Goal: Information Seeking & Learning: Find specific page/section

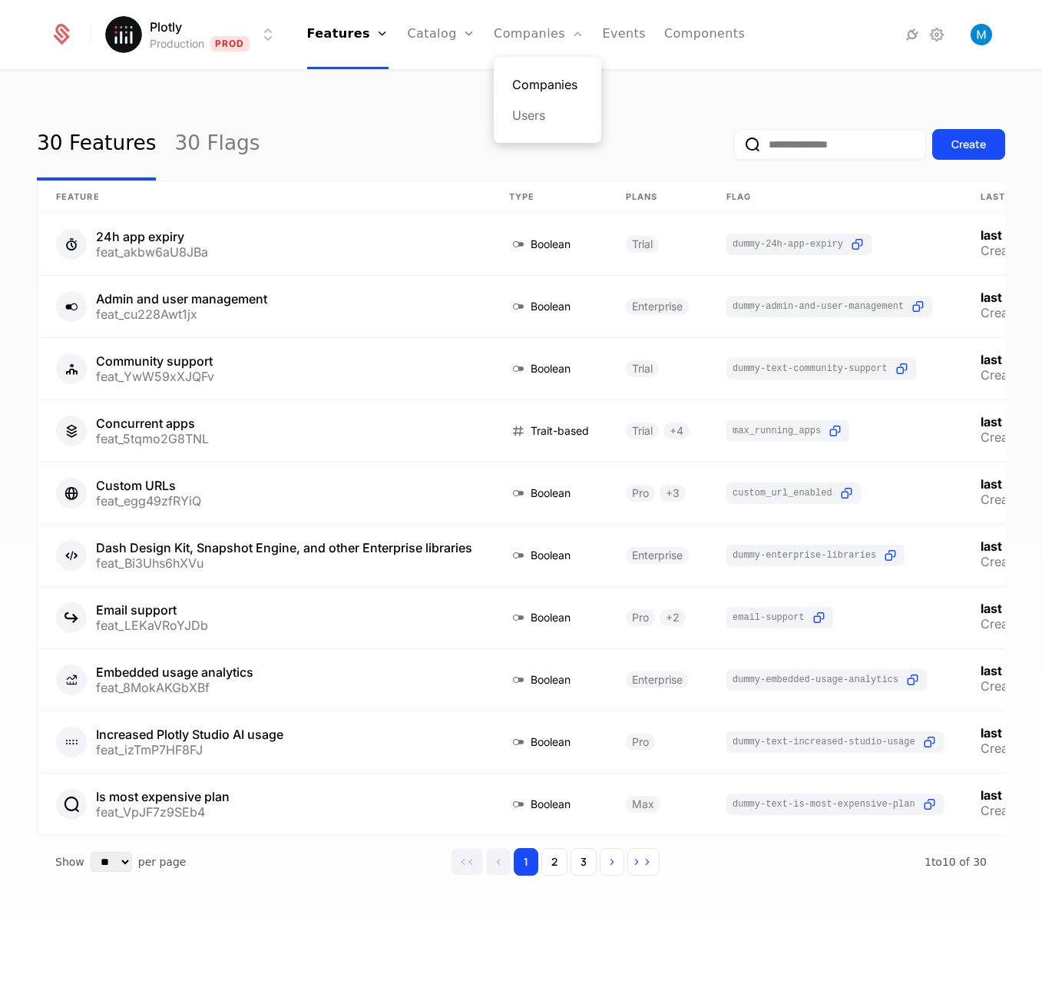
click at [551, 83] on link "Companies" at bounding box center [547, 84] width 71 height 18
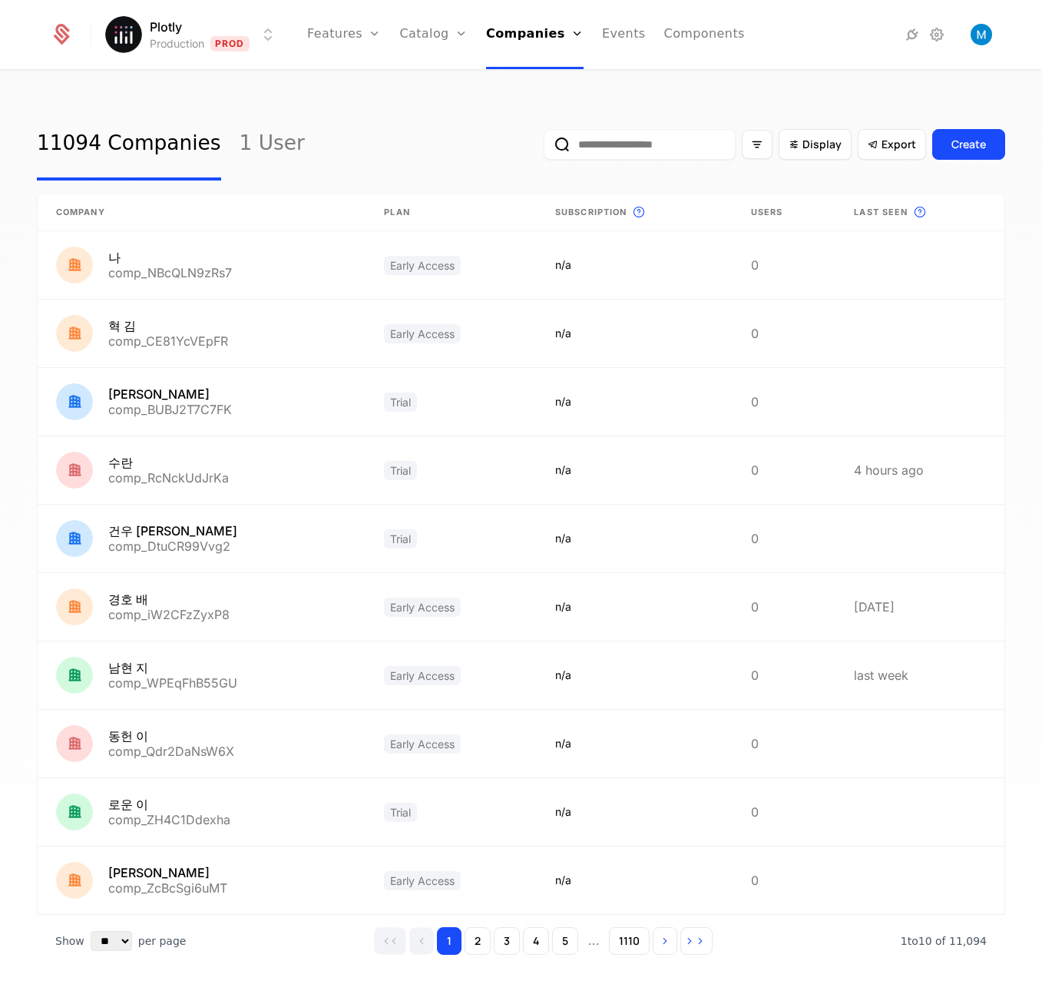
click at [619, 151] on input "email" at bounding box center [640, 144] width 192 height 31
type input "**********"
click at [544, 147] on button "submit" at bounding box center [544, 147] width 0 height 0
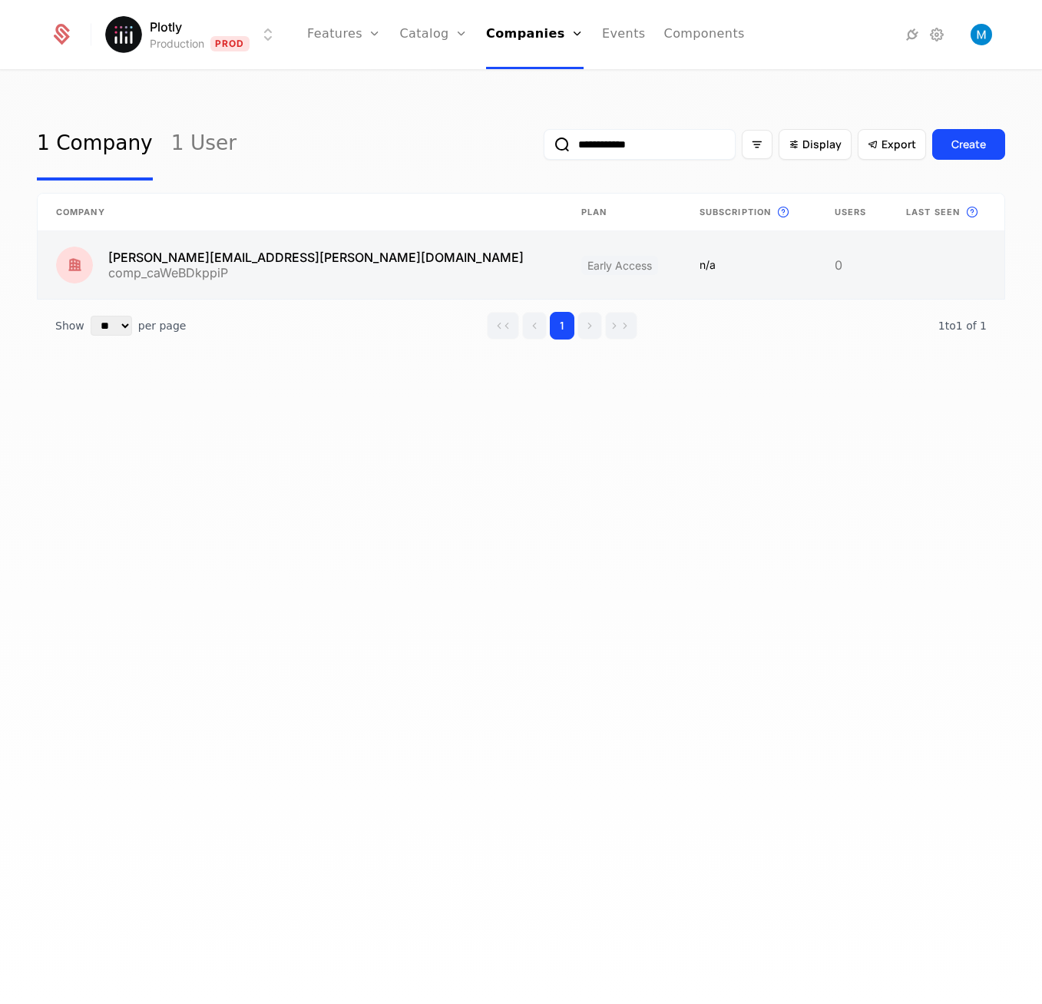
click at [220, 258] on link at bounding box center [300, 265] width 525 height 68
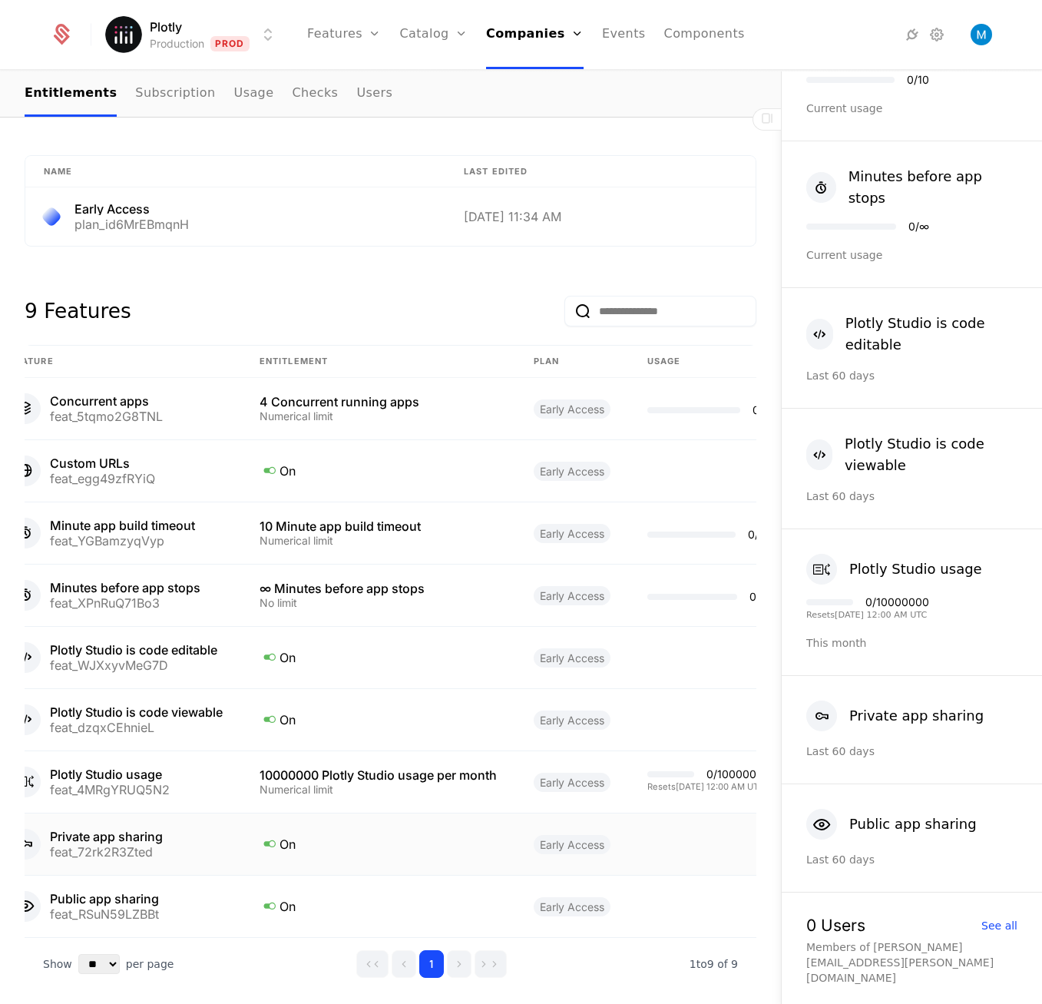
scroll to position [450, 0]
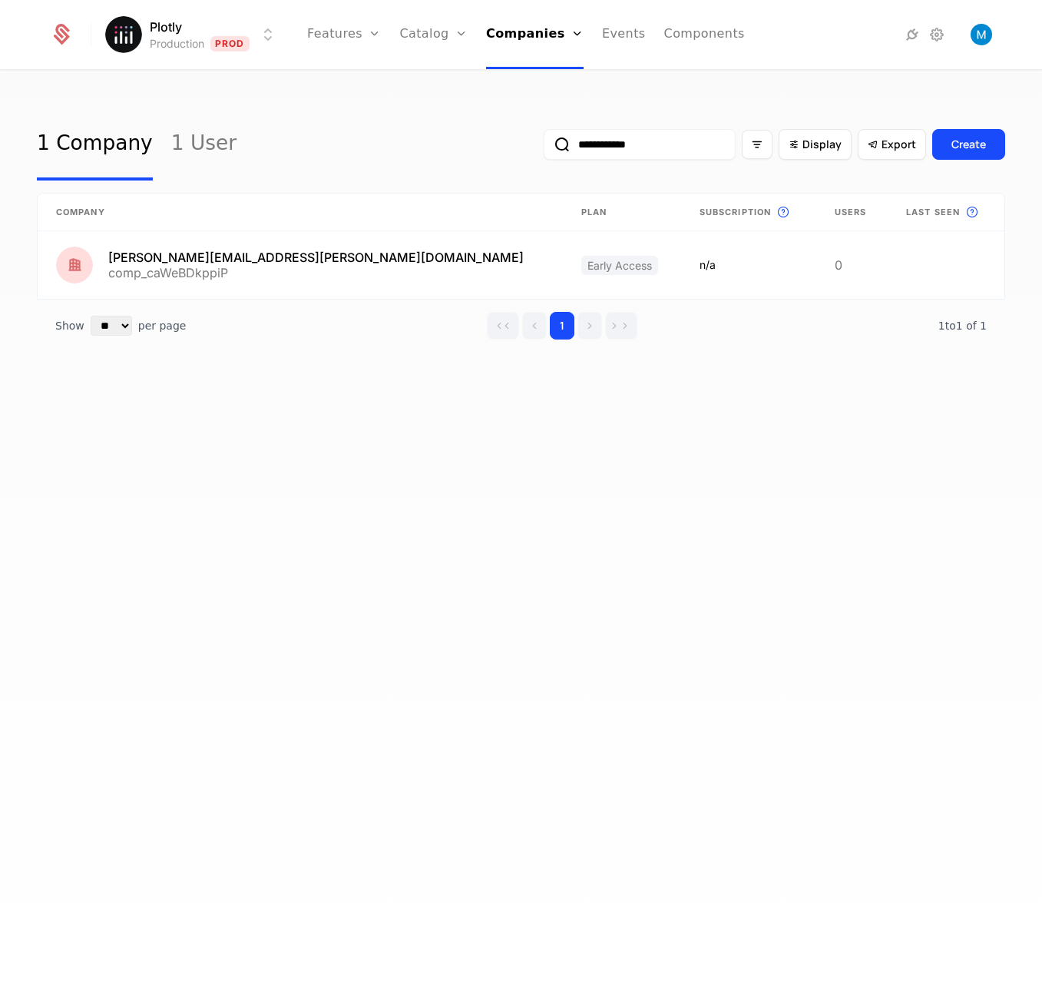
drag, startPoint x: 619, startPoint y: 151, endPoint x: 465, endPoint y: 142, distance: 154.6
click at [544, 142] on input "**********" at bounding box center [640, 144] width 192 height 31
type input "*******"
click at [544, 147] on button "submit" at bounding box center [544, 147] width 0 height 0
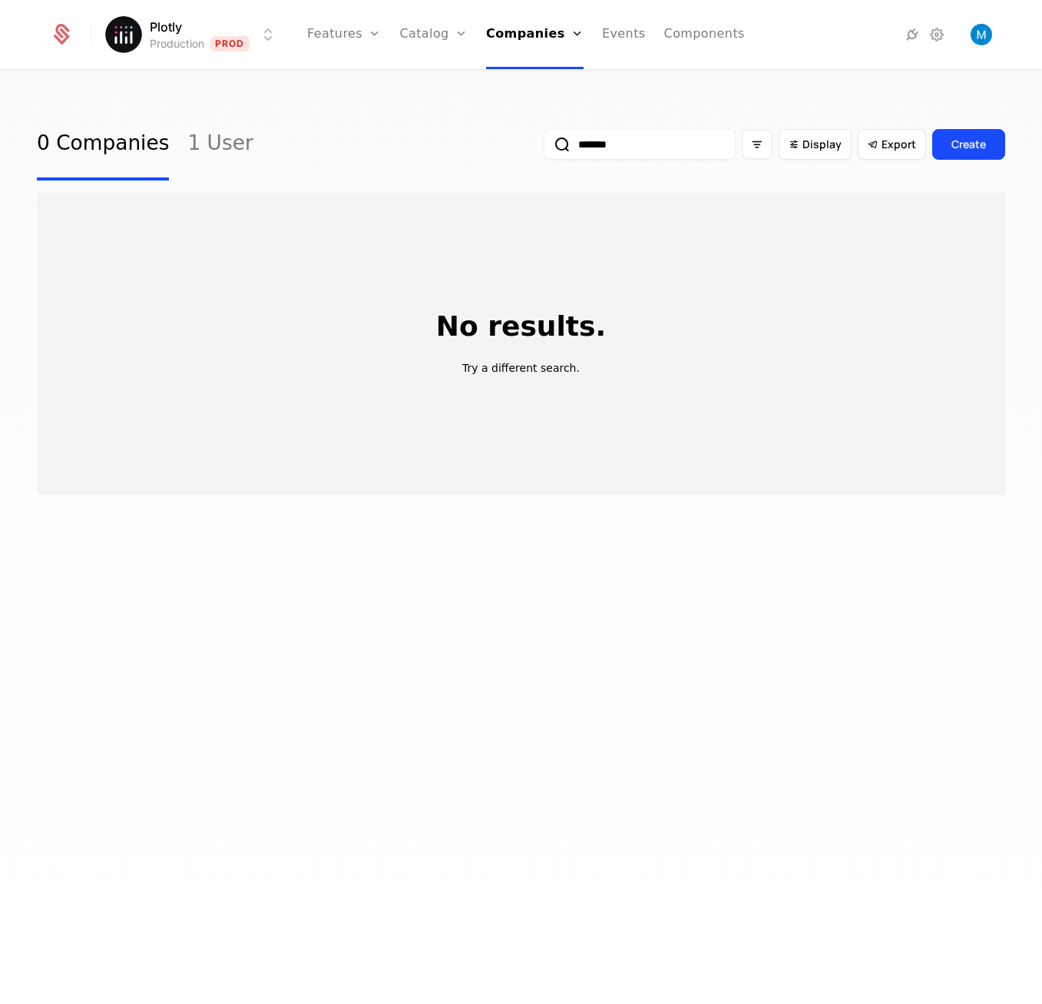
click at [366, 139] on div "0 Companies 1 User ******* Display Export Create" at bounding box center [521, 144] width 968 height 72
click at [536, 78] on link "Companies" at bounding box center [539, 84] width 71 height 18
click at [549, 84] on link "Companies" at bounding box center [539, 84] width 71 height 18
click at [628, 145] on input "*******" at bounding box center [640, 144] width 192 height 31
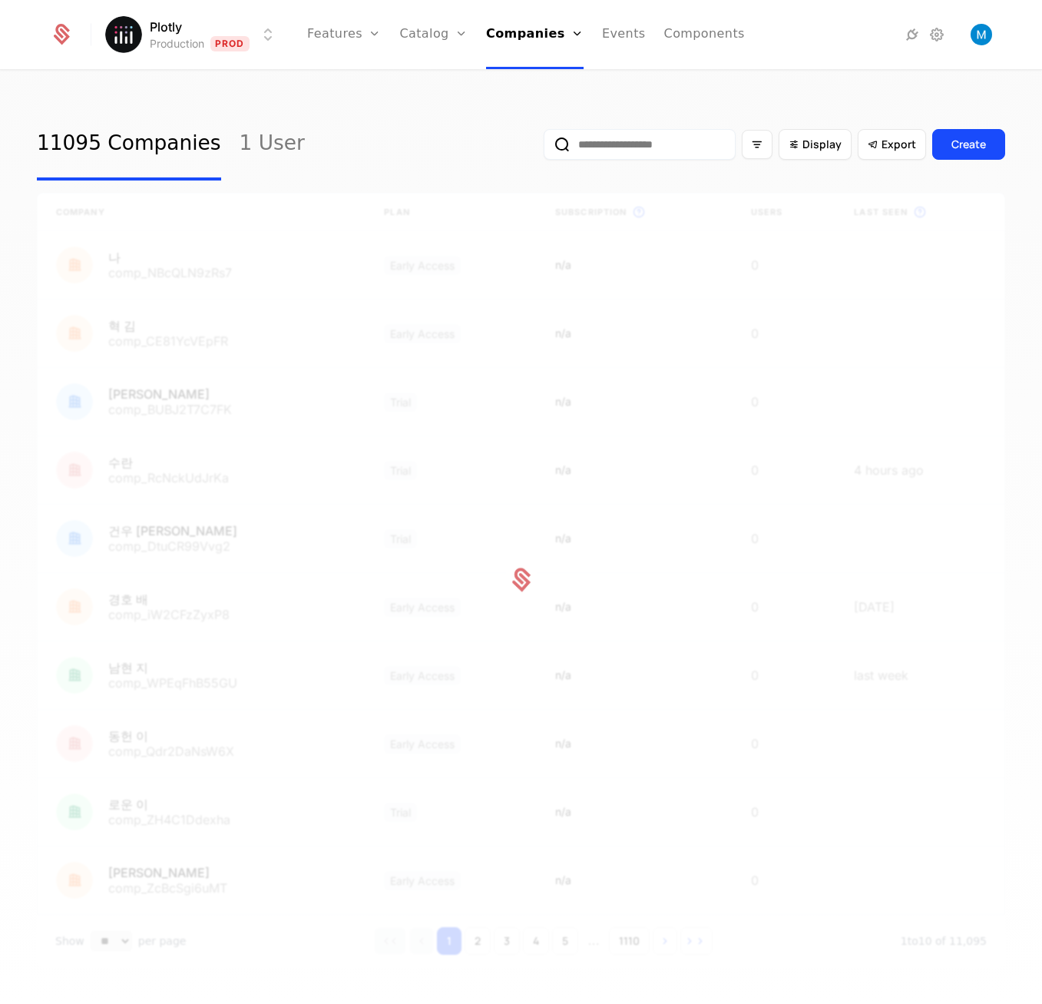
click at [544, 147] on button "submit" at bounding box center [544, 147] width 0 height 0
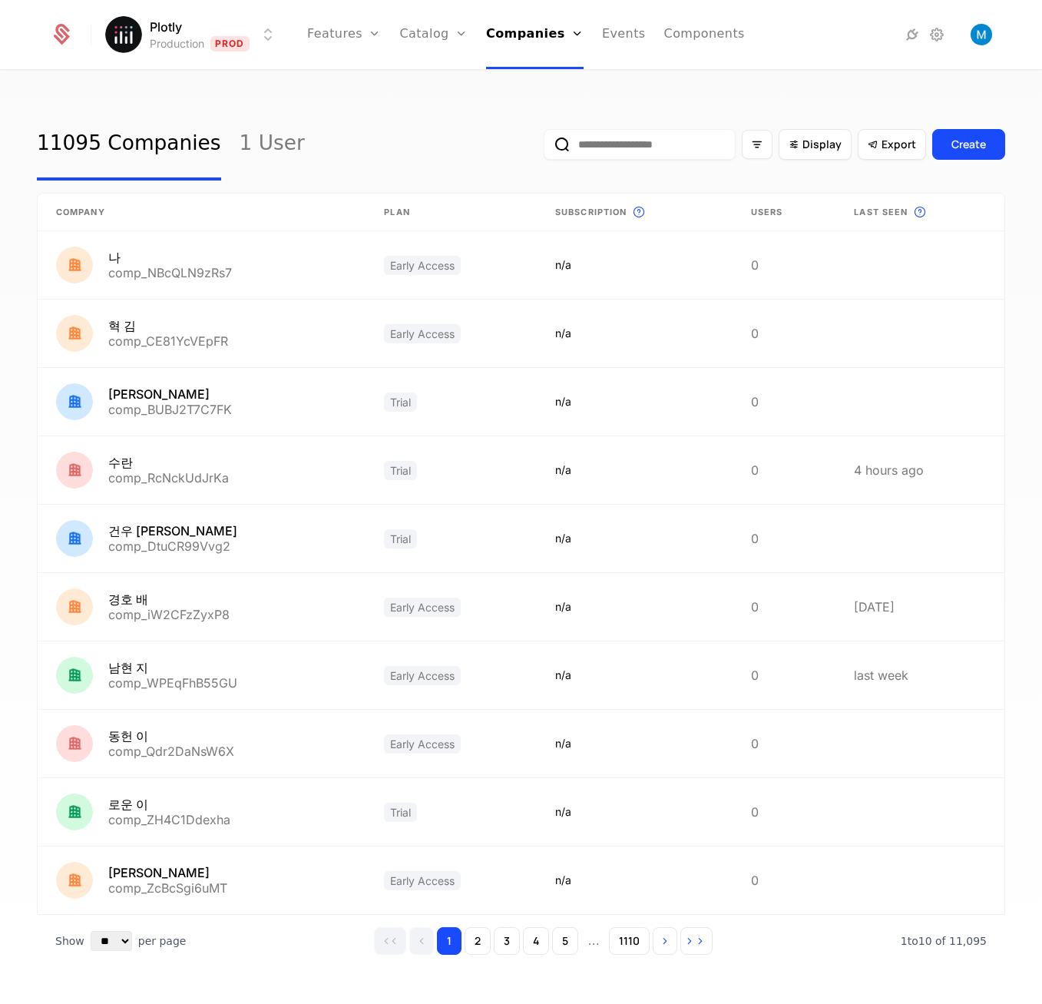
click at [639, 144] on input "email" at bounding box center [640, 144] width 192 height 31
type input "*******"
click at [544, 147] on button "submit" at bounding box center [544, 147] width 0 height 0
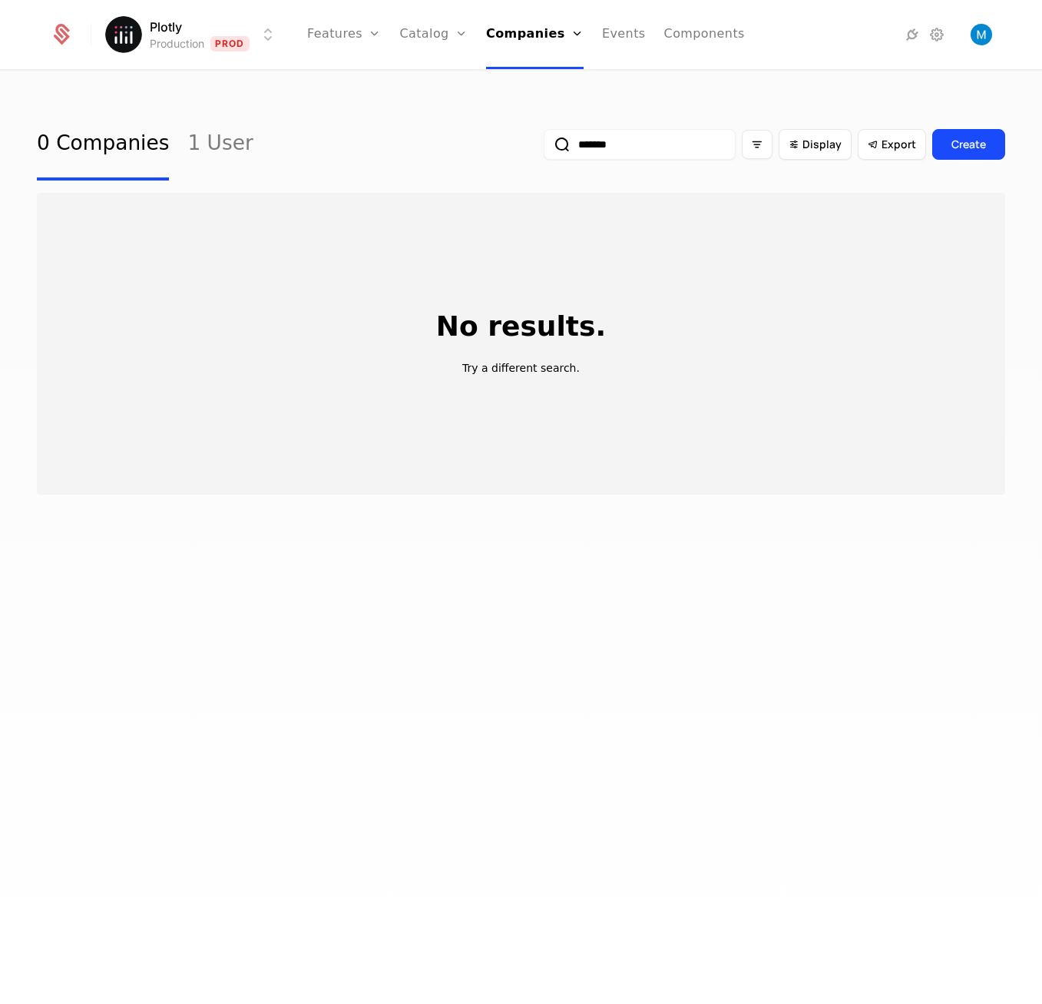
click at [639, 144] on input "*******" at bounding box center [640, 144] width 192 height 31
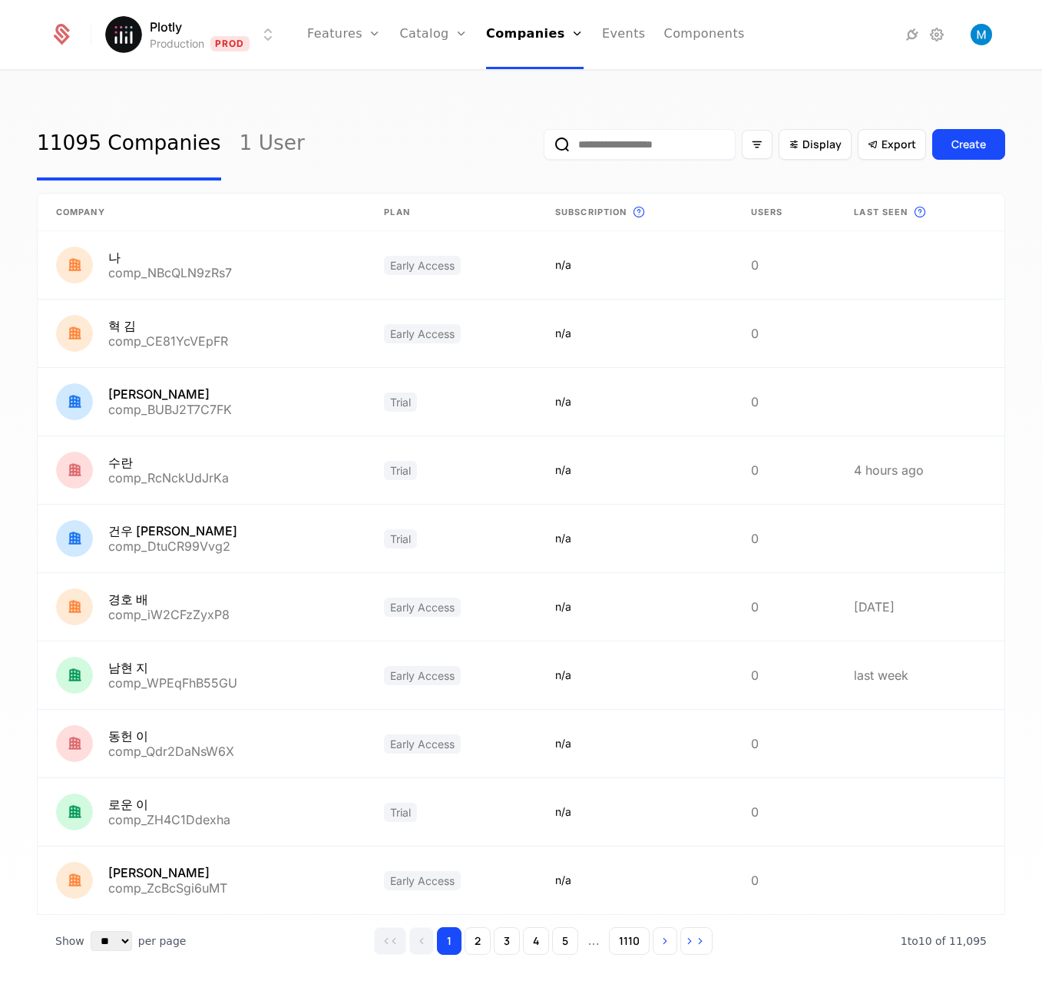
click at [673, 138] on input "email" at bounding box center [640, 144] width 192 height 31
paste input "**********"
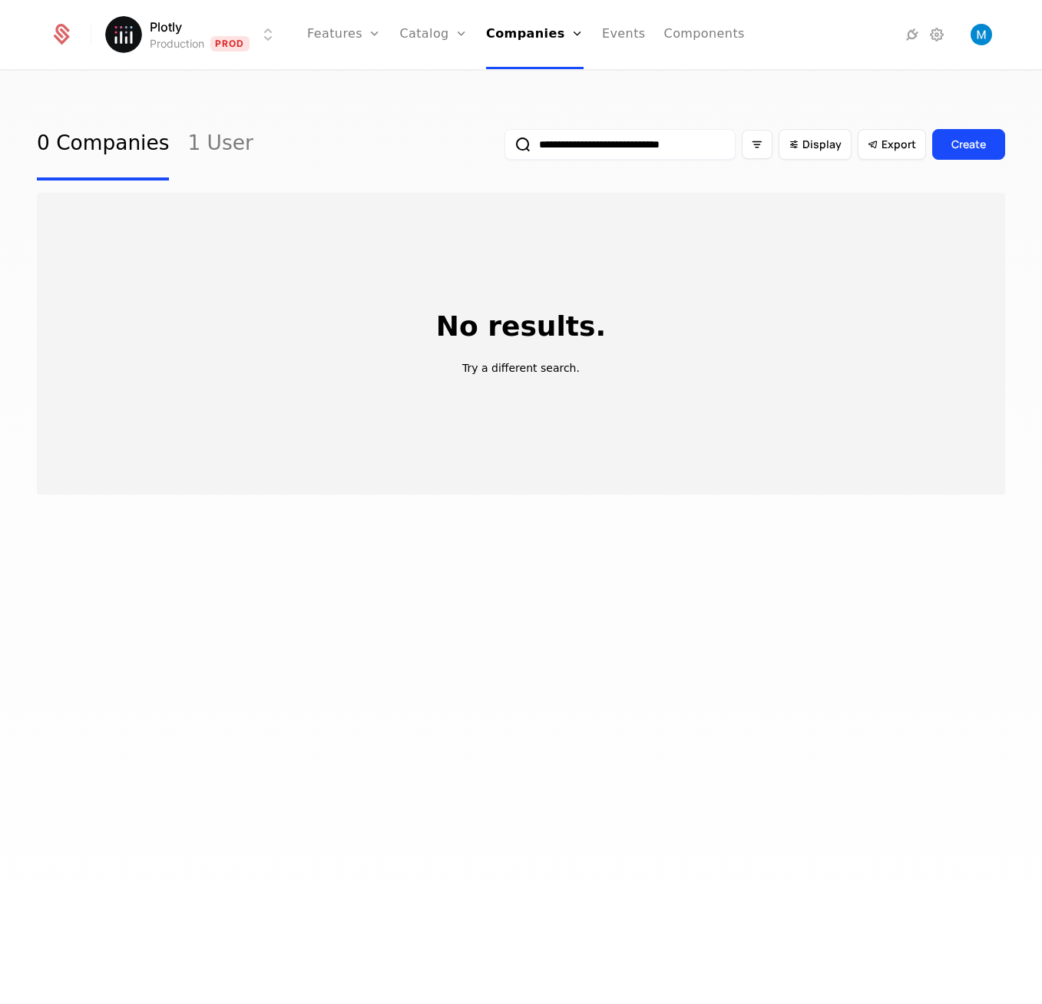
drag, startPoint x: 694, startPoint y: 149, endPoint x: 390, endPoint y: 136, distance: 304.4
click at [409, 136] on div "**********" at bounding box center [521, 144] width 968 height 72
paste input "email"
type input "**********"
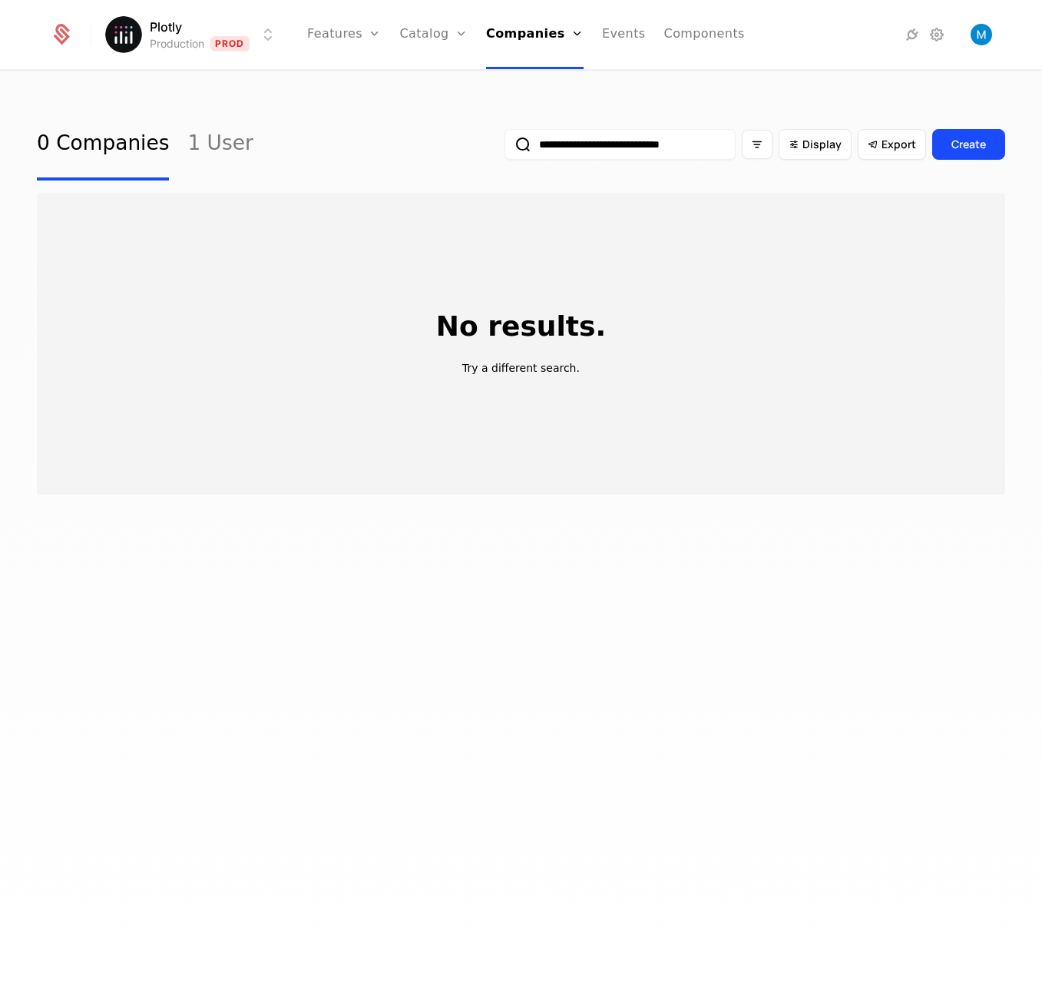
click at [504, 147] on button "submit" at bounding box center [504, 147] width 0 height 0
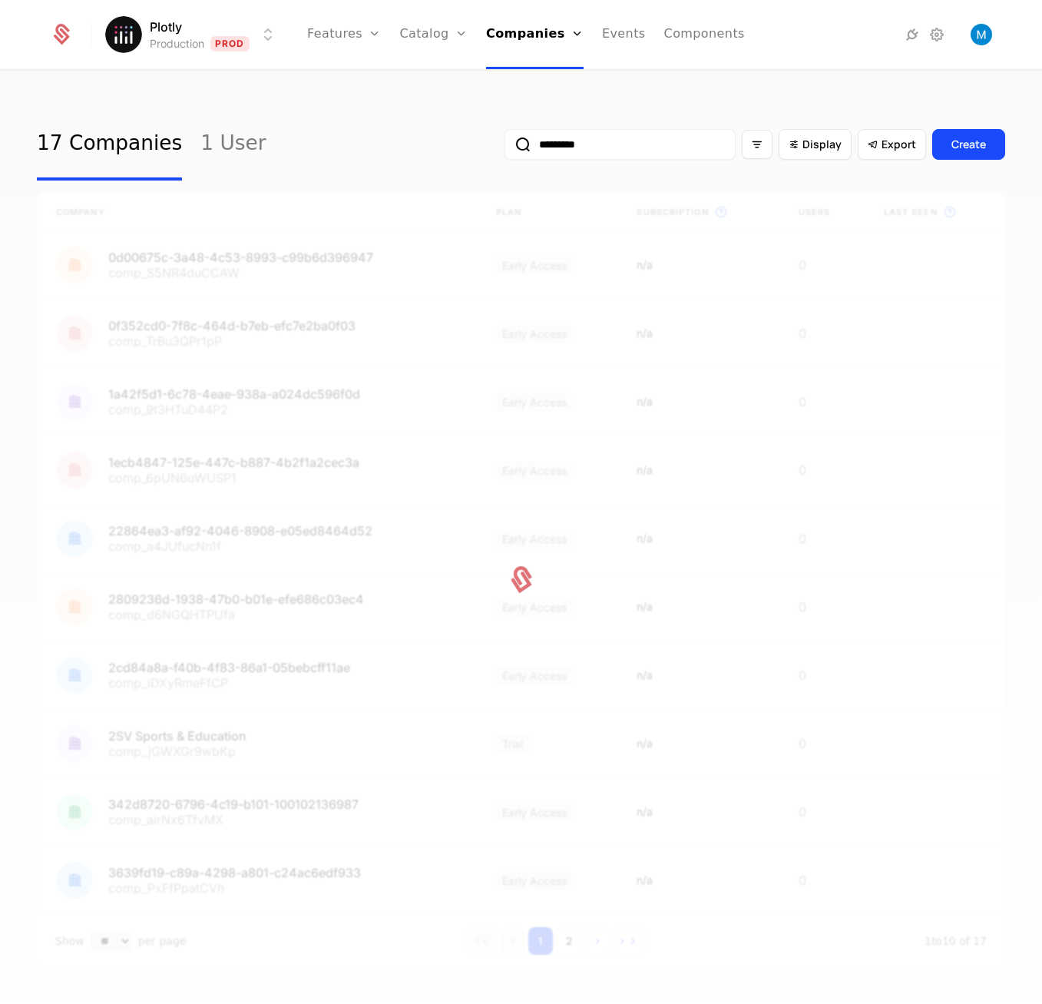
type input "*********"
click at [504, 147] on button "submit" at bounding box center [504, 147] width 0 height 0
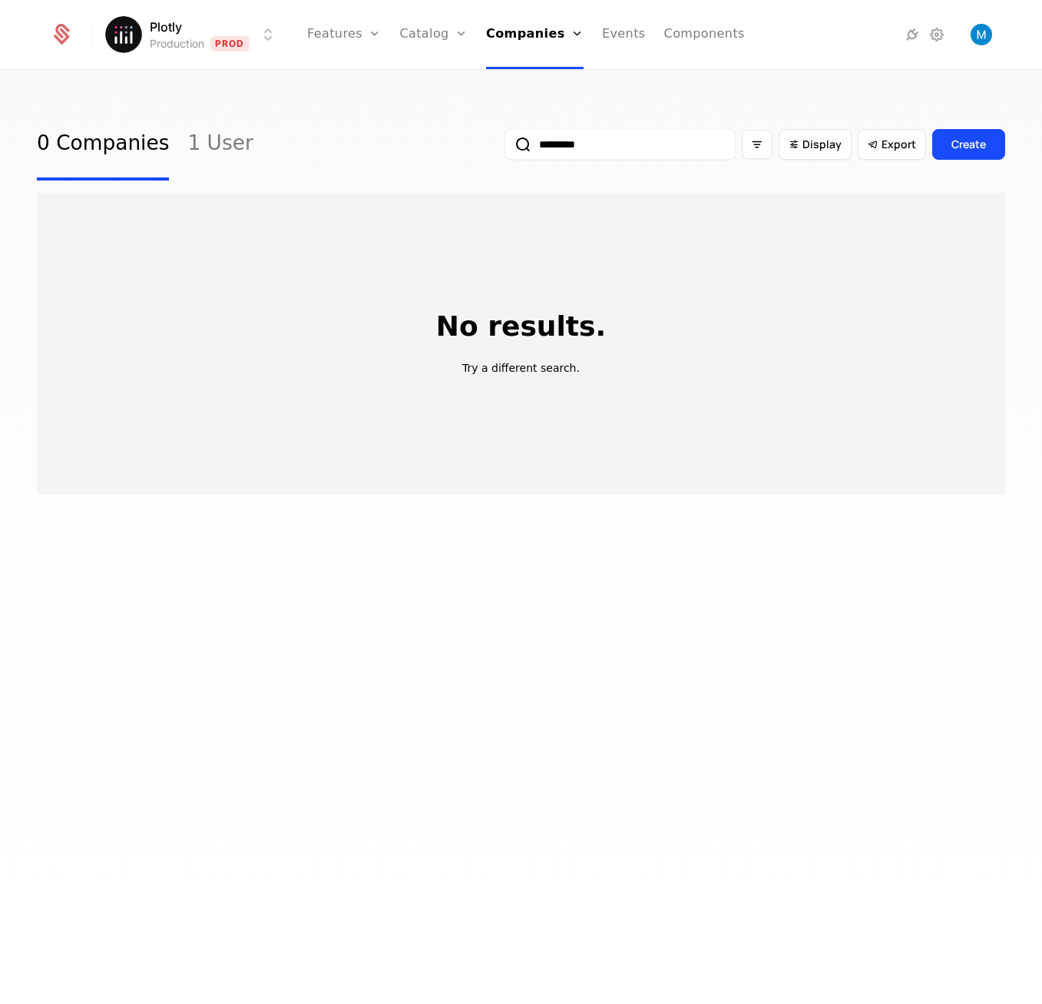
click at [663, 141] on input "*********" at bounding box center [619, 144] width 231 height 31
type input "**********"
click at [504, 147] on button "submit" at bounding box center [504, 147] width 0 height 0
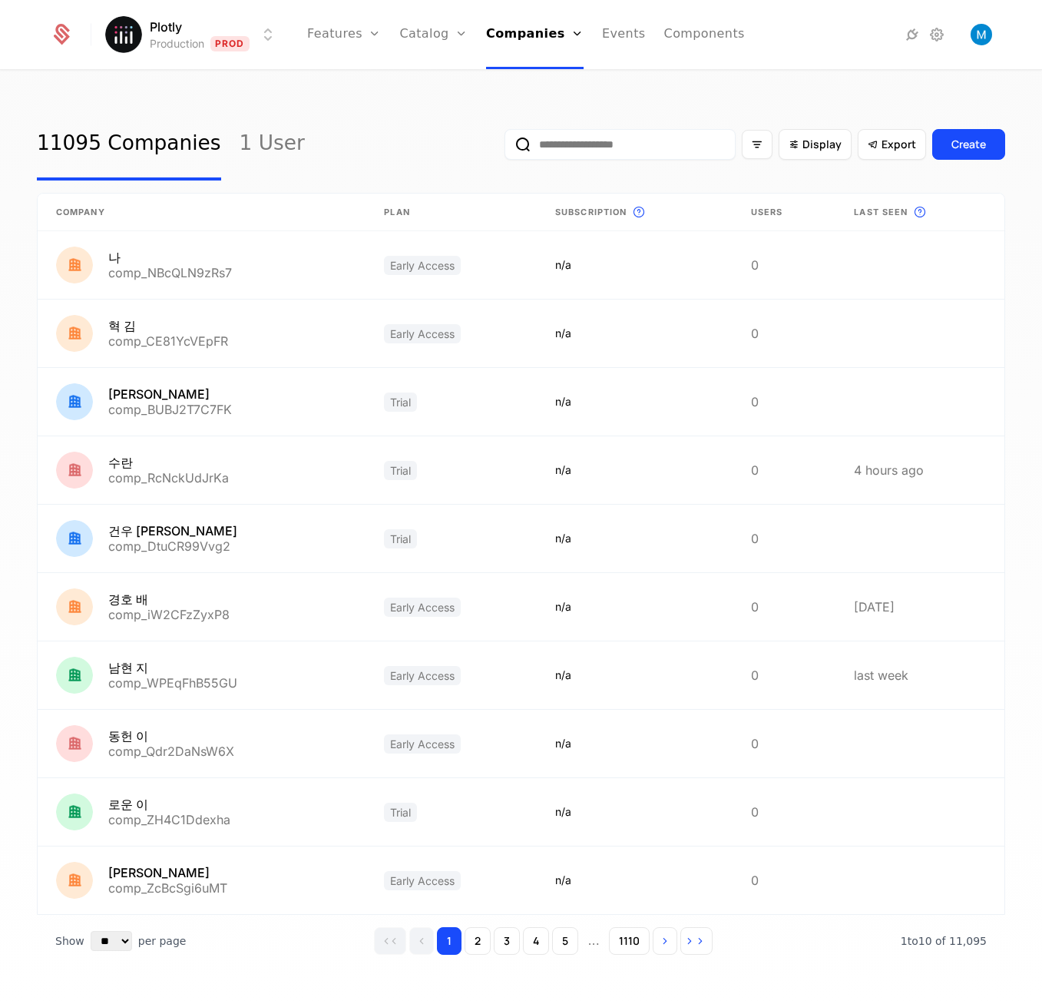
click at [604, 141] on input "email" at bounding box center [619, 144] width 231 height 31
click at [504, 147] on button "submit" at bounding box center [504, 147] width 0 height 0
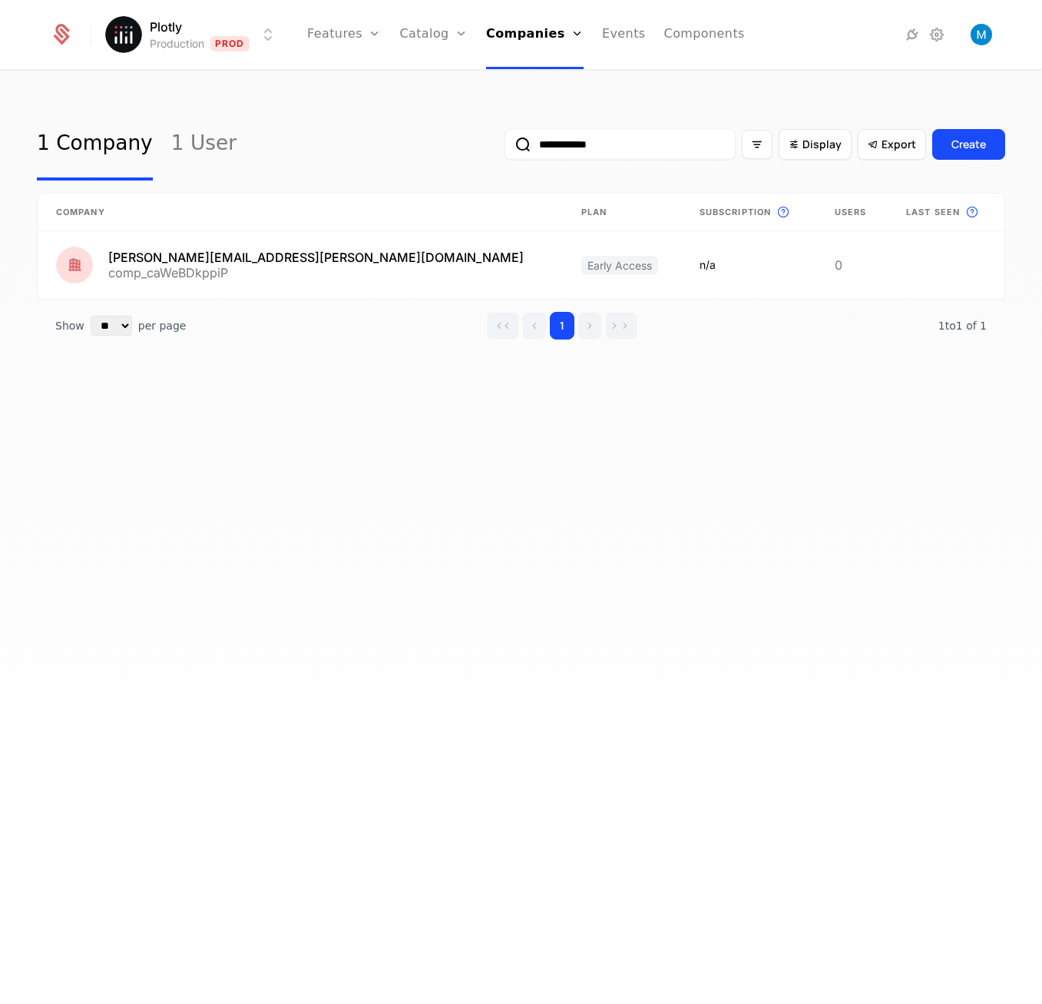
paste input "**********"
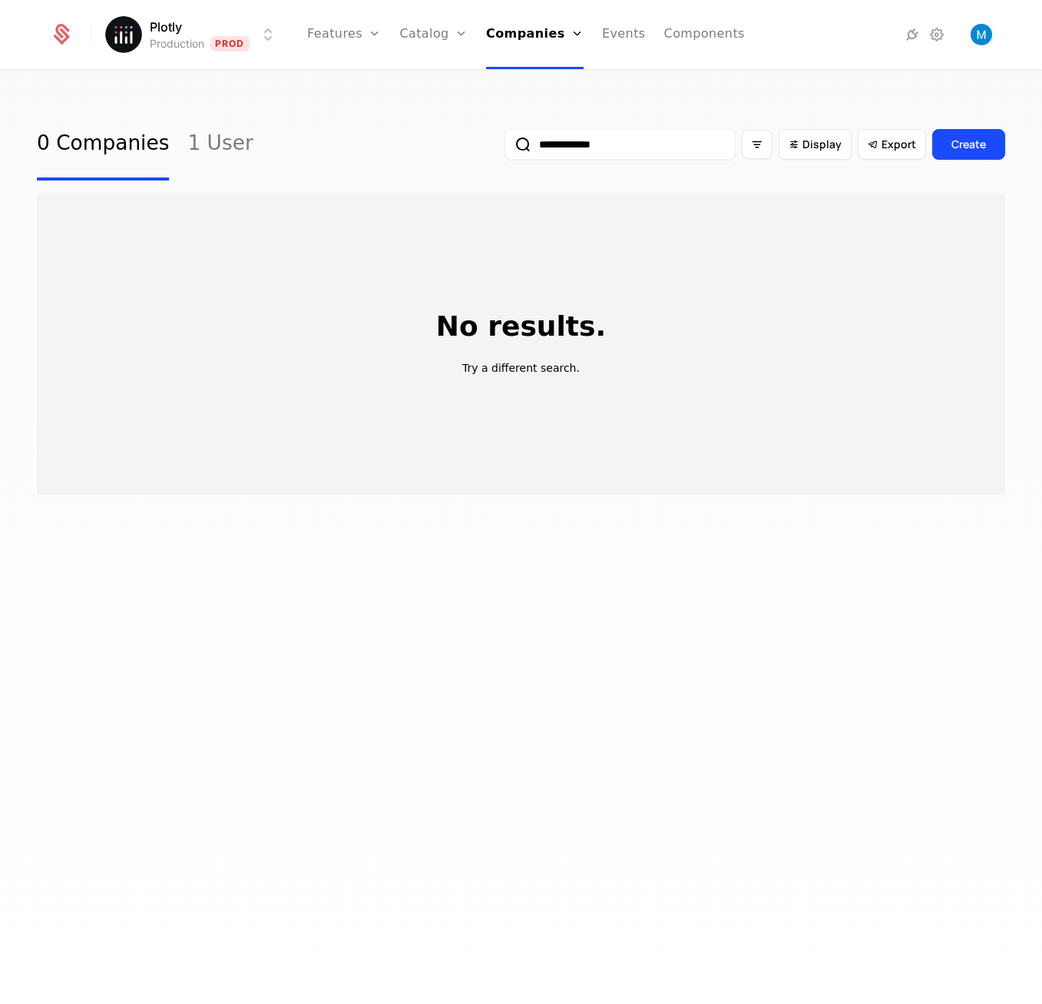
type input "**********"
click at [504, 147] on button "submit" at bounding box center [504, 147] width 0 height 0
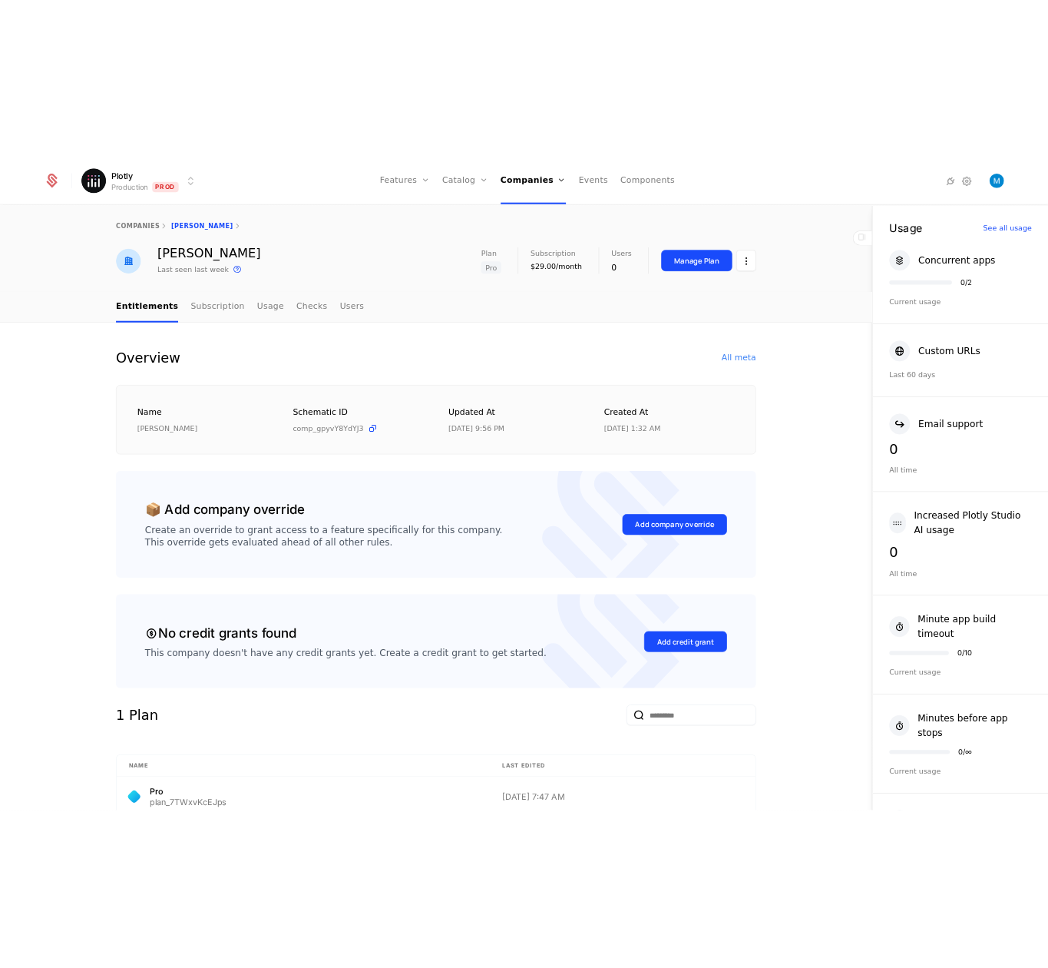
scroll to position [445, 0]
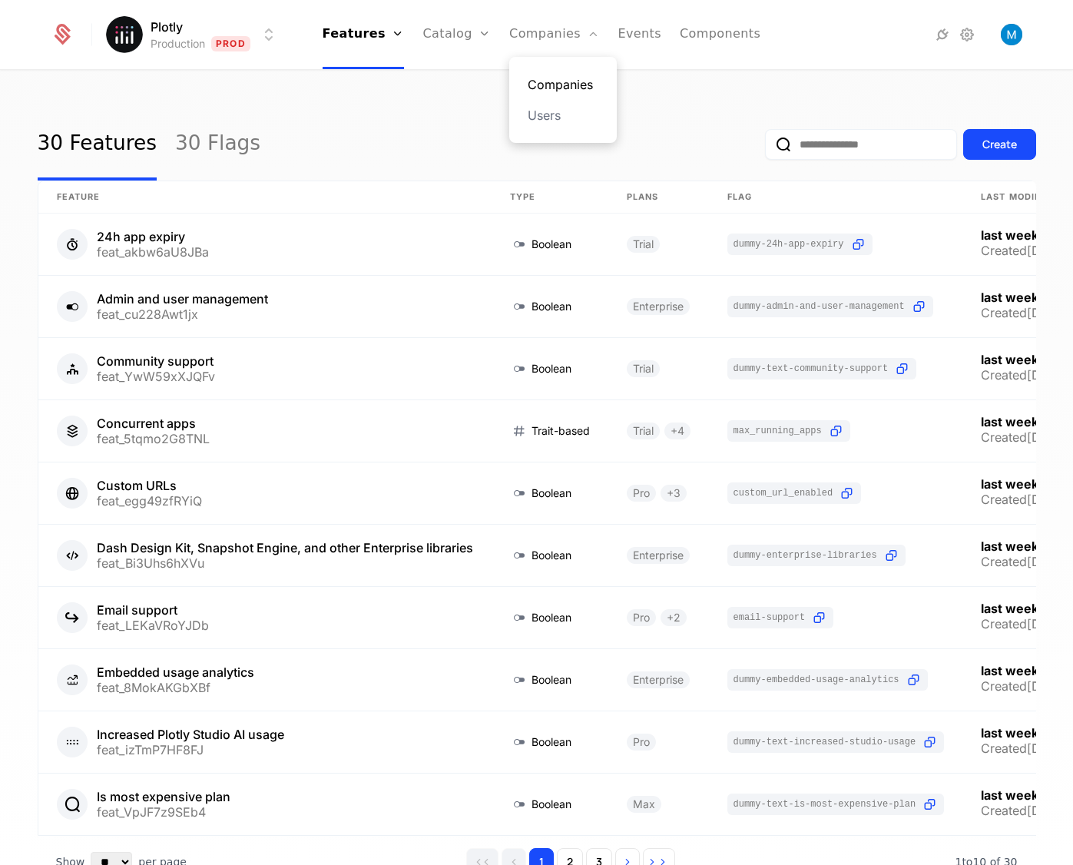
click at [540, 83] on link "Companies" at bounding box center [563, 84] width 71 height 18
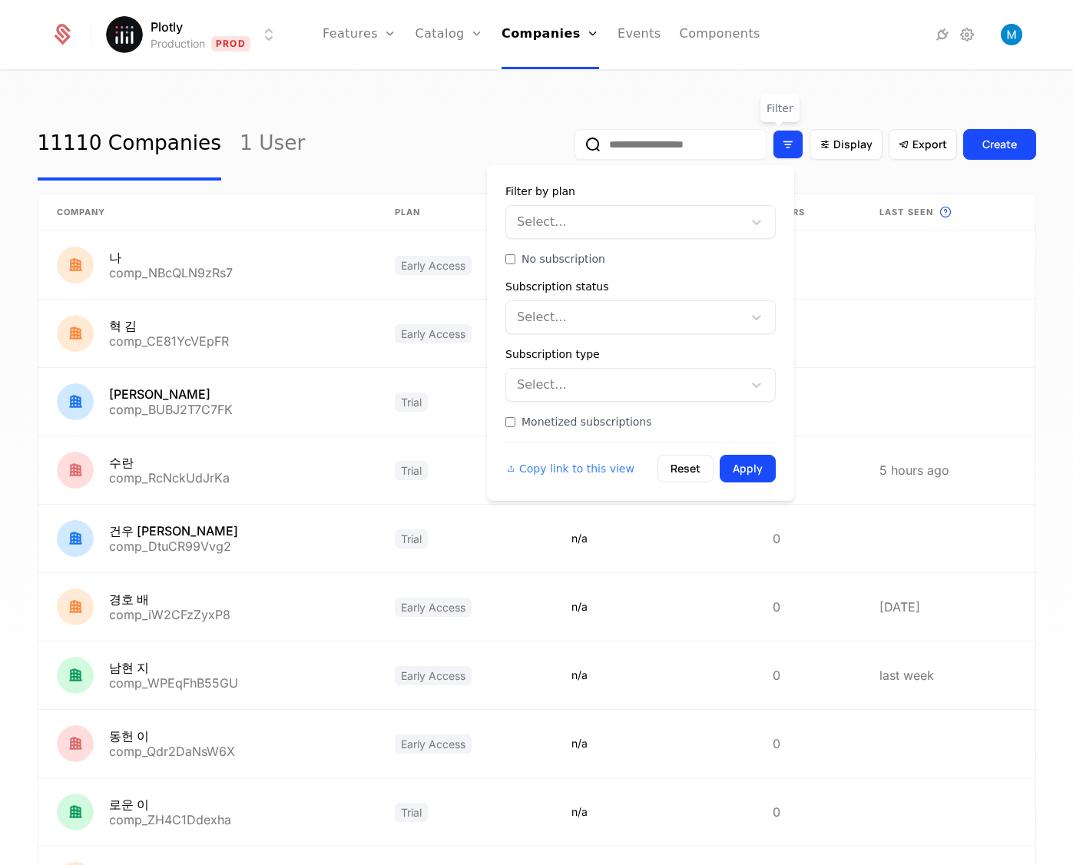
click at [789, 137] on div "Filter options" at bounding box center [787, 144] width 31 height 29
click at [667, 220] on div at bounding box center [625, 222] width 215 height 22
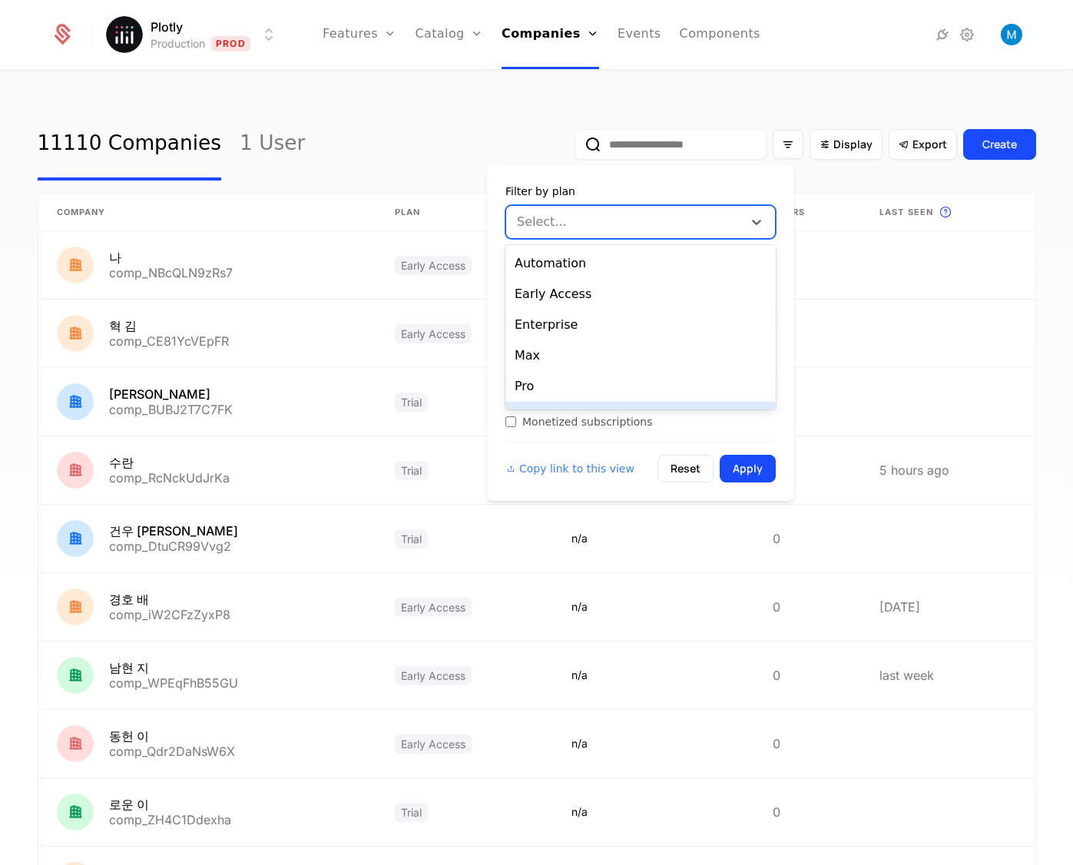
scroll to position [57, 0]
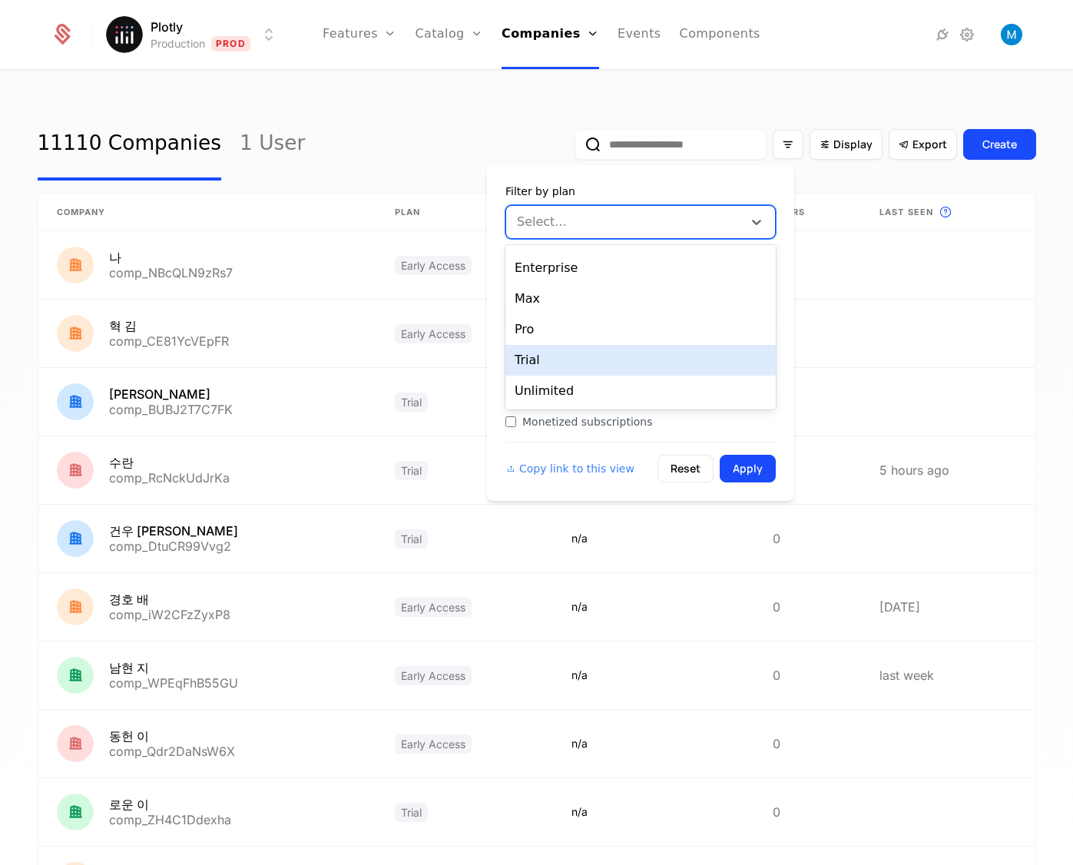
click at [547, 362] on div "Trial" at bounding box center [640, 360] width 270 height 31
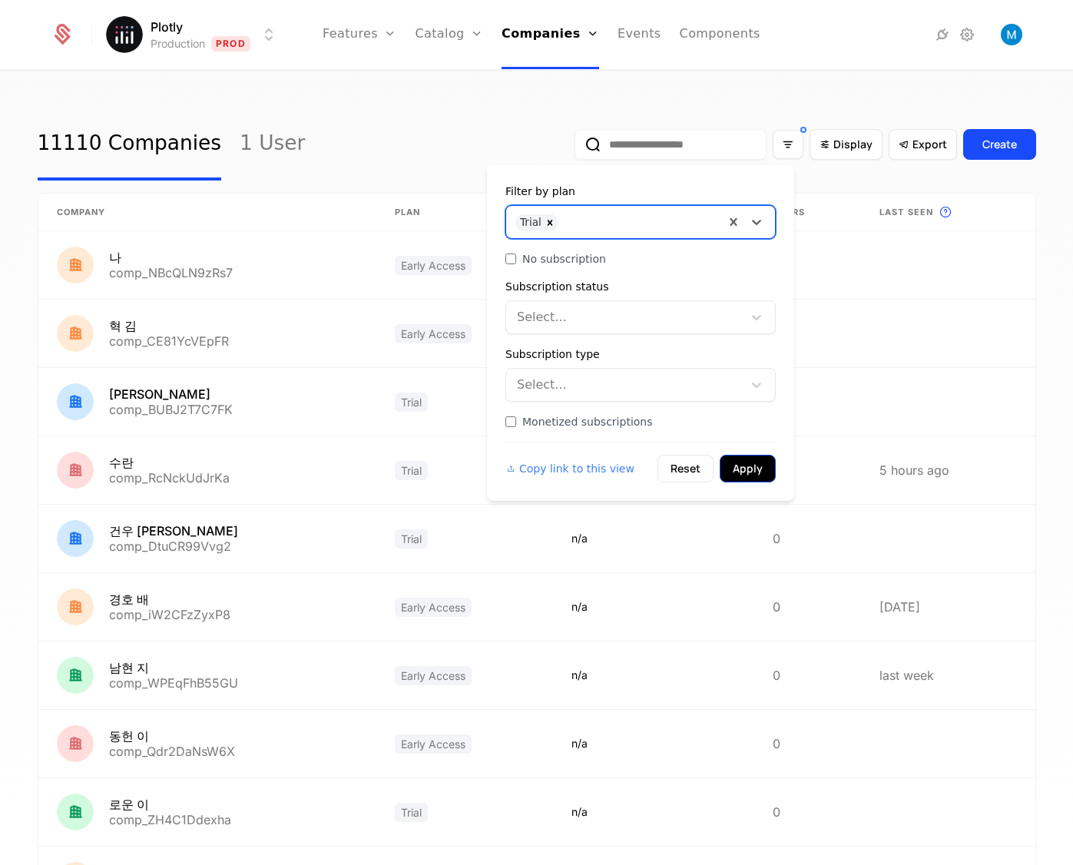
click at [748, 468] on button "Apply" at bounding box center [747, 469] width 56 height 28
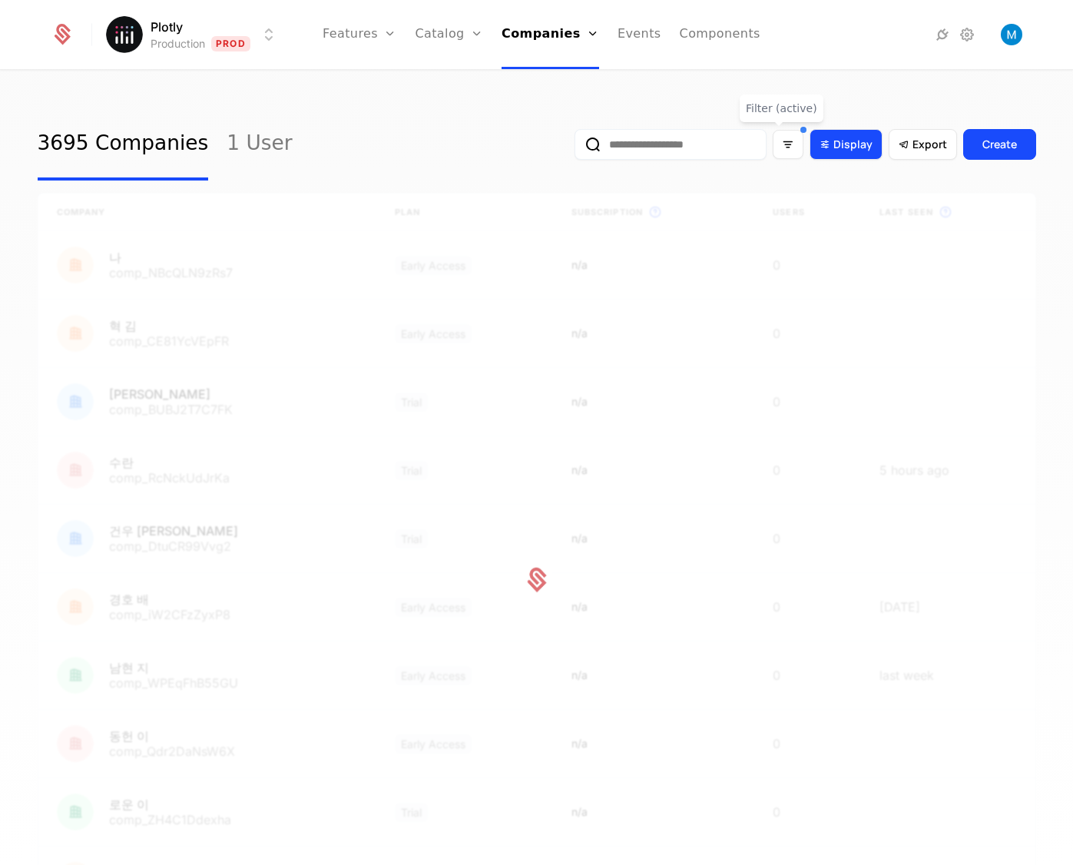
click at [851, 144] on span "Display" at bounding box center [852, 144] width 39 height 15
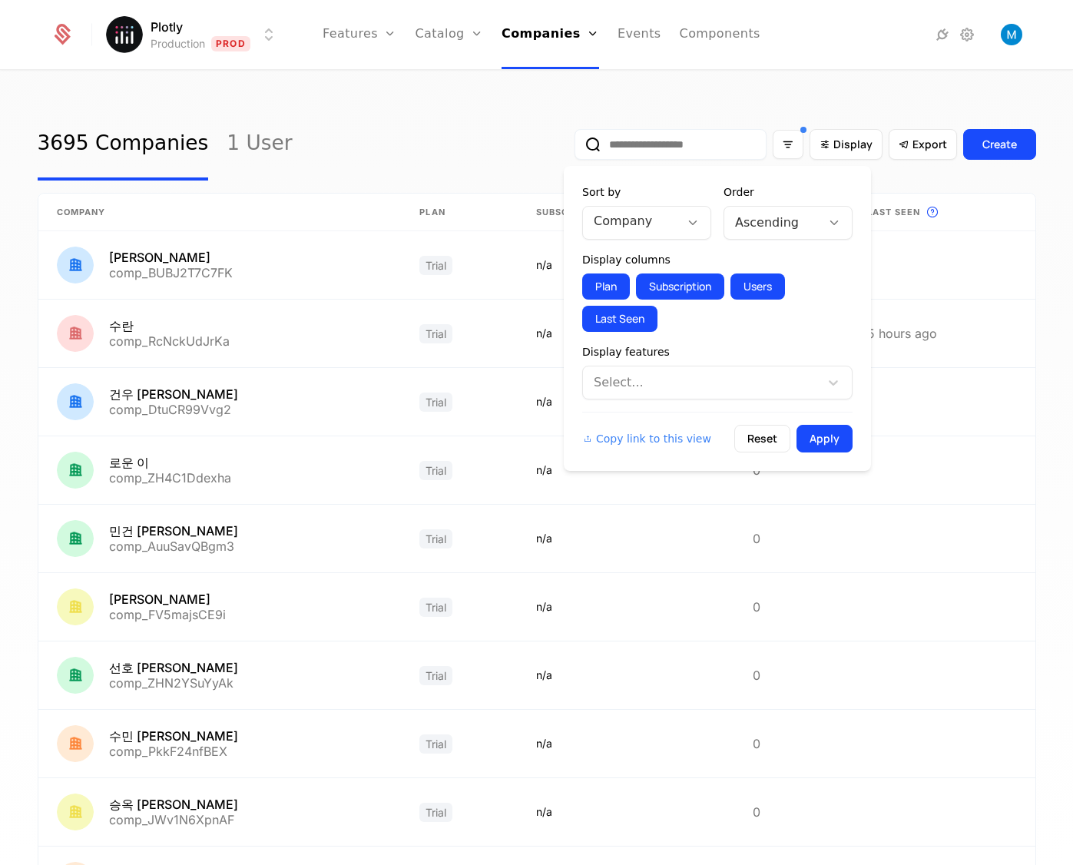
click at [710, 385] on div at bounding box center [702, 383] width 215 height 22
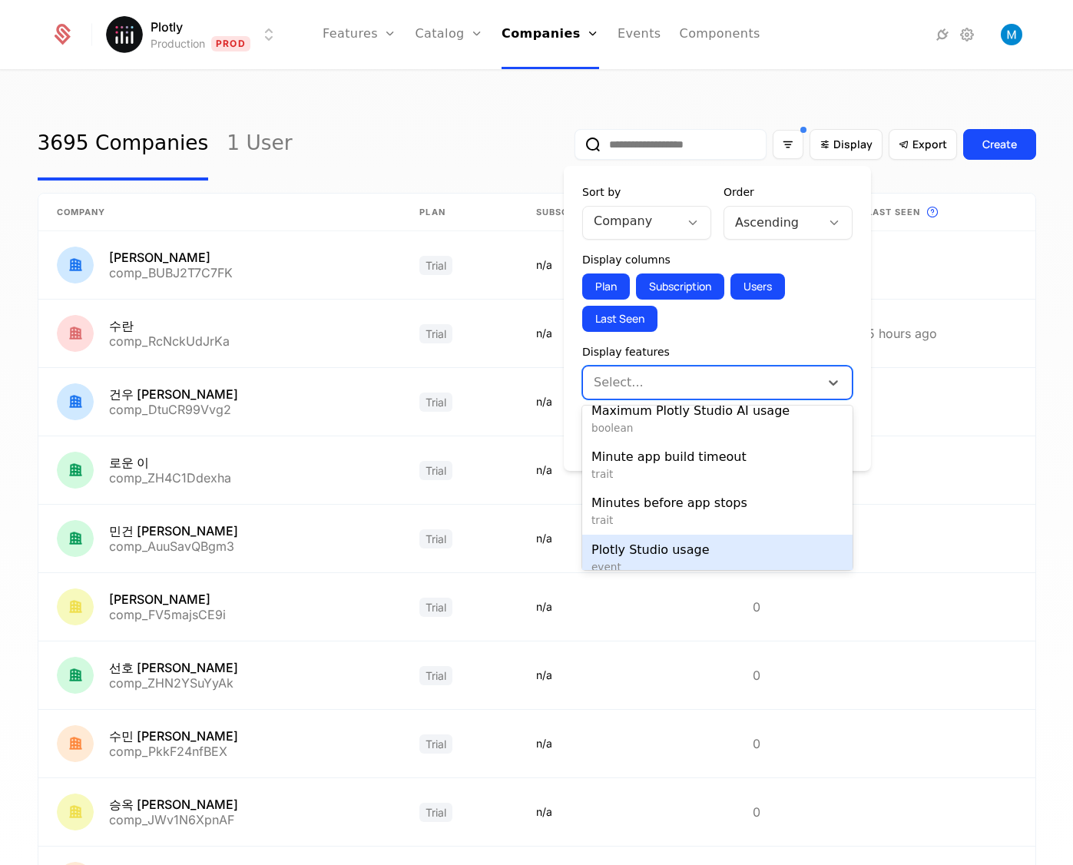
scroll to position [260, 0]
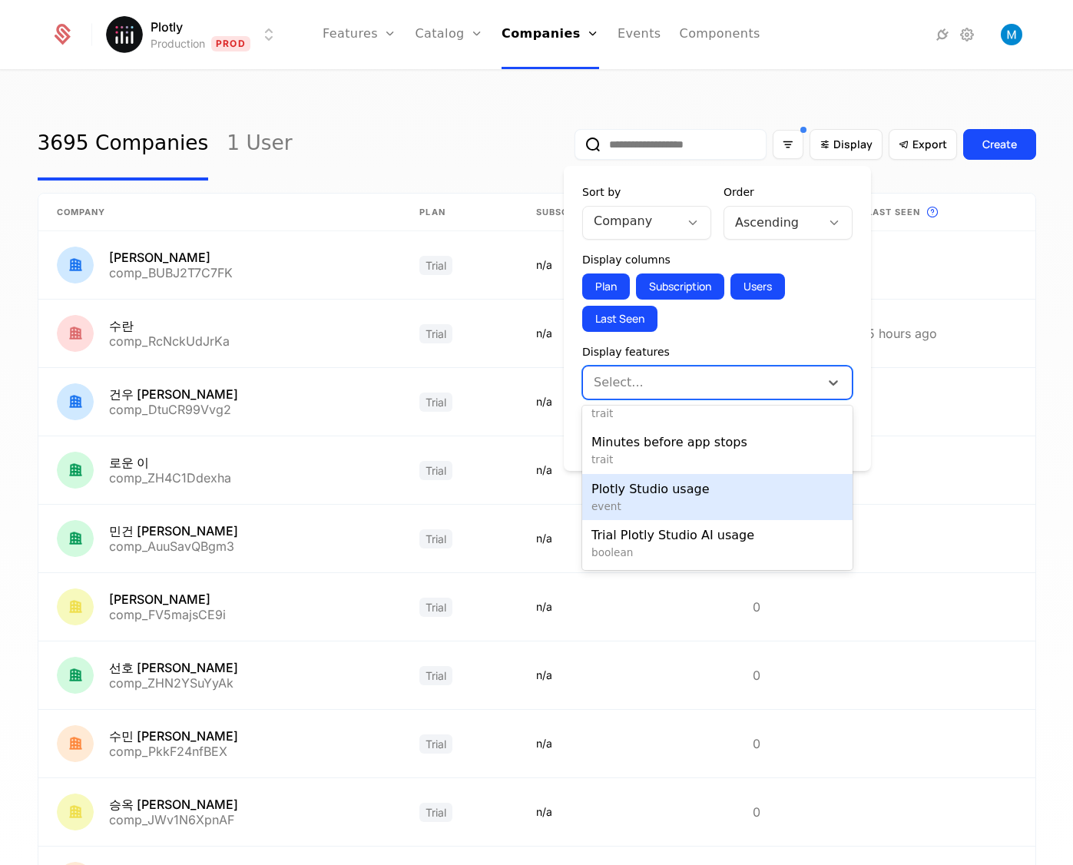
click at [775, 486] on span "Plotly Studio usage" at bounding box center [717, 489] width 252 height 18
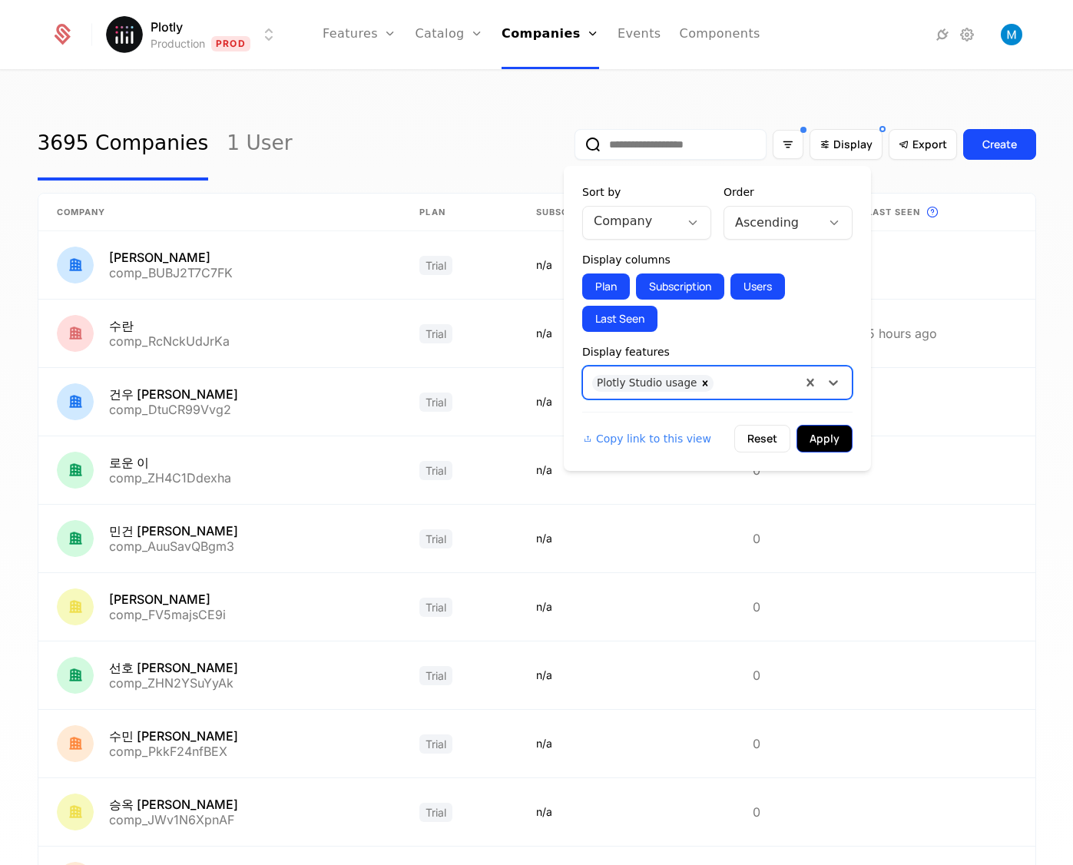
click at [835, 438] on button "Apply" at bounding box center [824, 439] width 56 height 28
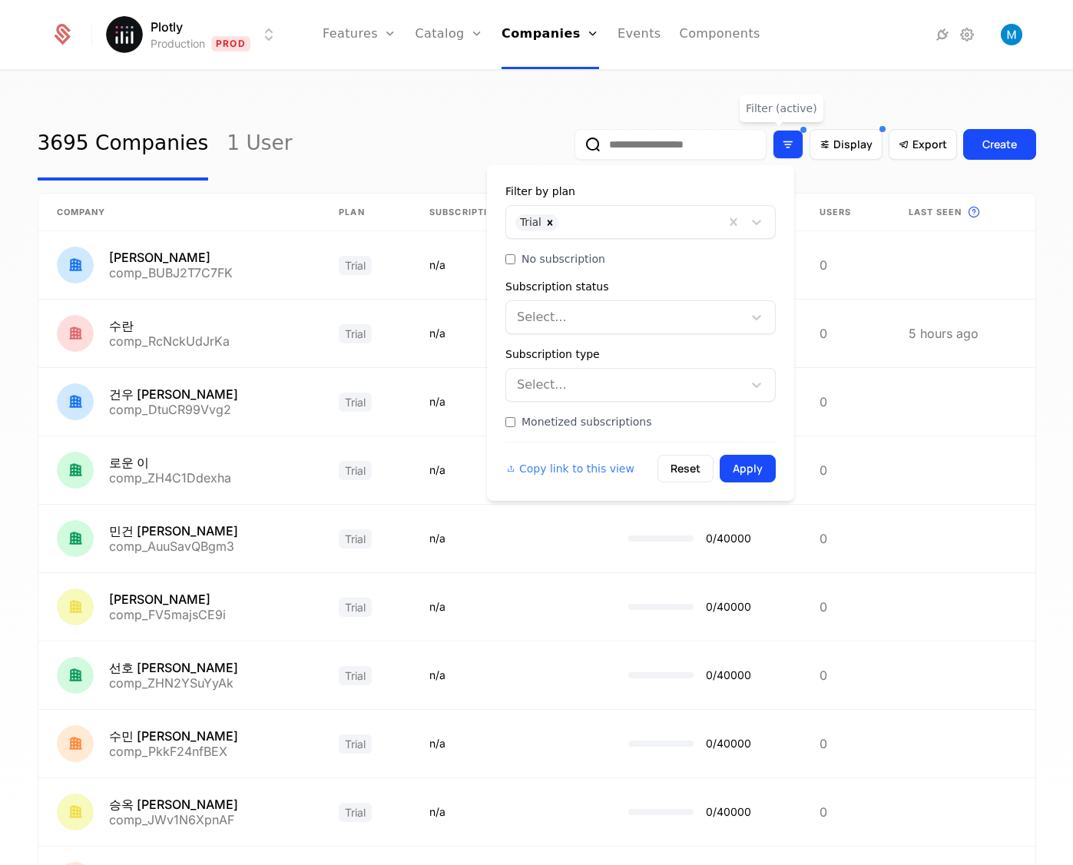
click at [786, 151] on div "Filter options" at bounding box center [787, 144] width 31 height 29
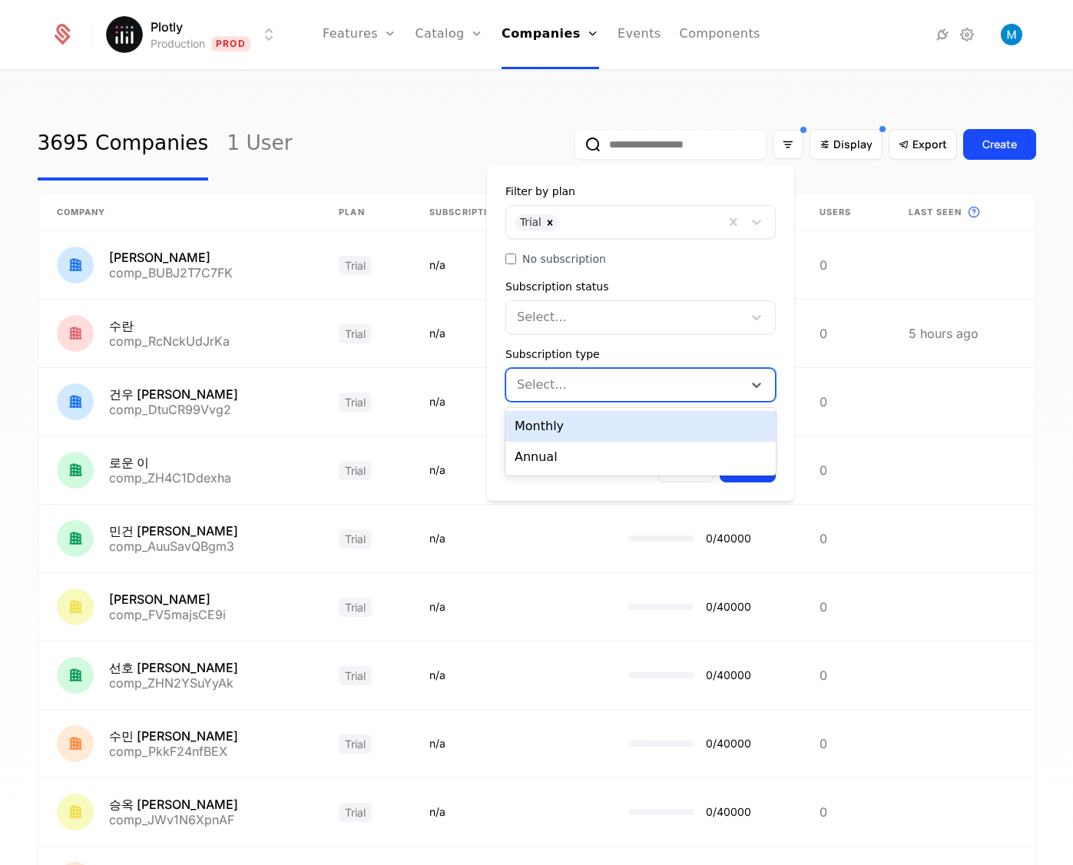
click at [640, 380] on div at bounding box center [625, 385] width 215 height 22
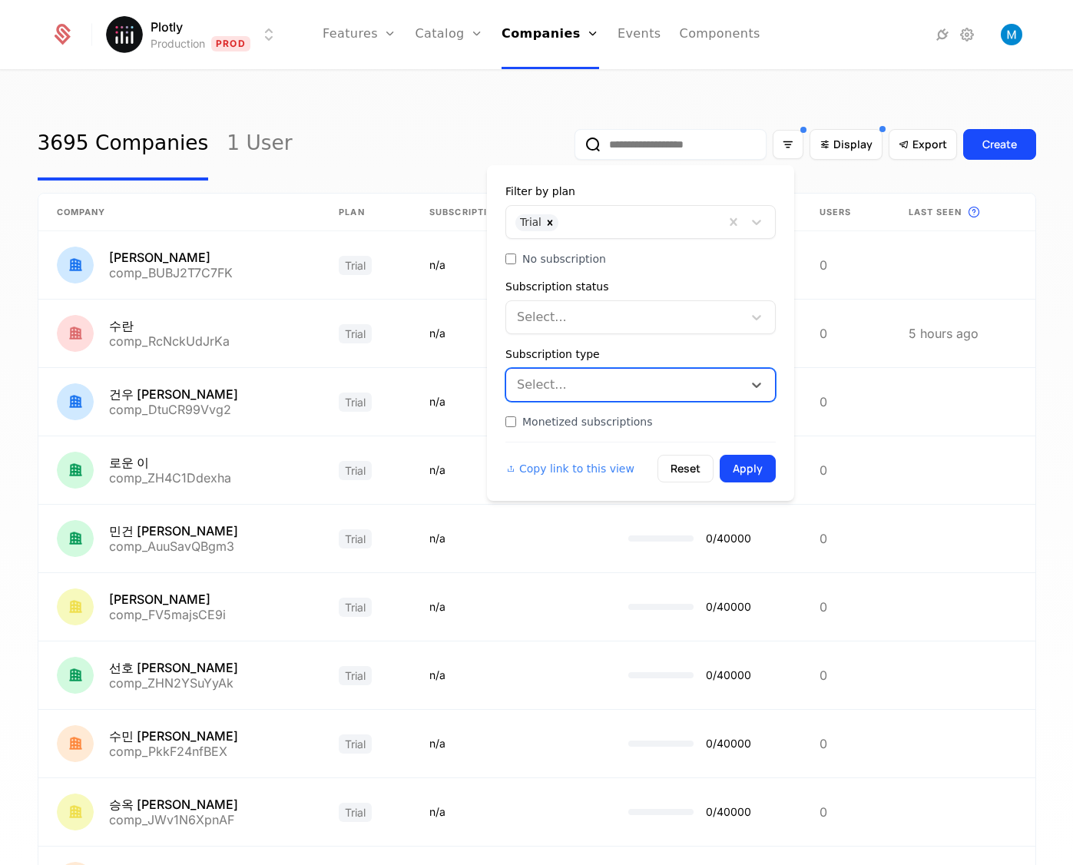
click at [636, 313] on div at bounding box center [625, 317] width 215 height 22
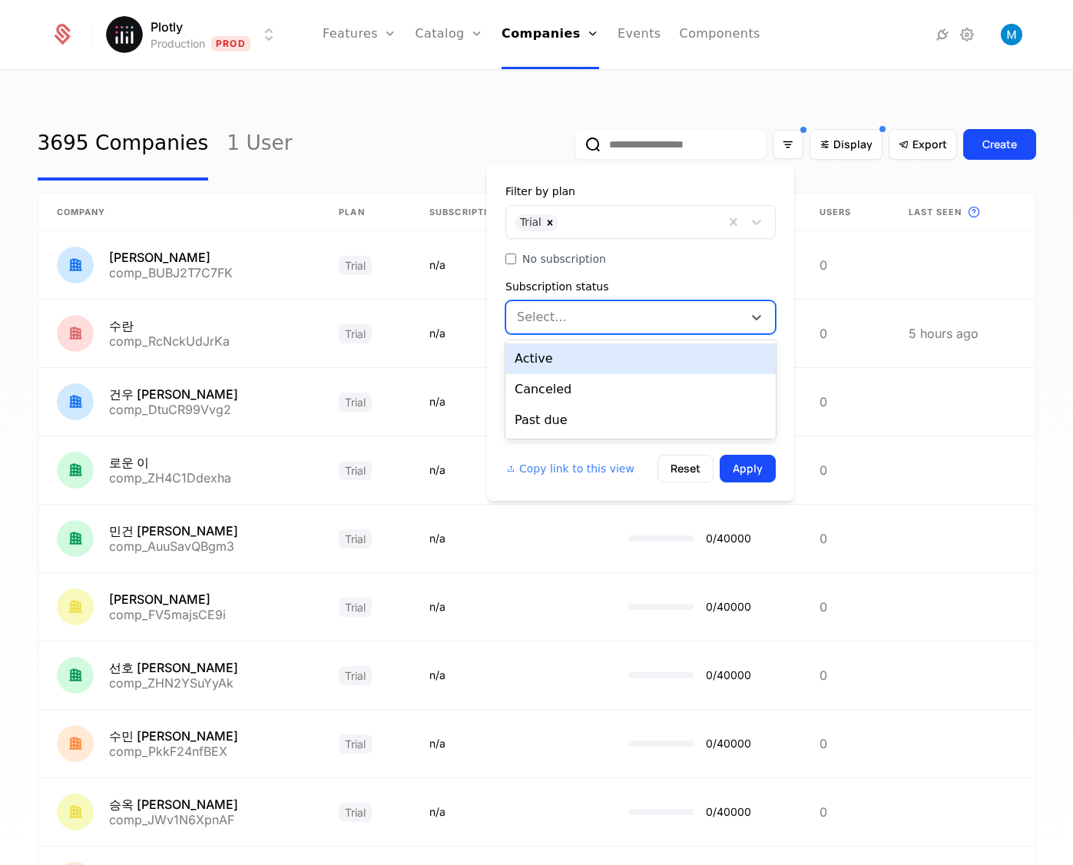
click at [636, 313] on div at bounding box center [625, 317] width 215 height 22
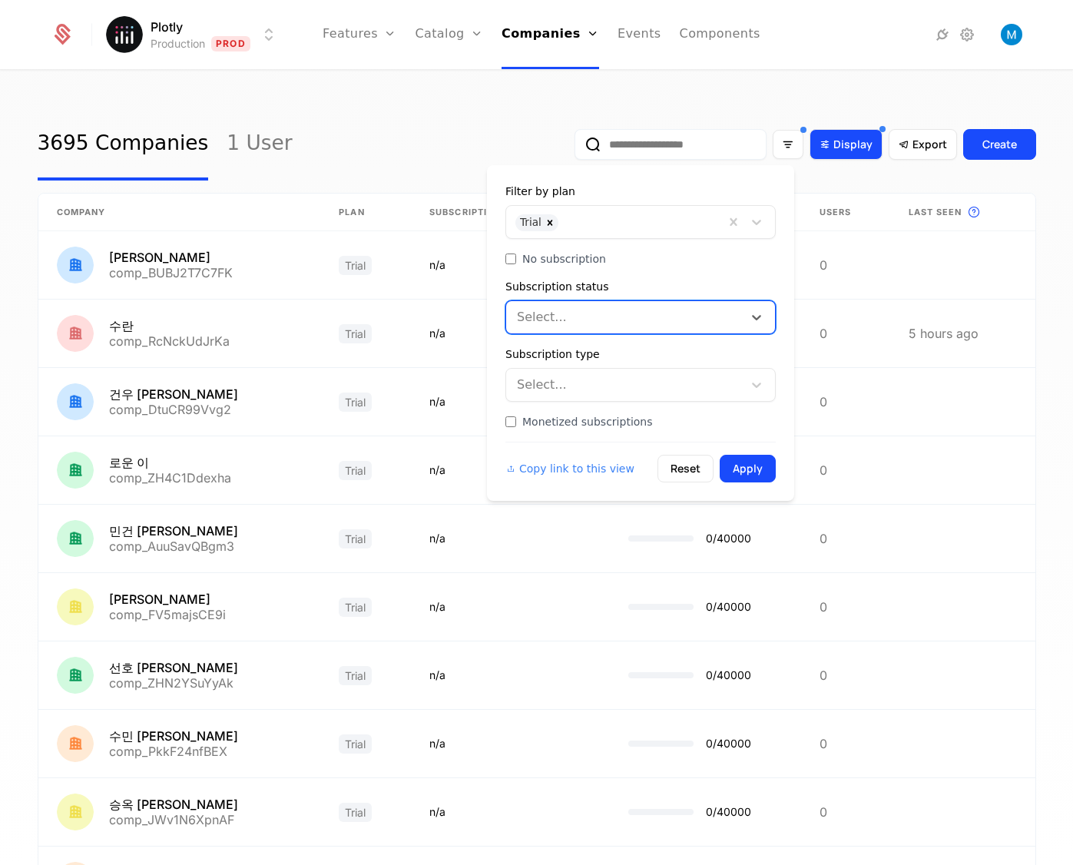
click at [839, 138] on span "Display" at bounding box center [852, 144] width 39 height 15
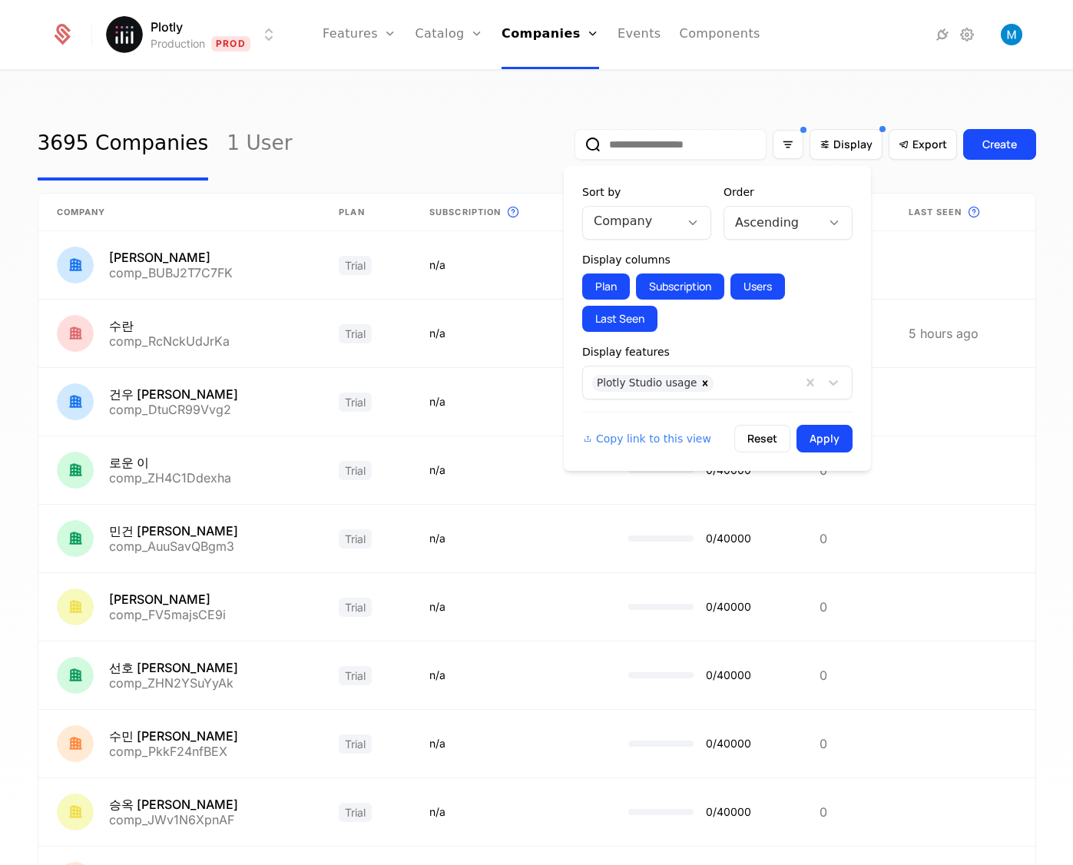
click at [783, 230] on div at bounding box center [772, 223] width 75 height 22
click at [772, 284] on div "Descending" at bounding box center [788, 288] width 111 height 14
click at [660, 230] on div at bounding box center [631, 221] width 75 height 22
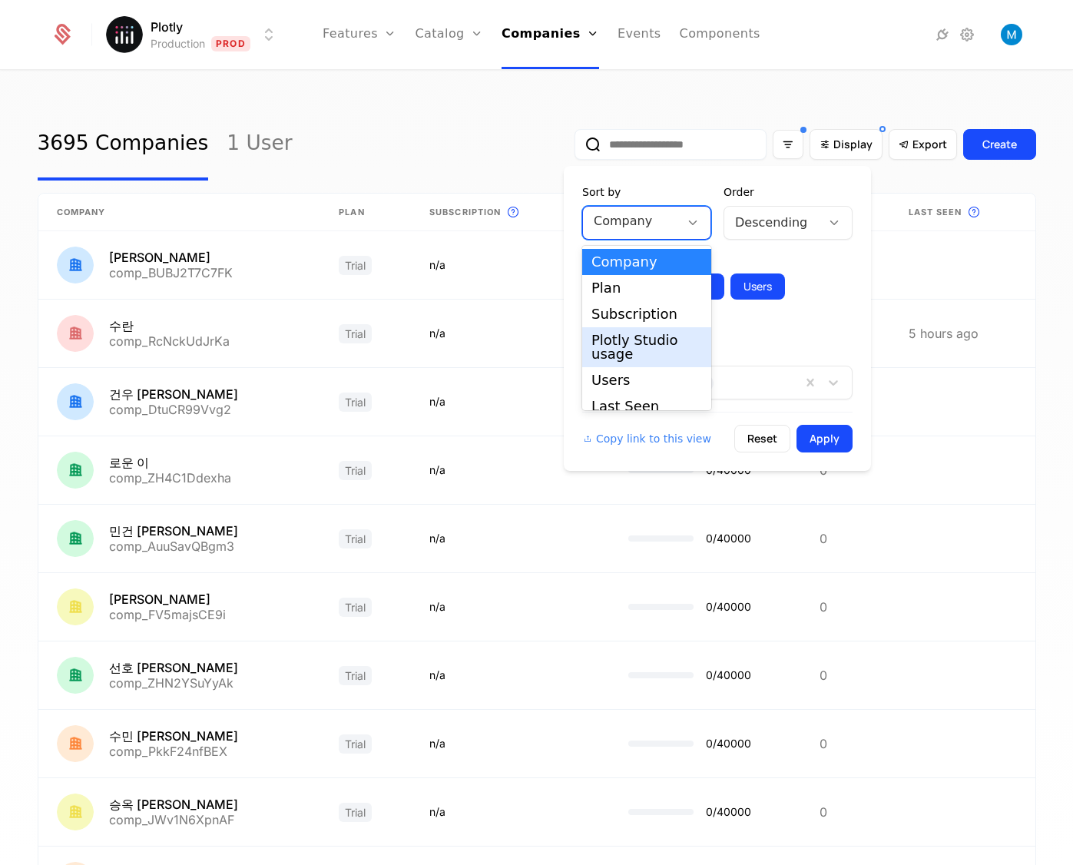
scroll to position [12, 0]
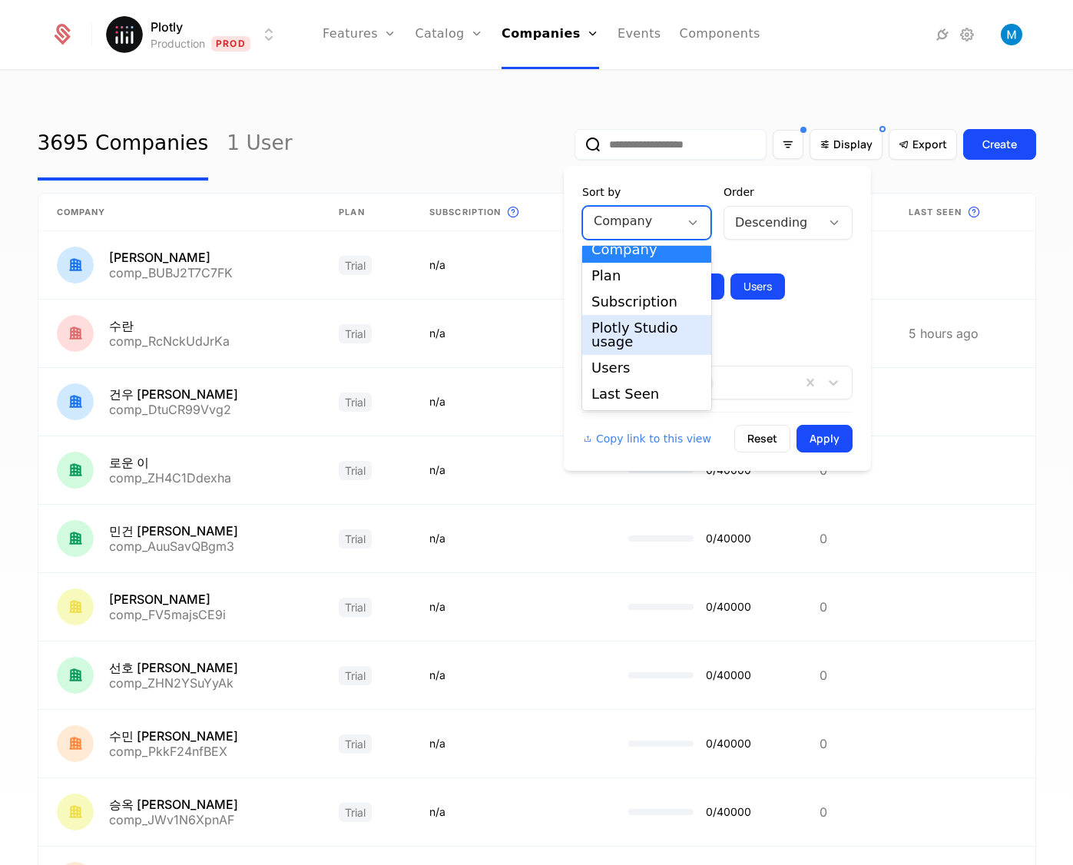
click at [659, 331] on div "Plotly Studio usage" at bounding box center [646, 335] width 111 height 28
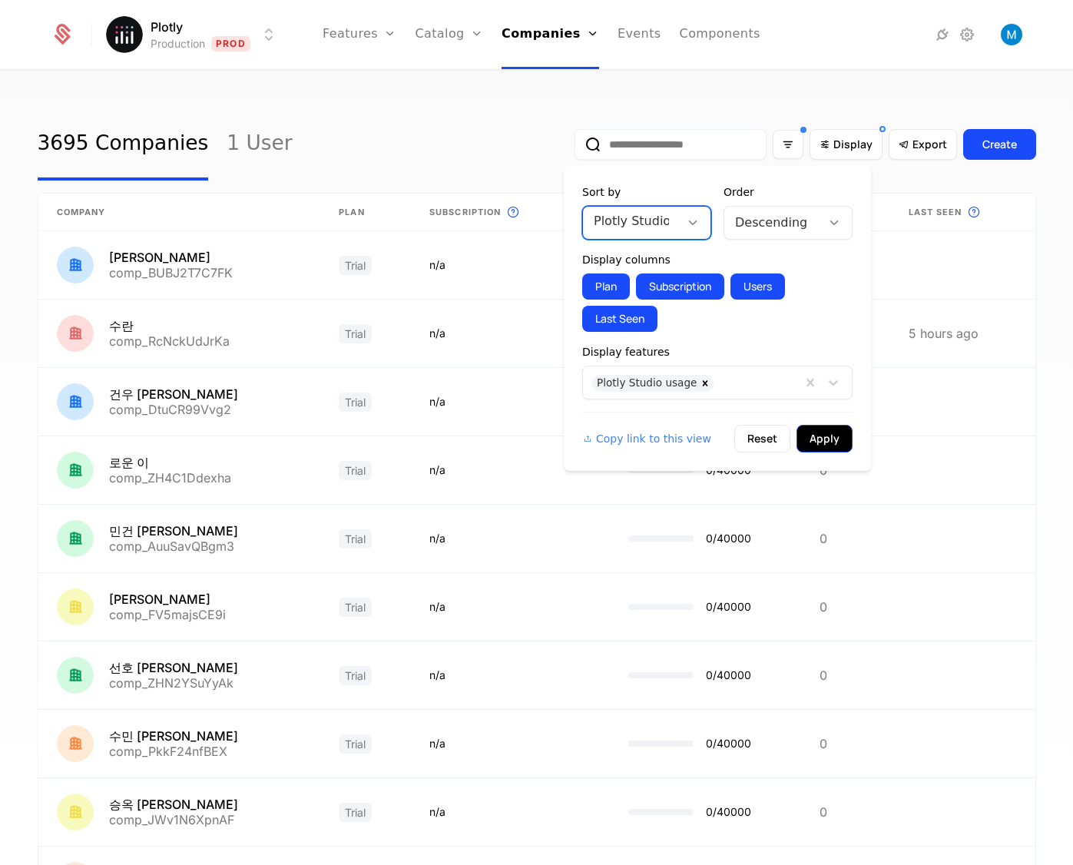
click at [832, 438] on button "Apply" at bounding box center [824, 439] width 56 height 28
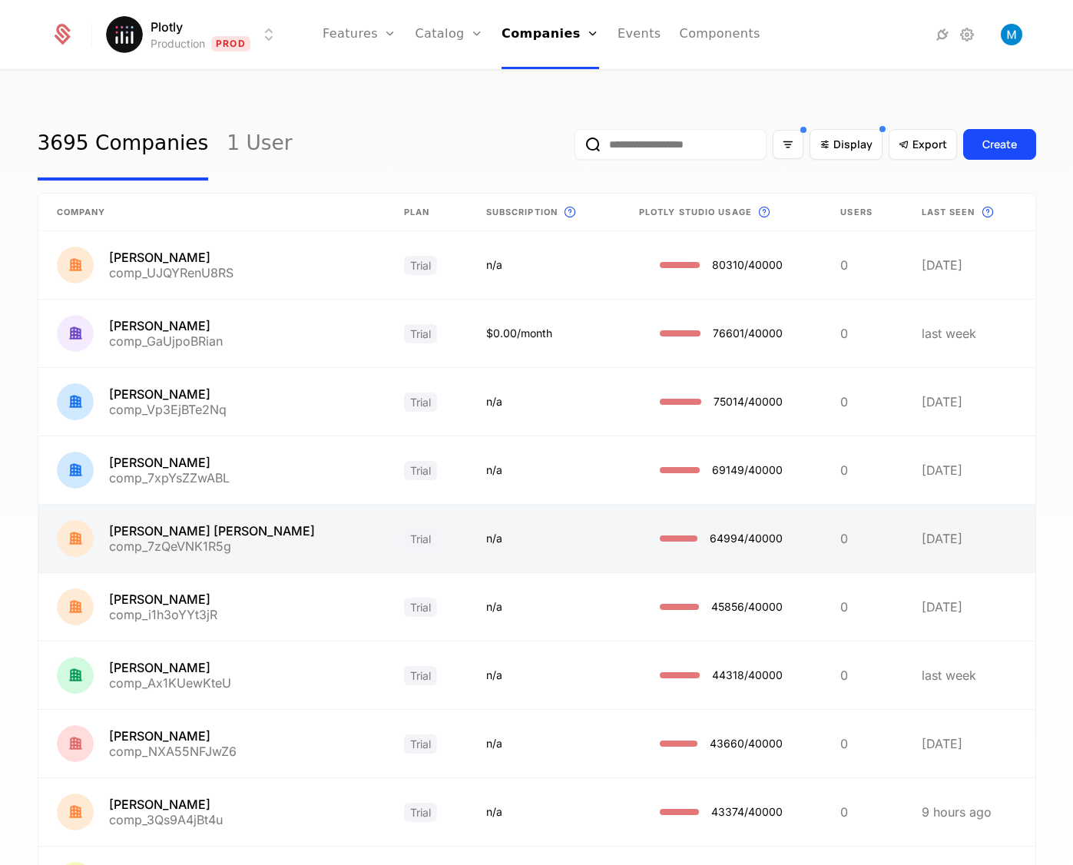
scroll to position [154, 0]
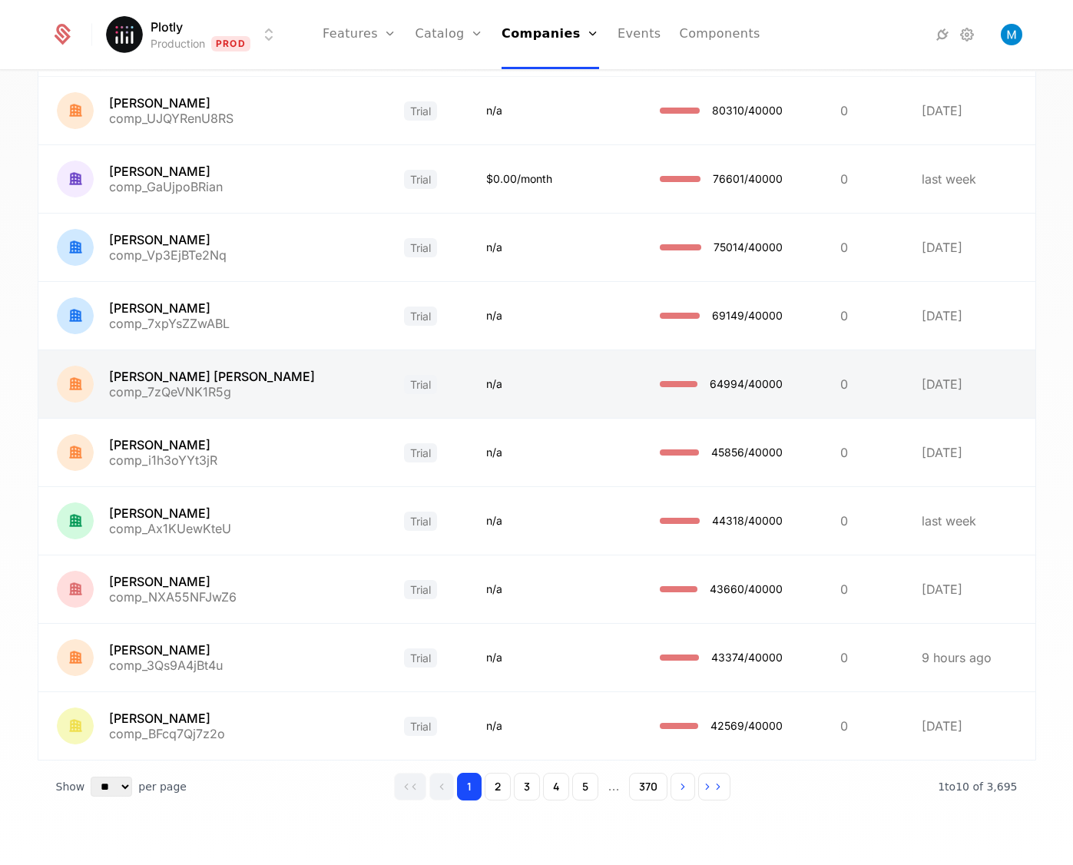
click at [222, 382] on link at bounding box center [211, 384] width 347 height 68
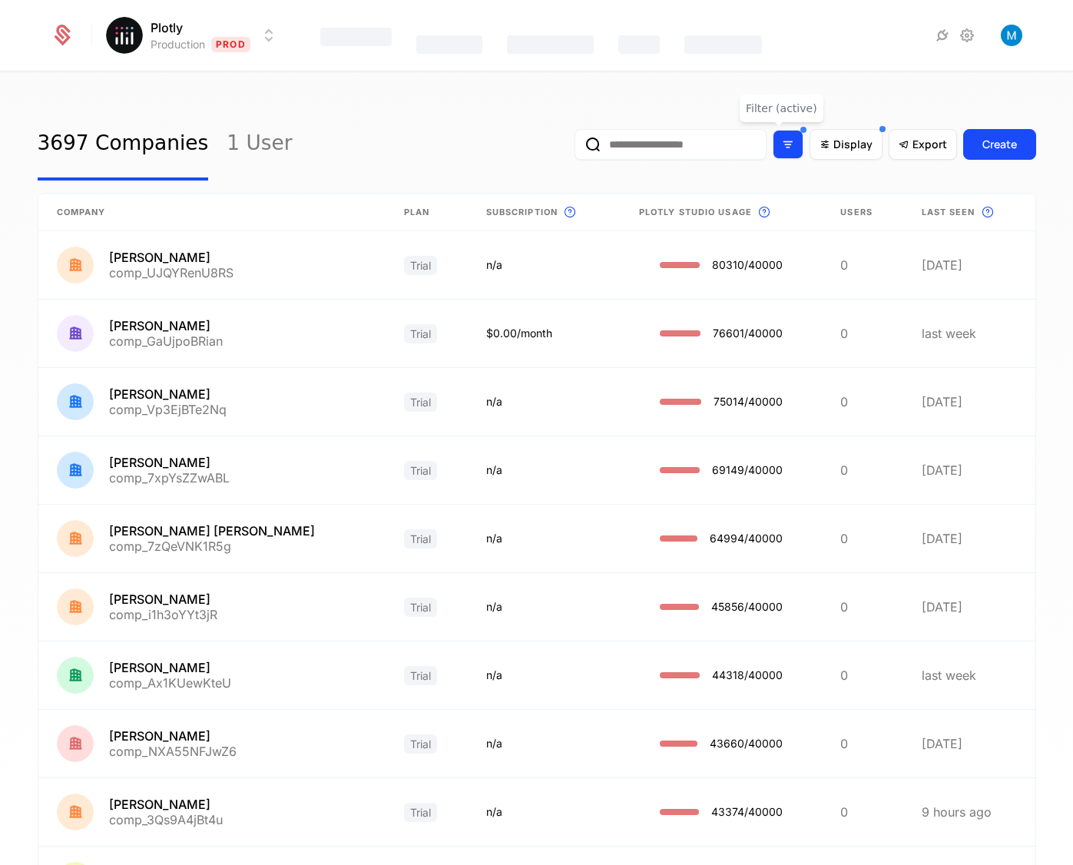
click at [786, 143] on div "Filter options" at bounding box center [787, 144] width 31 height 29
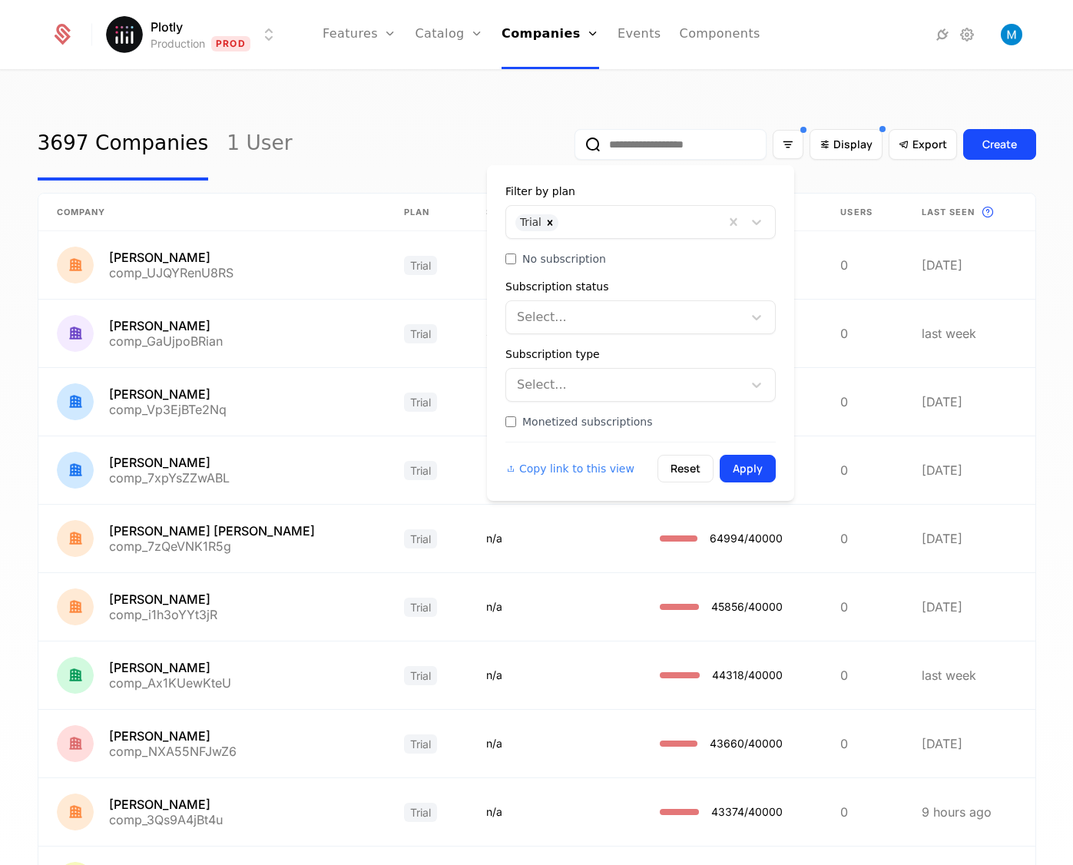
click at [678, 315] on div at bounding box center [625, 317] width 215 height 22
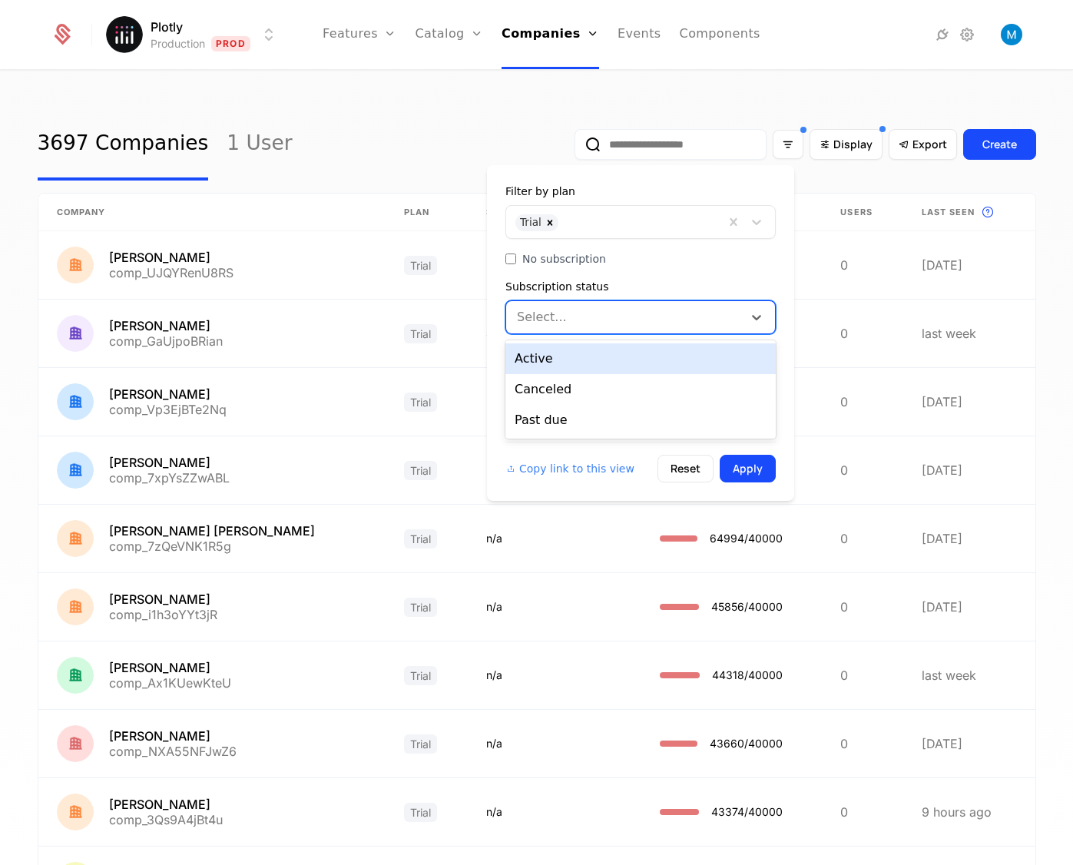
click at [678, 315] on div at bounding box center [625, 317] width 215 height 22
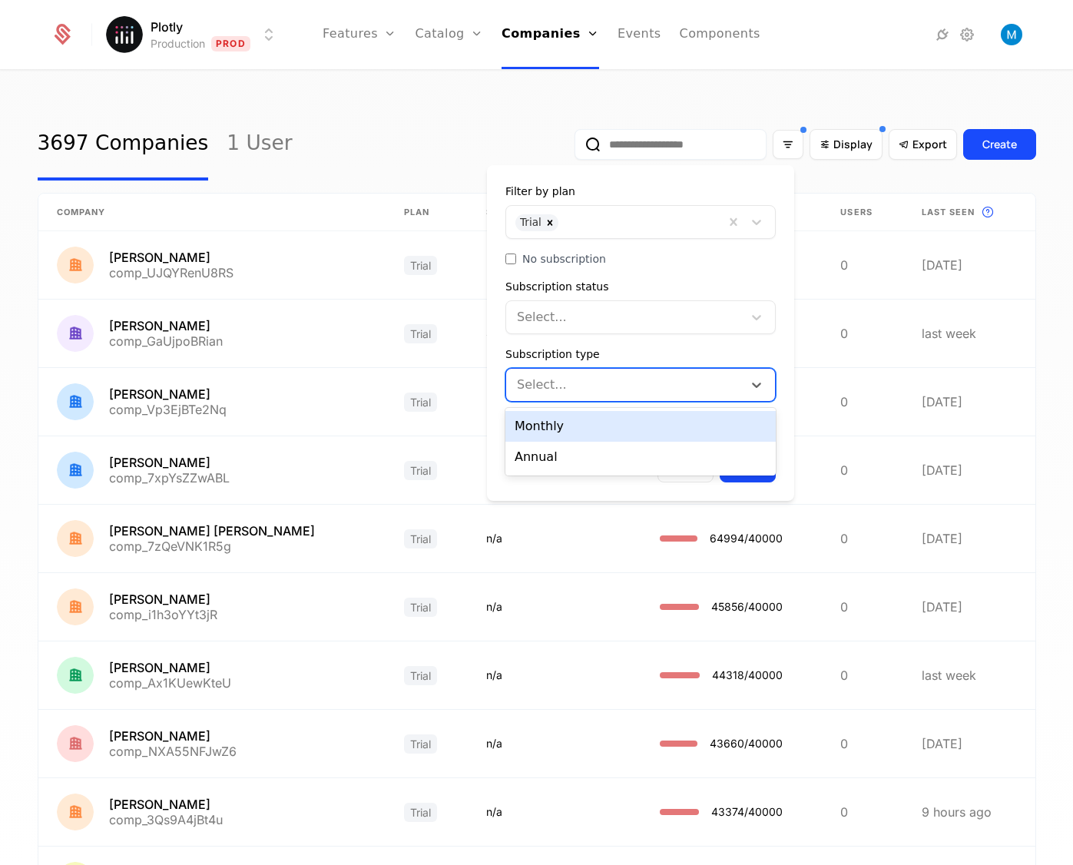
click at [576, 387] on div at bounding box center [625, 385] width 215 height 22
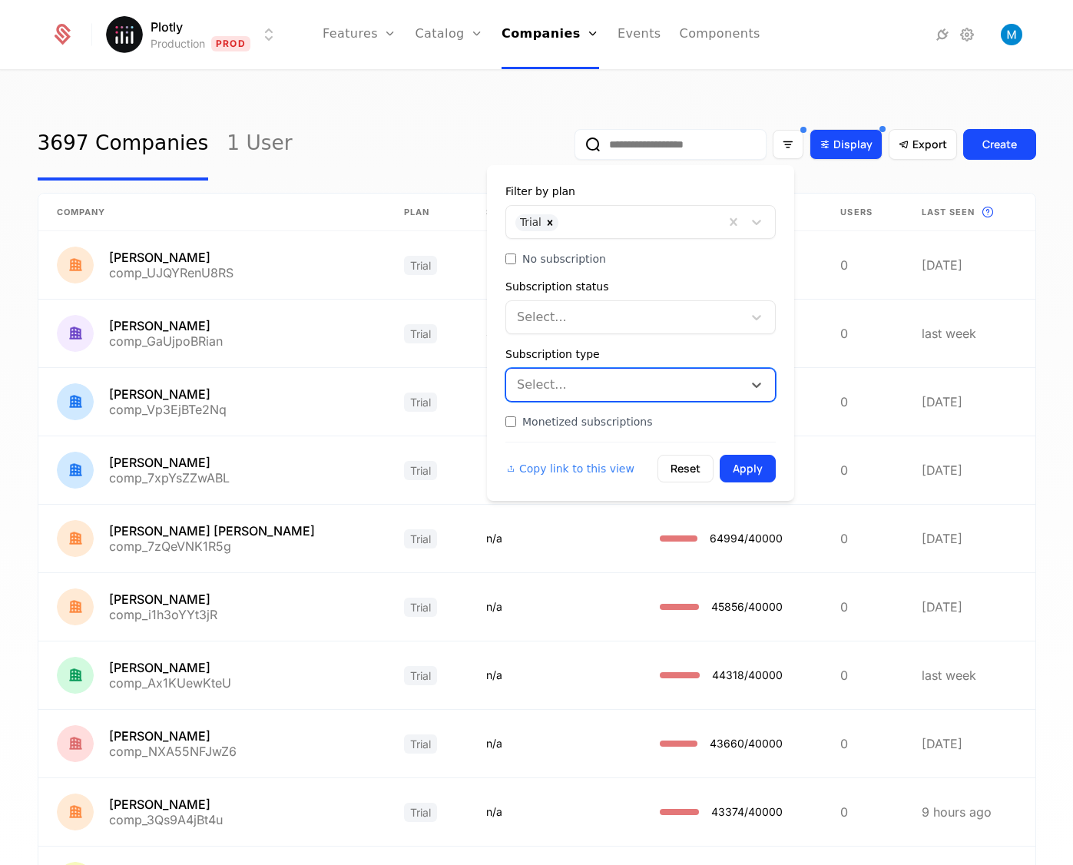
click at [846, 138] on span "Display" at bounding box center [852, 144] width 39 height 15
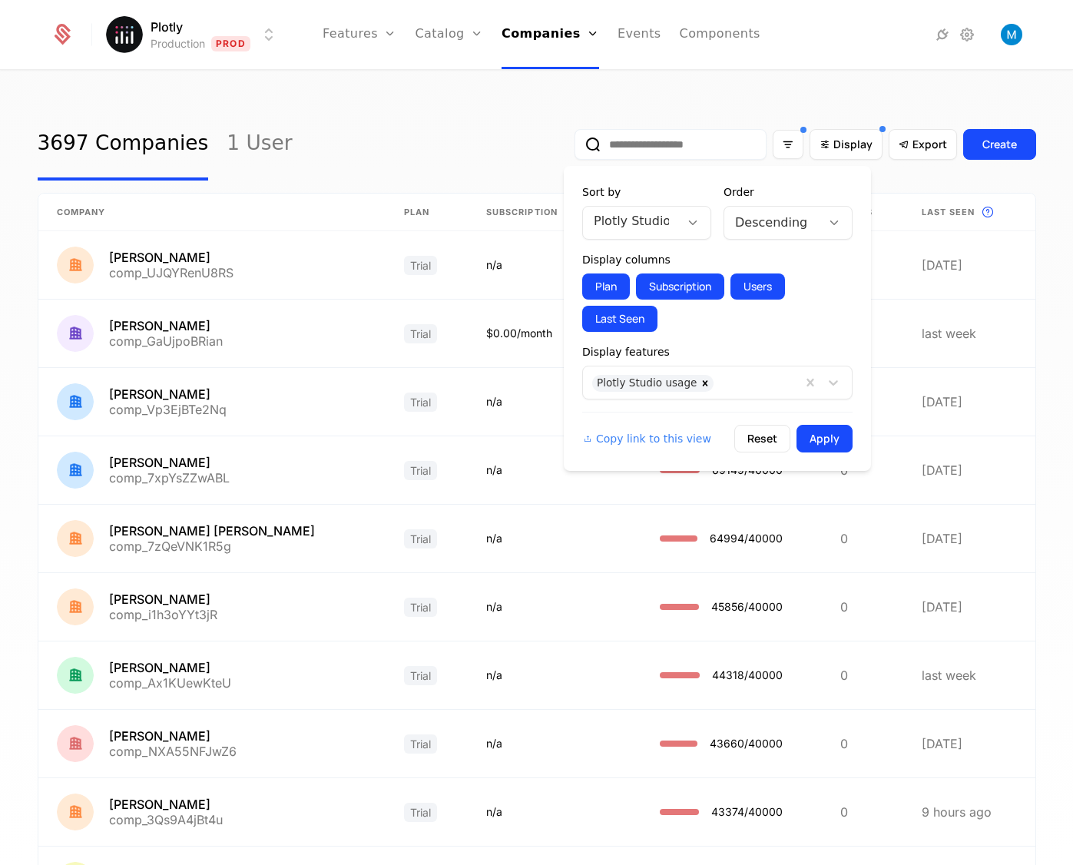
click at [757, 383] on div at bounding box center [756, 381] width 71 height 22
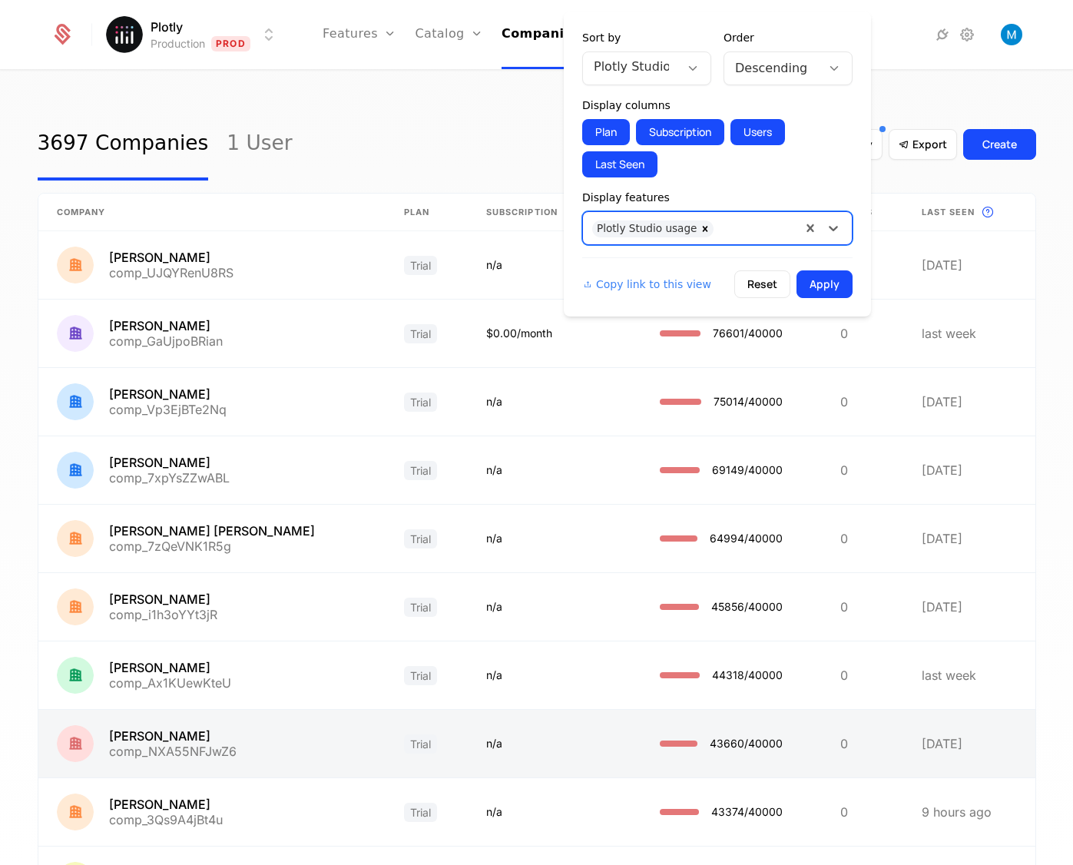
scroll to position [154, 0]
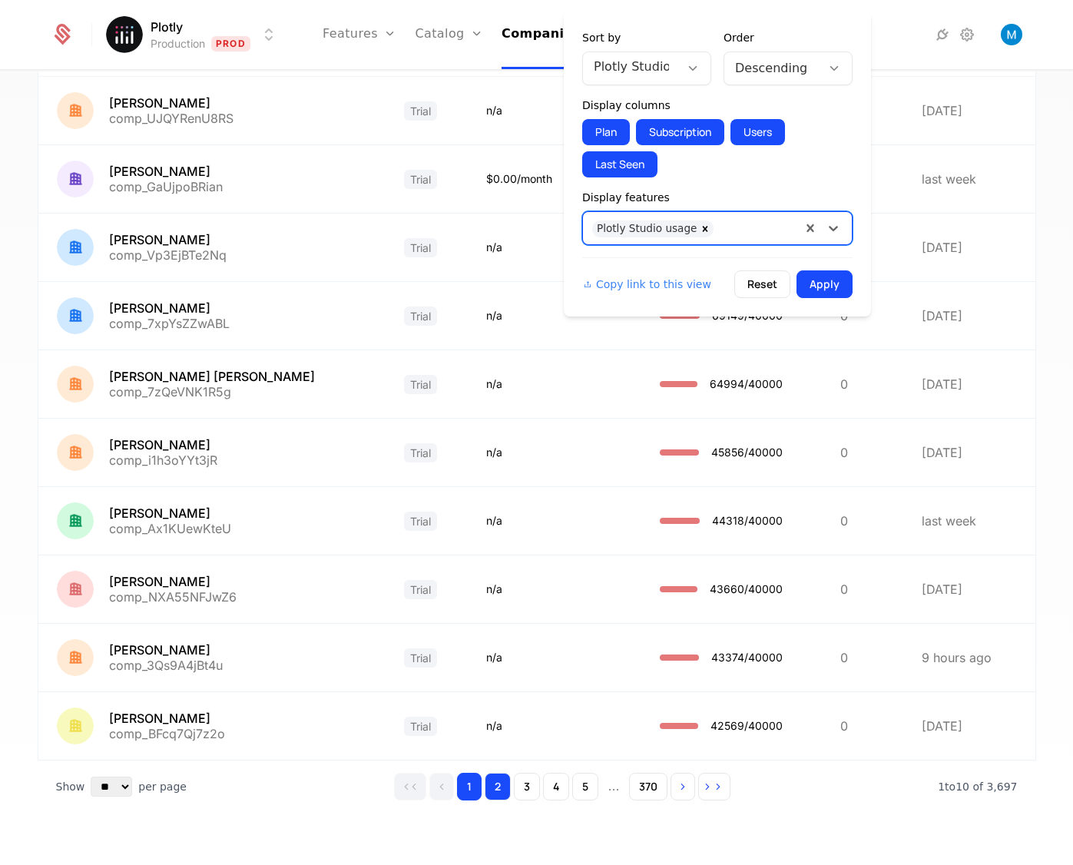
click at [501, 788] on button "2" at bounding box center [498, 786] width 26 height 28
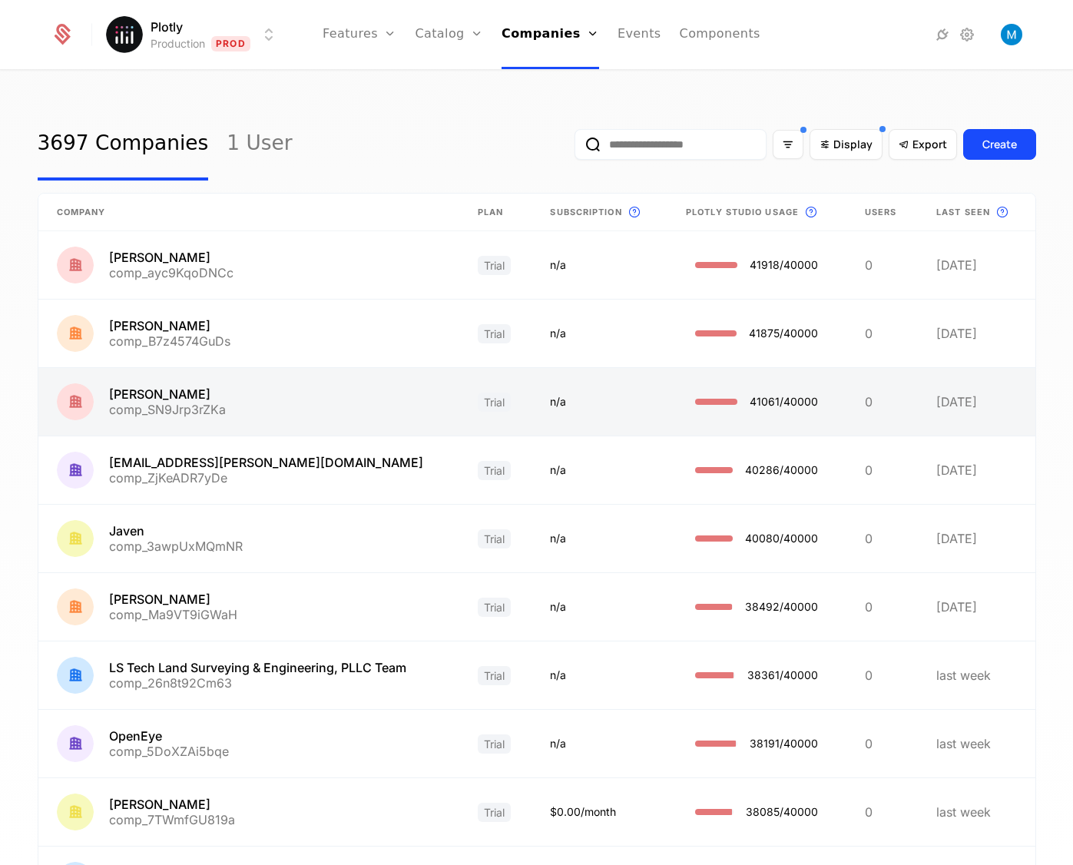
click at [289, 399] on link at bounding box center [248, 402] width 421 height 68
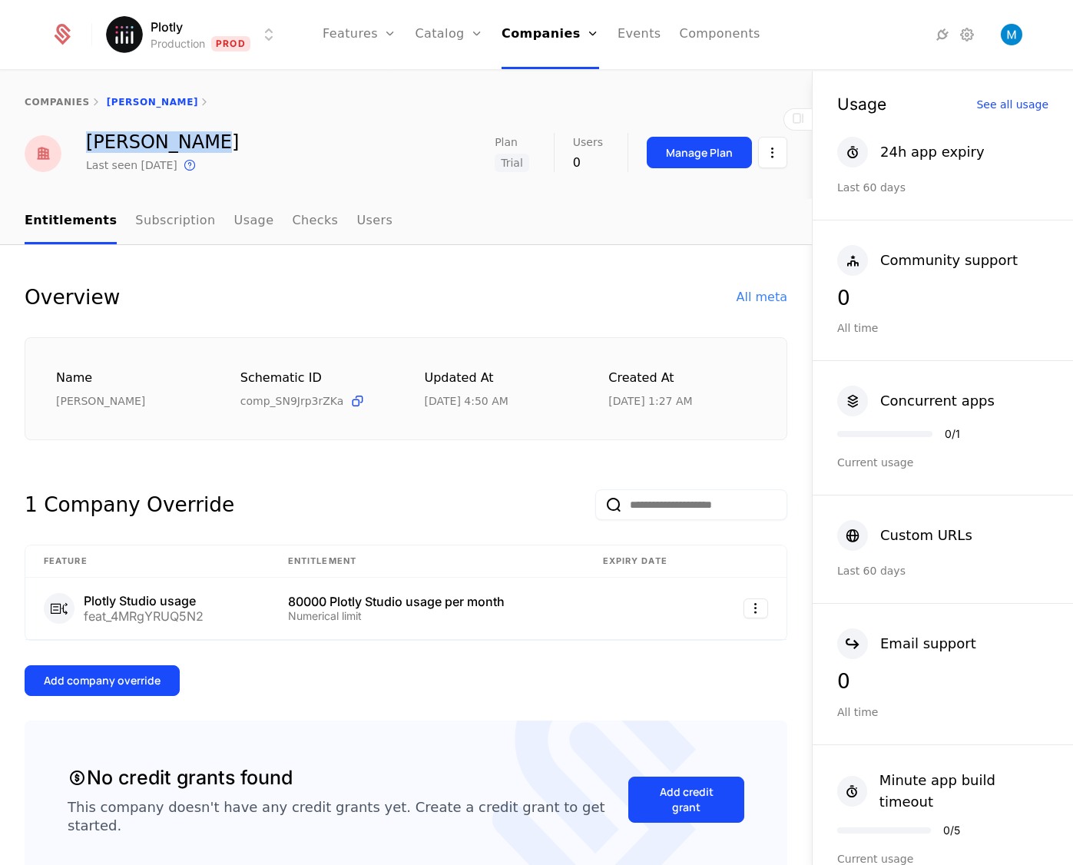
drag, startPoint x: 185, startPoint y: 147, endPoint x: 81, endPoint y: 146, distance: 103.7
click at [81, 146] on div "Nelli Vagena Last seen 6 days ago This is the date a track or identify event as…" at bounding box center [132, 153] width 214 height 41
copy div "[PERSON_NAME]"
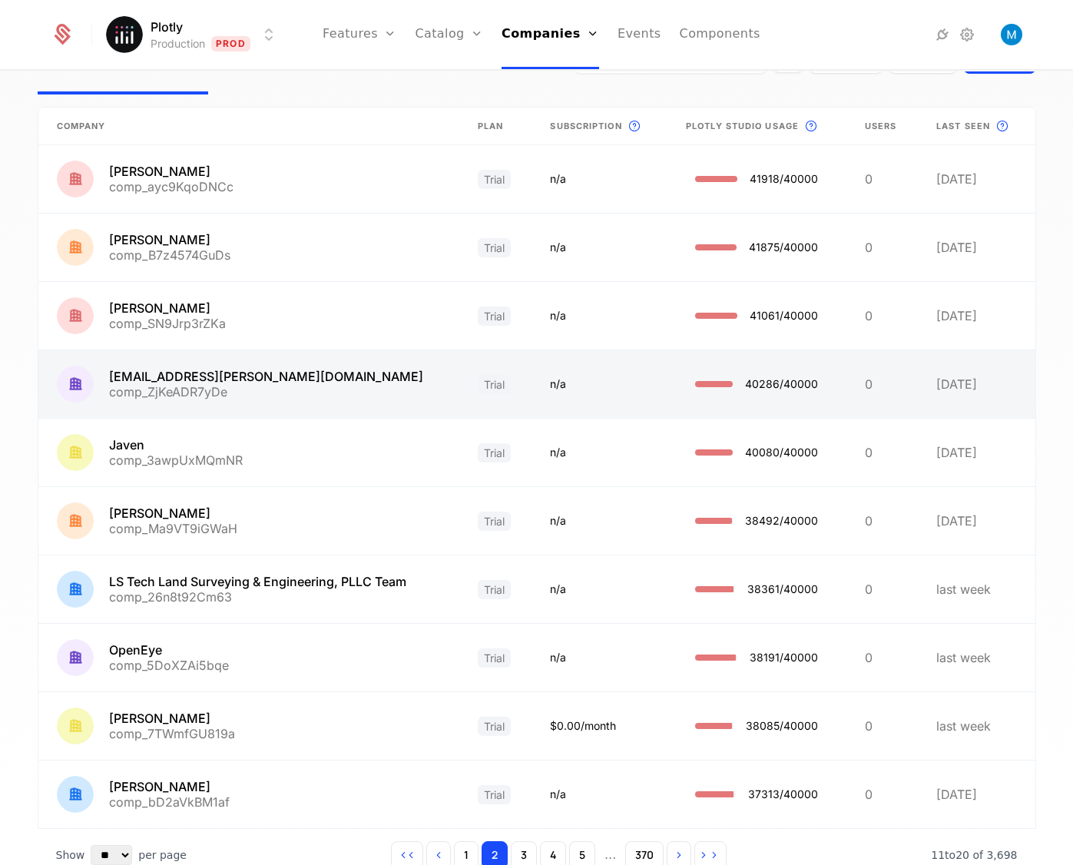
scroll to position [154, 0]
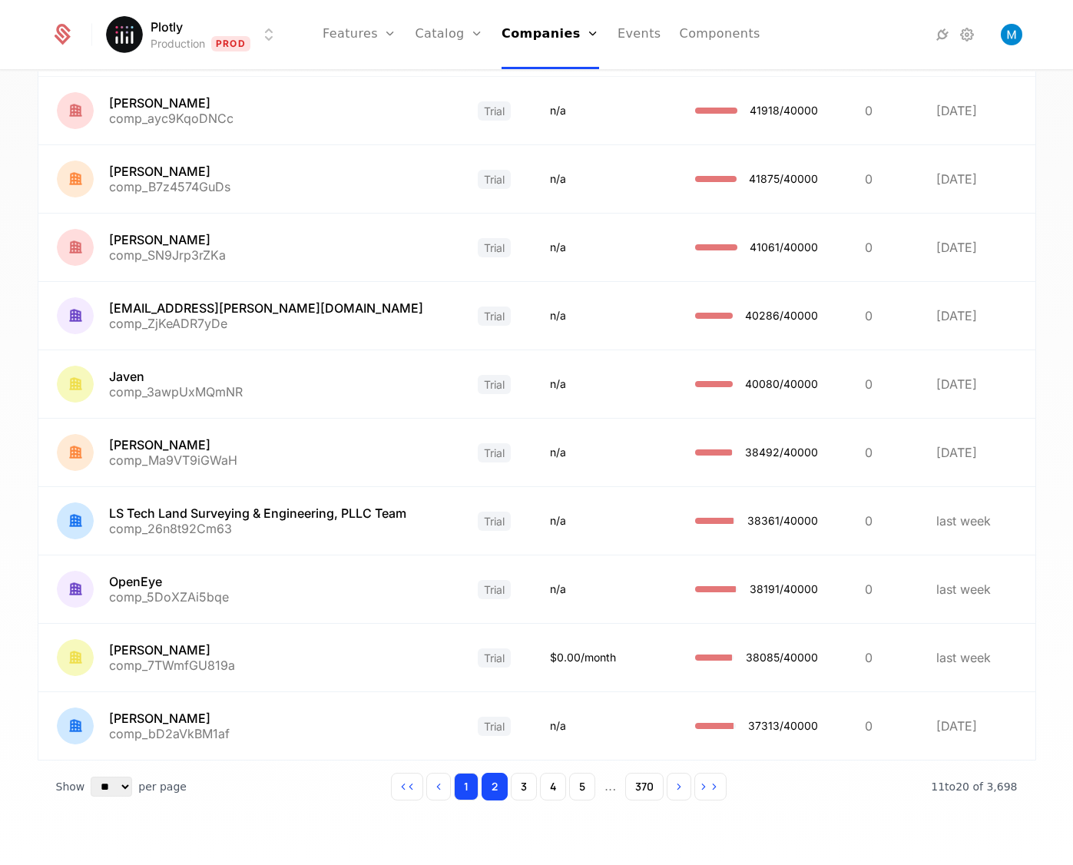
click at [461, 782] on button "1" at bounding box center [466, 786] width 25 height 28
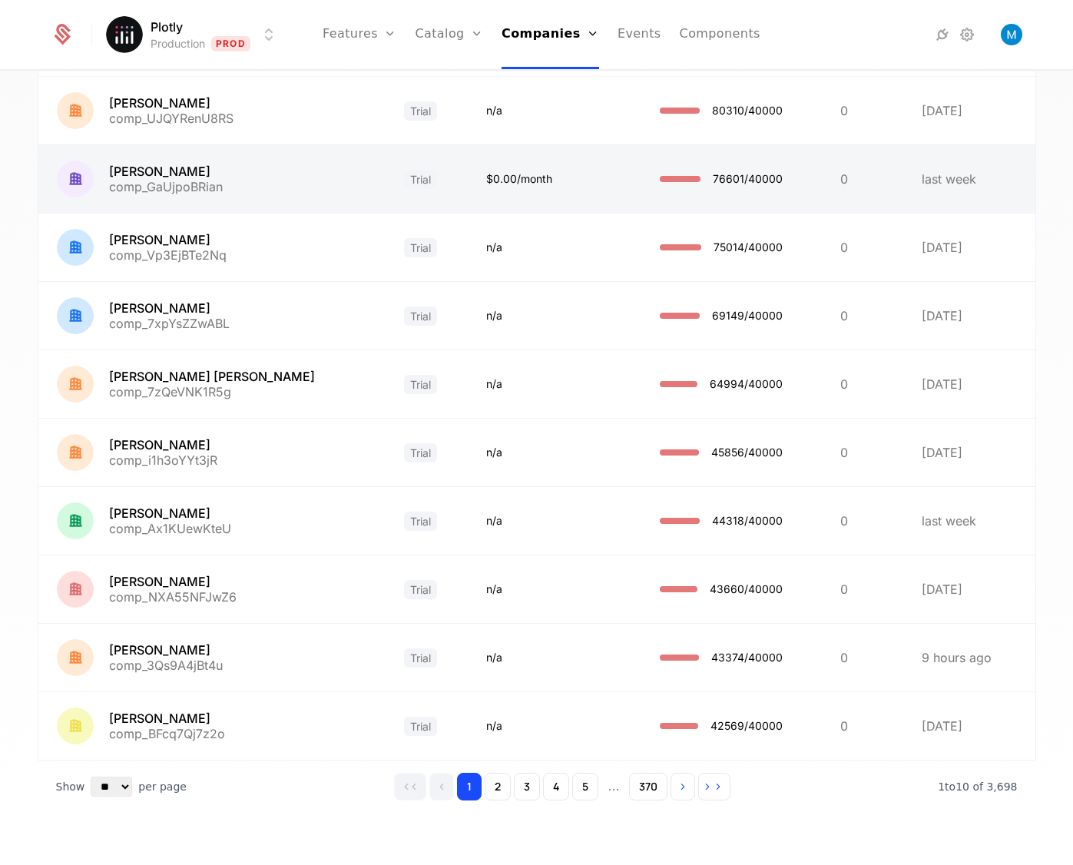
click at [200, 185] on link at bounding box center [211, 179] width 347 height 68
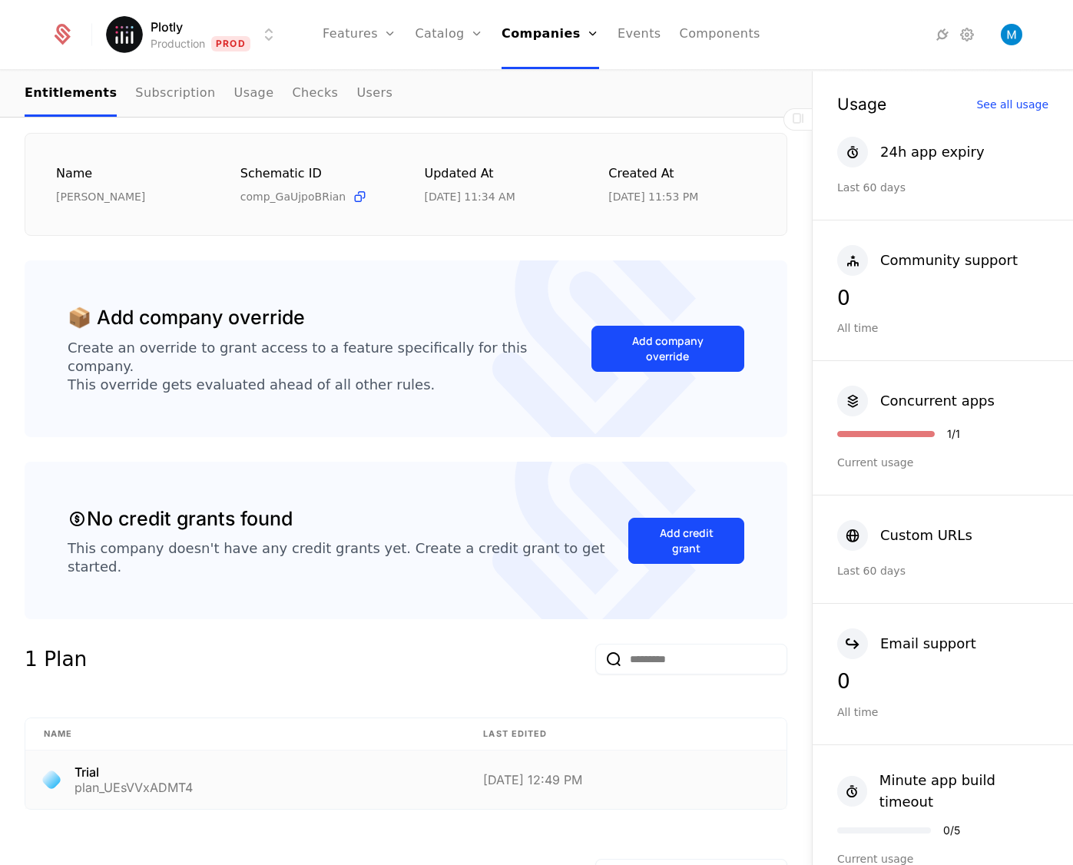
scroll to position [194, 0]
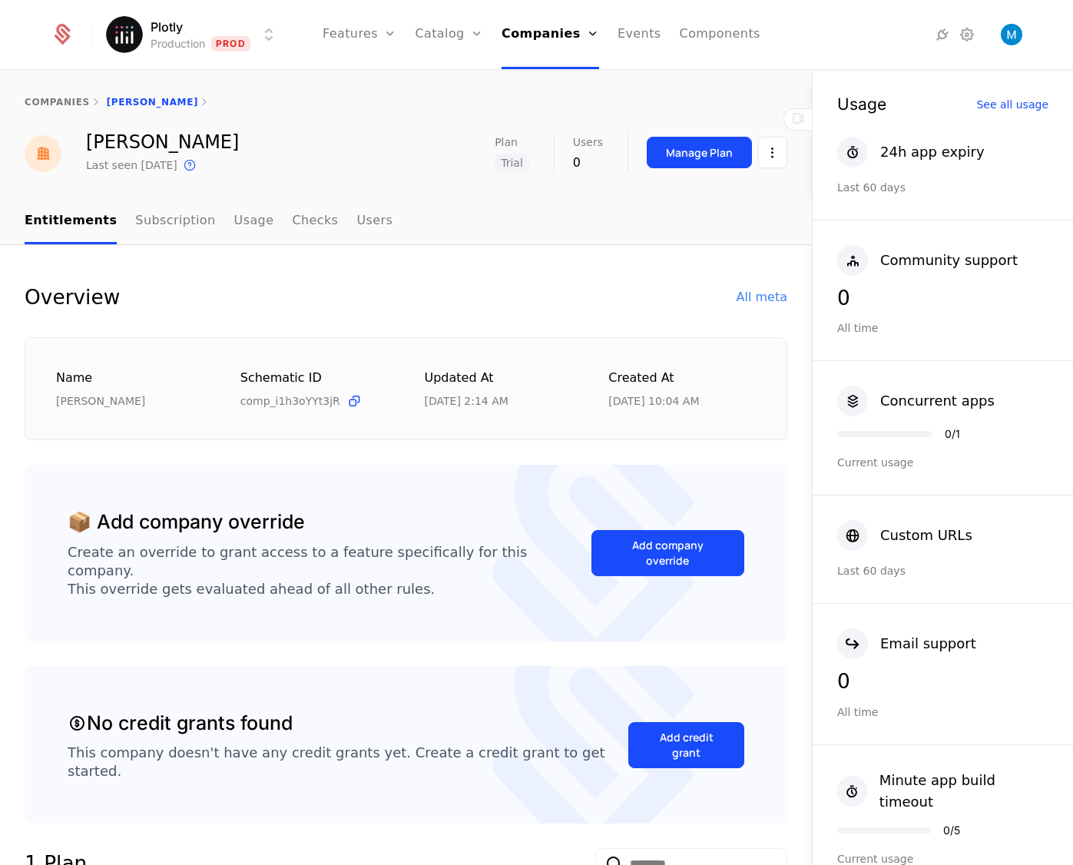
scroll to position [1002, 0]
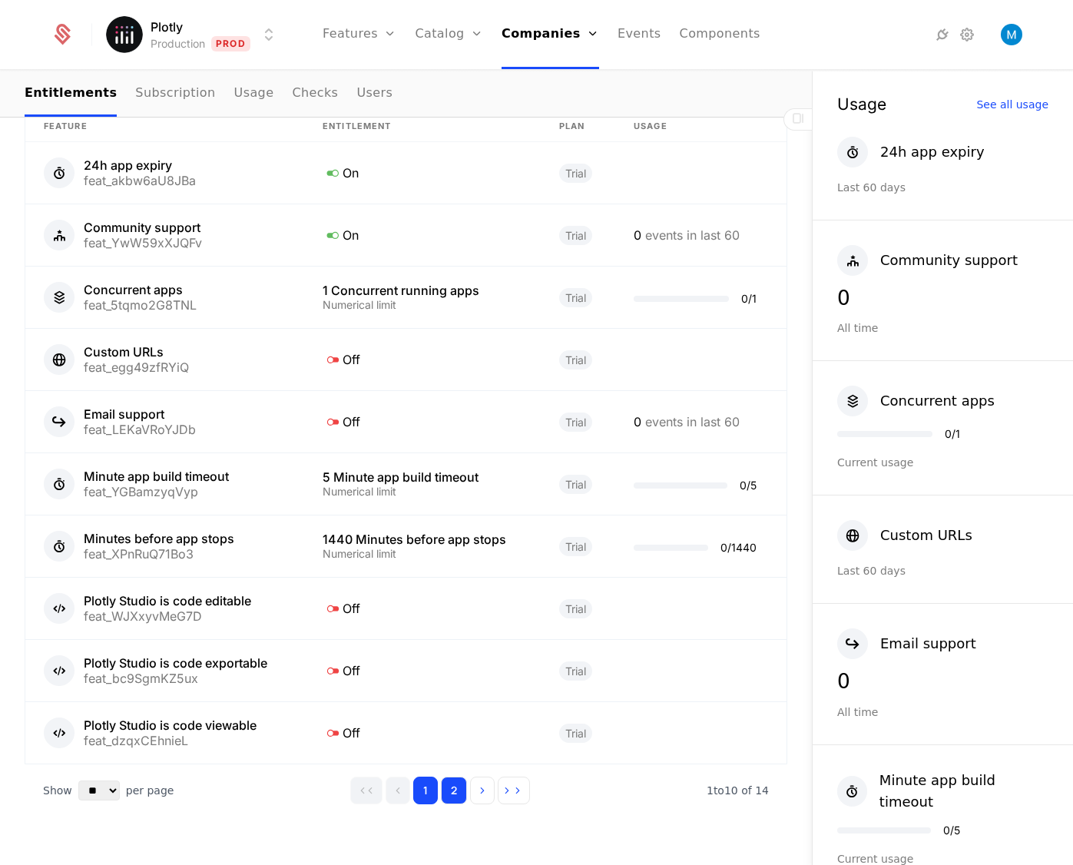
drag, startPoint x: 455, startPoint y: 753, endPoint x: 28, endPoint y: 776, distance: 427.5
click at [455, 776] on button "2" at bounding box center [454, 790] width 26 height 28
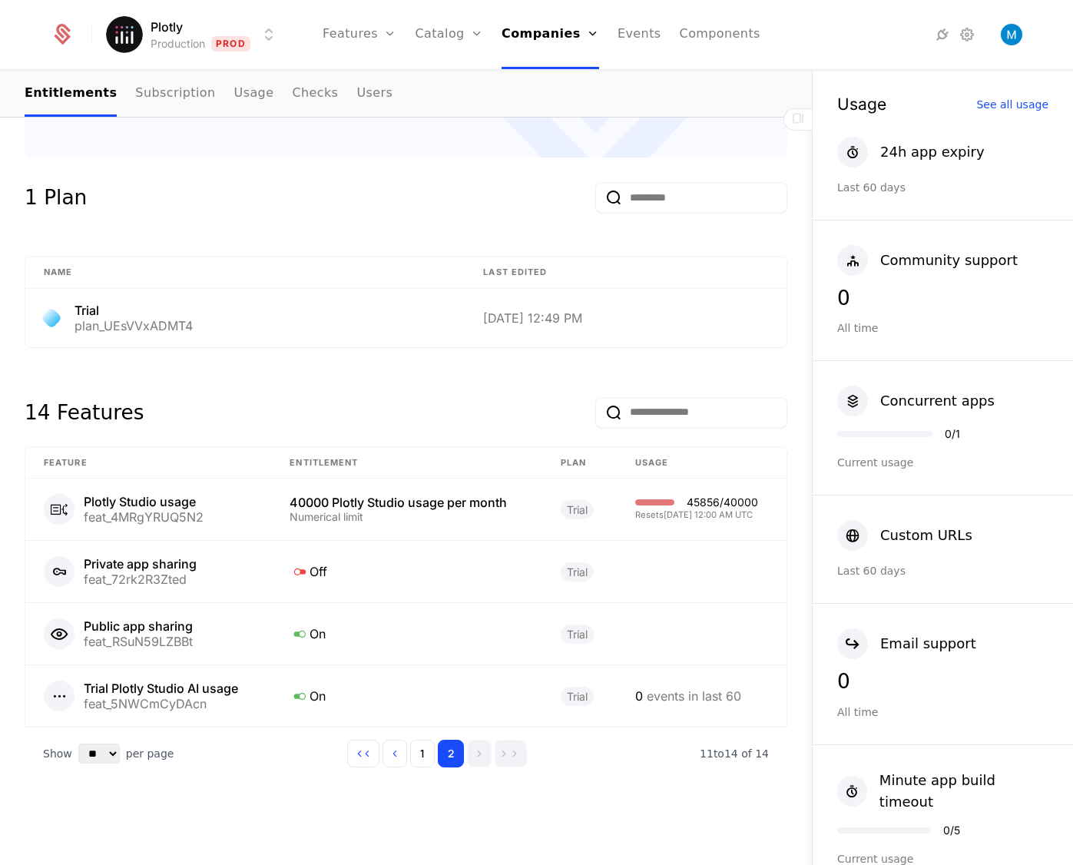
scroll to position [629, 0]
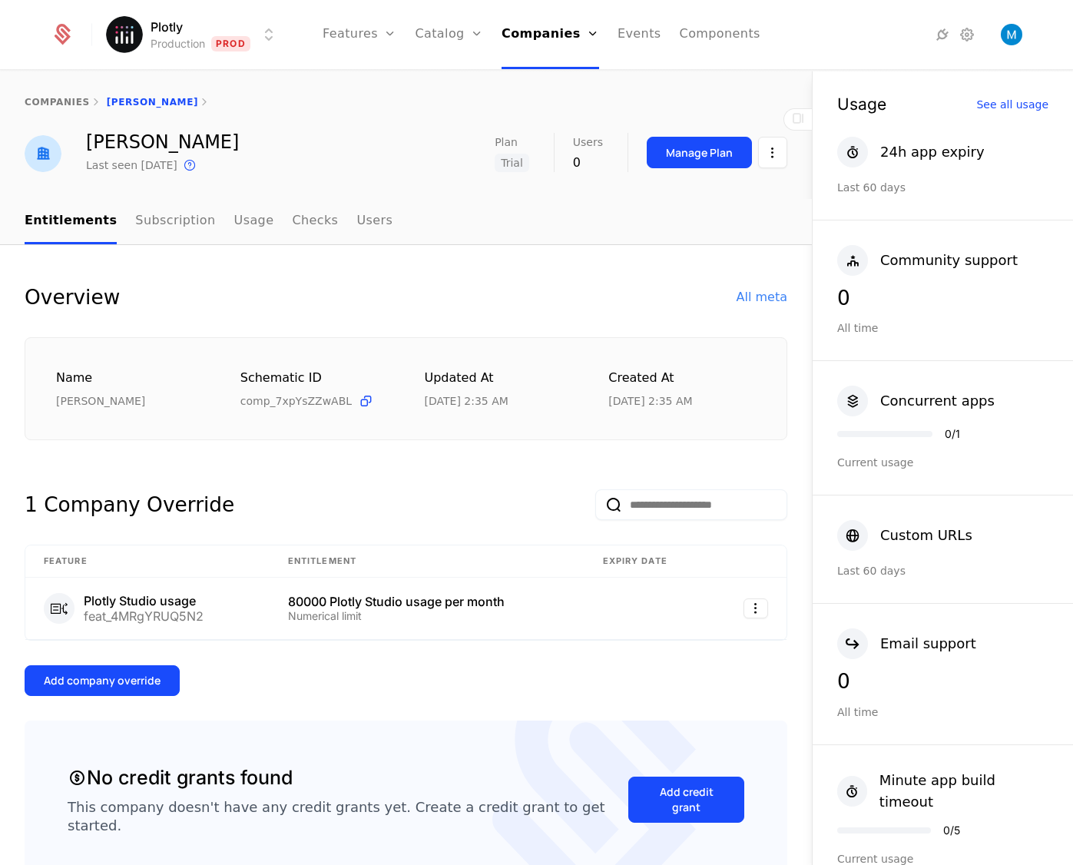
scroll to position [61, 0]
drag, startPoint x: 252, startPoint y: 138, endPoint x: 85, endPoint y: 135, distance: 166.7
click at [85, 135] on div "Yulia Shcherbakova Last seen 4 days ago This is the date a track or identify ev…" at bounding box center [406, 153] width 762 height 41
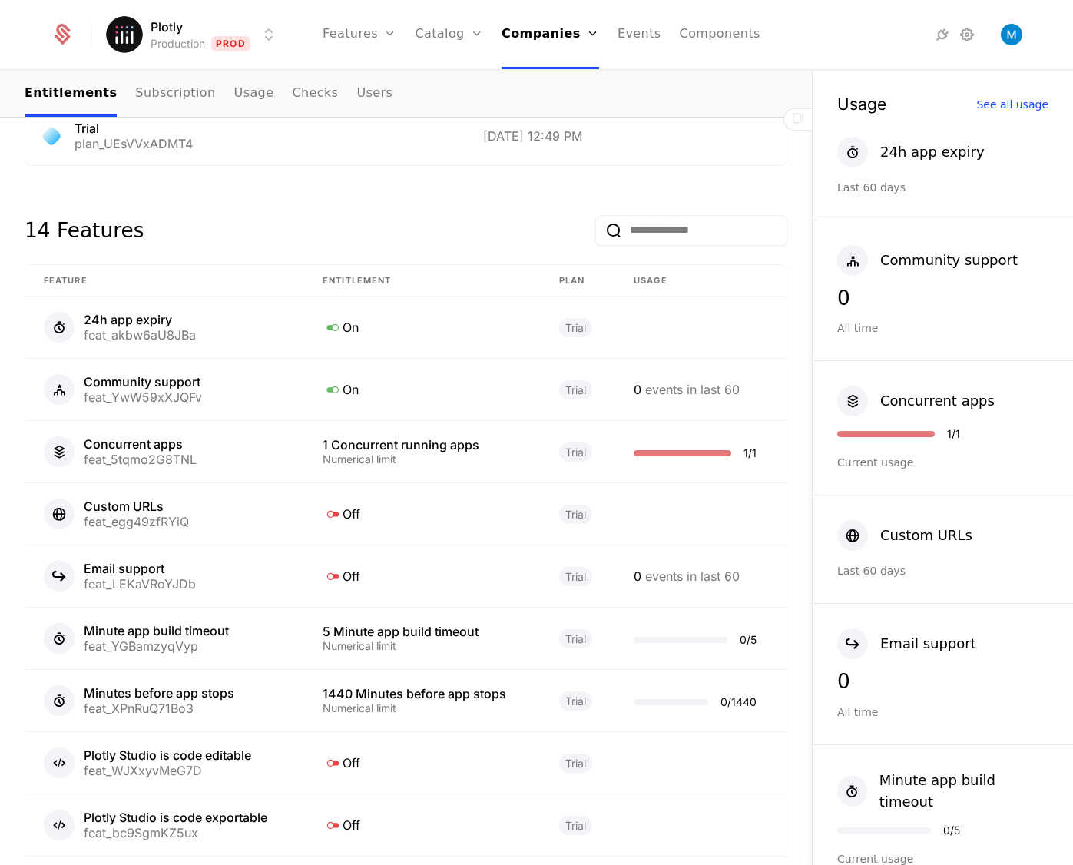
scroll to position [1002, 0]
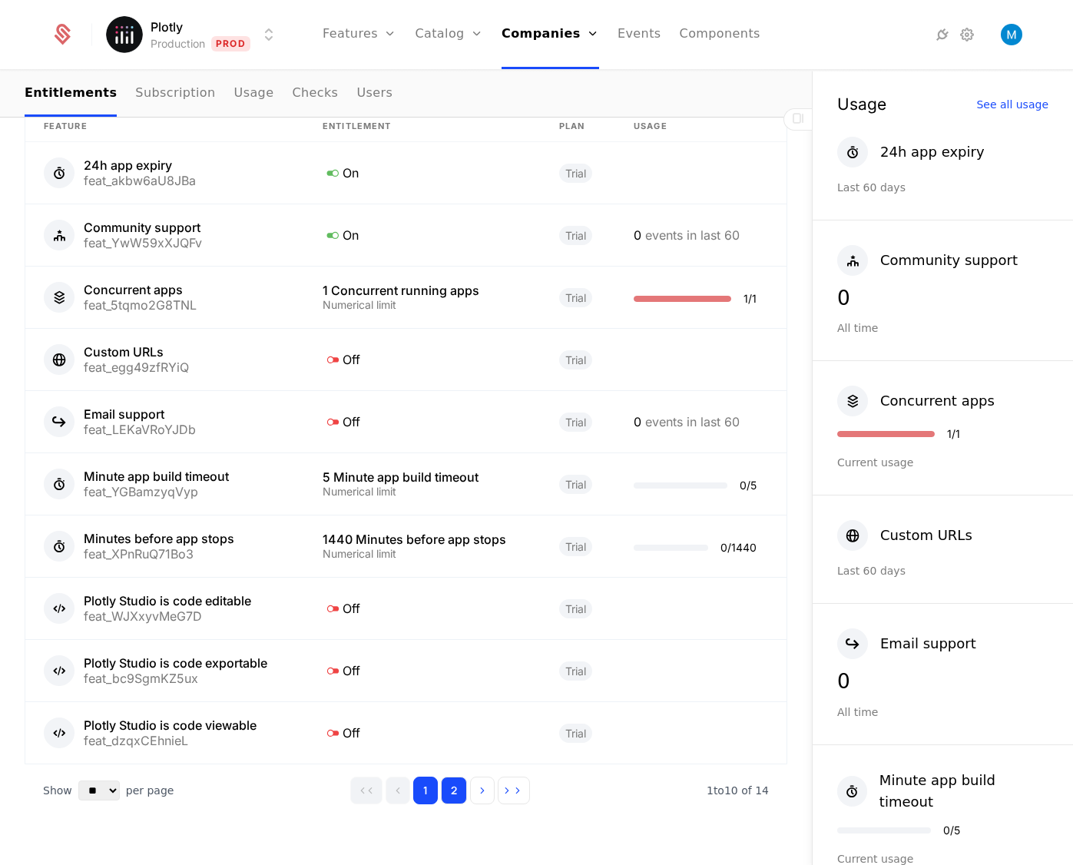
click at [454, 776] on button "2" at bounding box center [454, 790] width 26 height 28
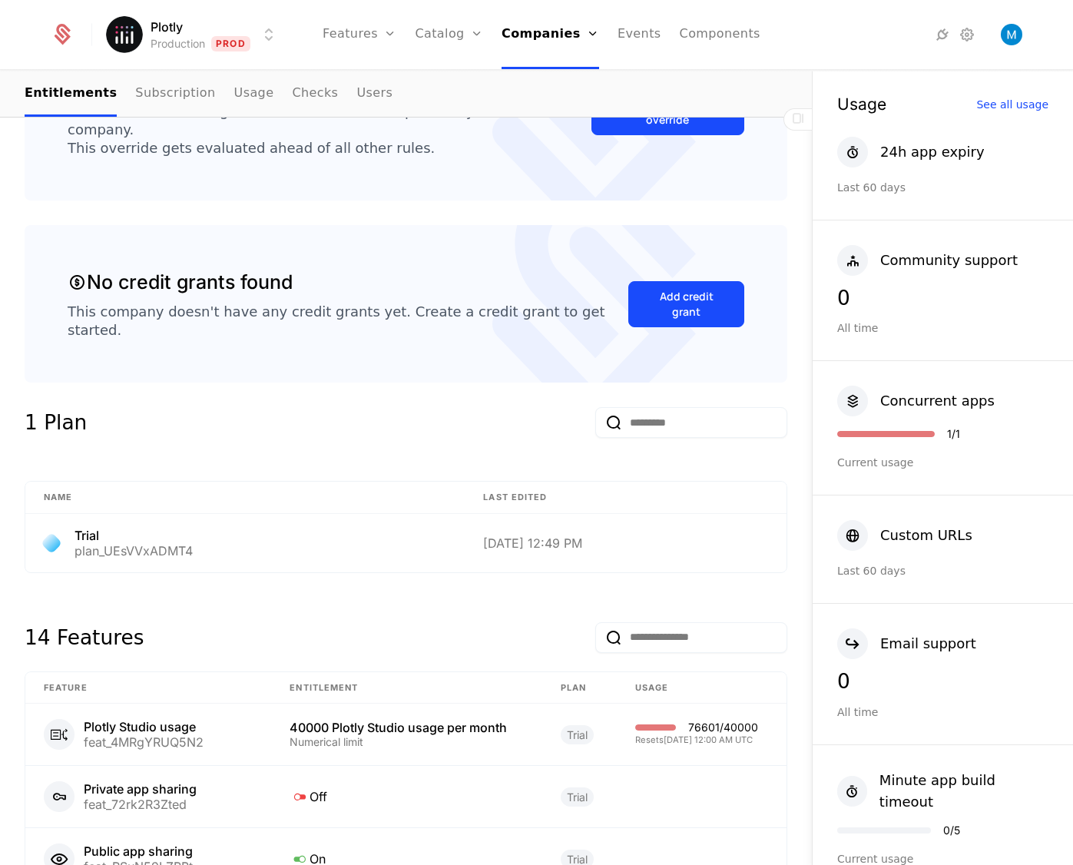
scroll to position [316, 0]
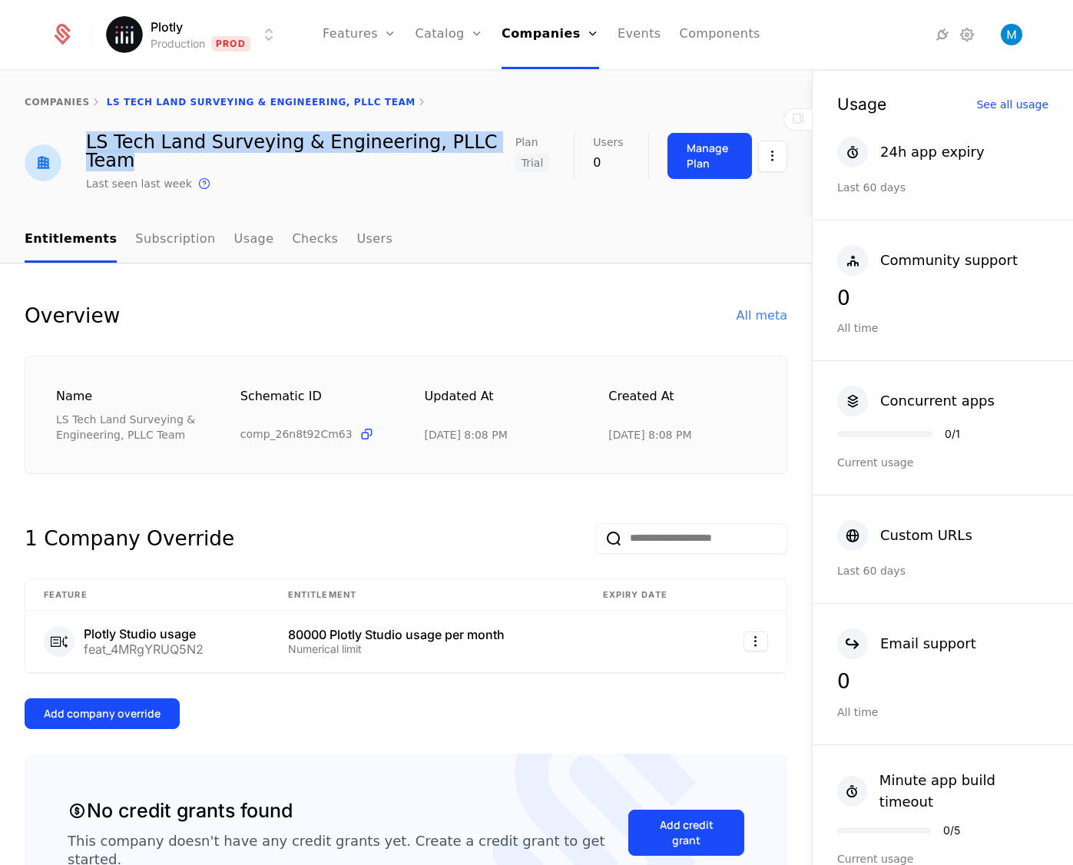
drag, startPoint x: 141, startPoint y: 162, endPoint x: 88, endPoint y: 144, distance: 55.8
click at [88, 144] on div "LS Tech Land Surveying & Engineering, PLLC Team" at bounding box center [300, 151] width 429 height 37
copy div "LS Tech Land Surveying & Engineering, PLLC Team"
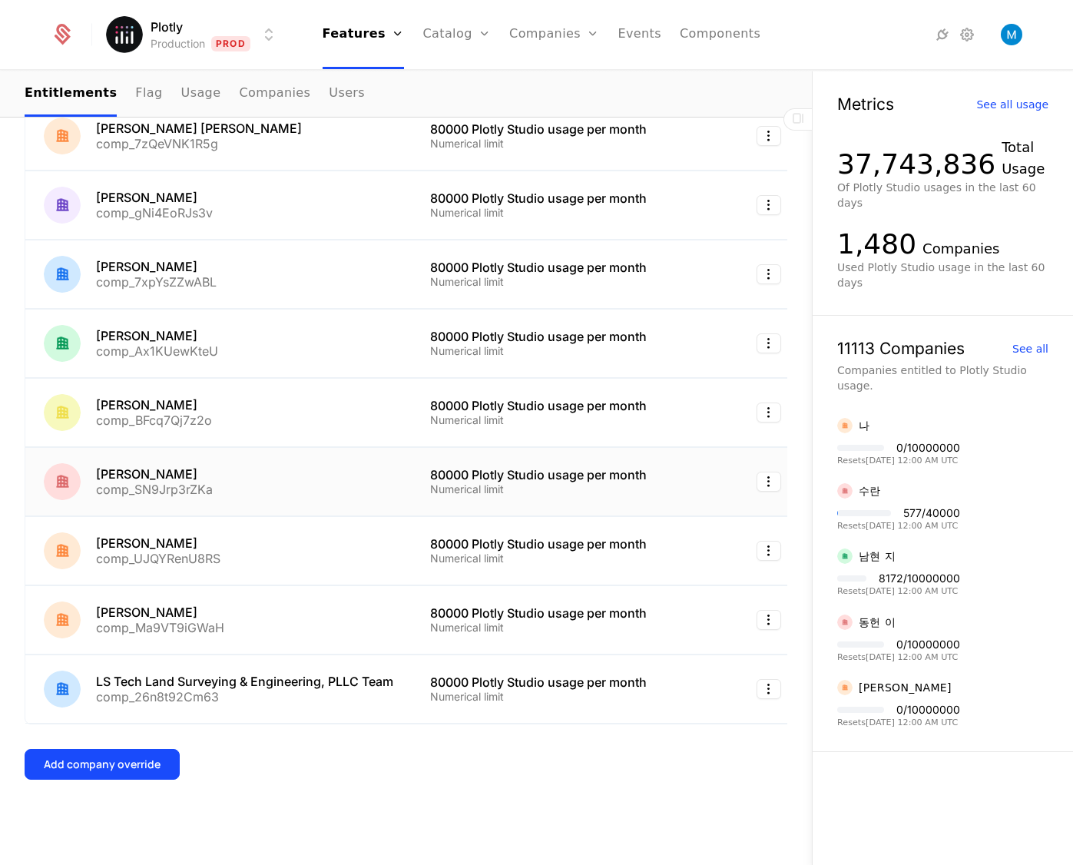
scroll to position [875, 0]
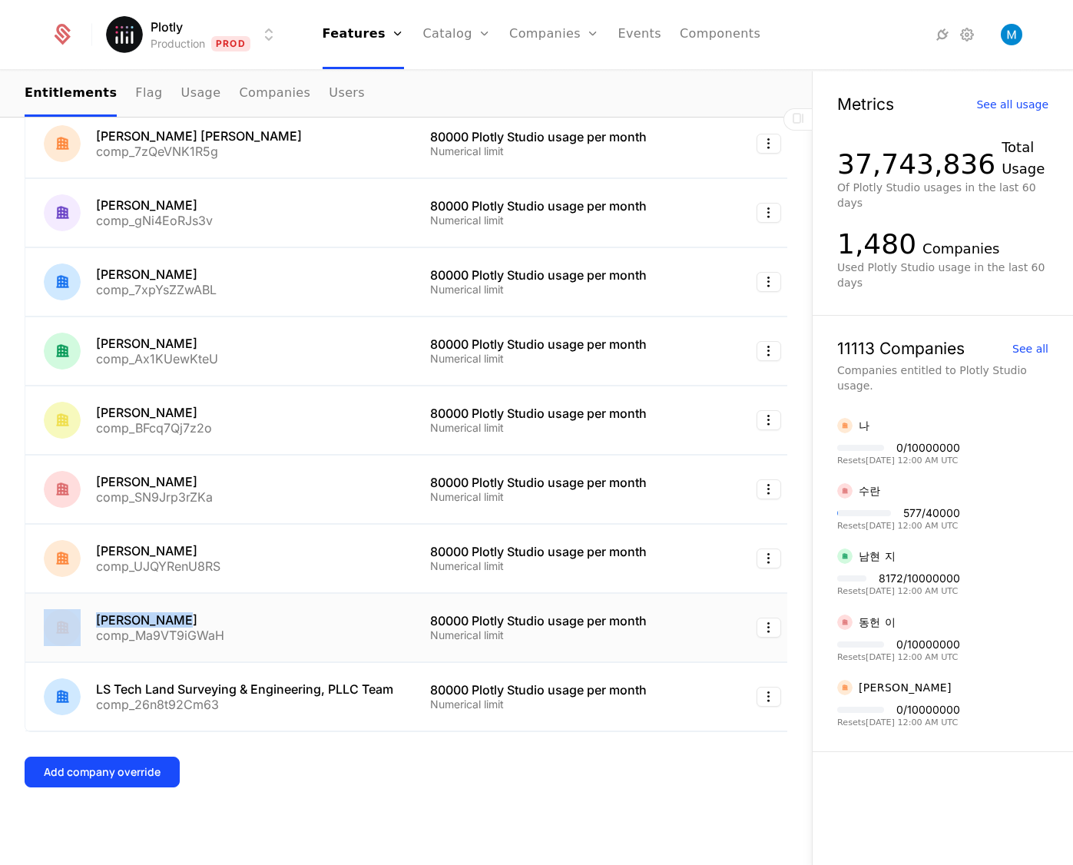
drag, startPoint x: 192, startPoint y: 617, endPoint x: 84, endPoint y: 620, distance: 108.3
click at [84, 620] on div "[PERSON_NAME] comp_Ma9VT9iGWaH" at bounding box center [218, 627] width 349 height 37
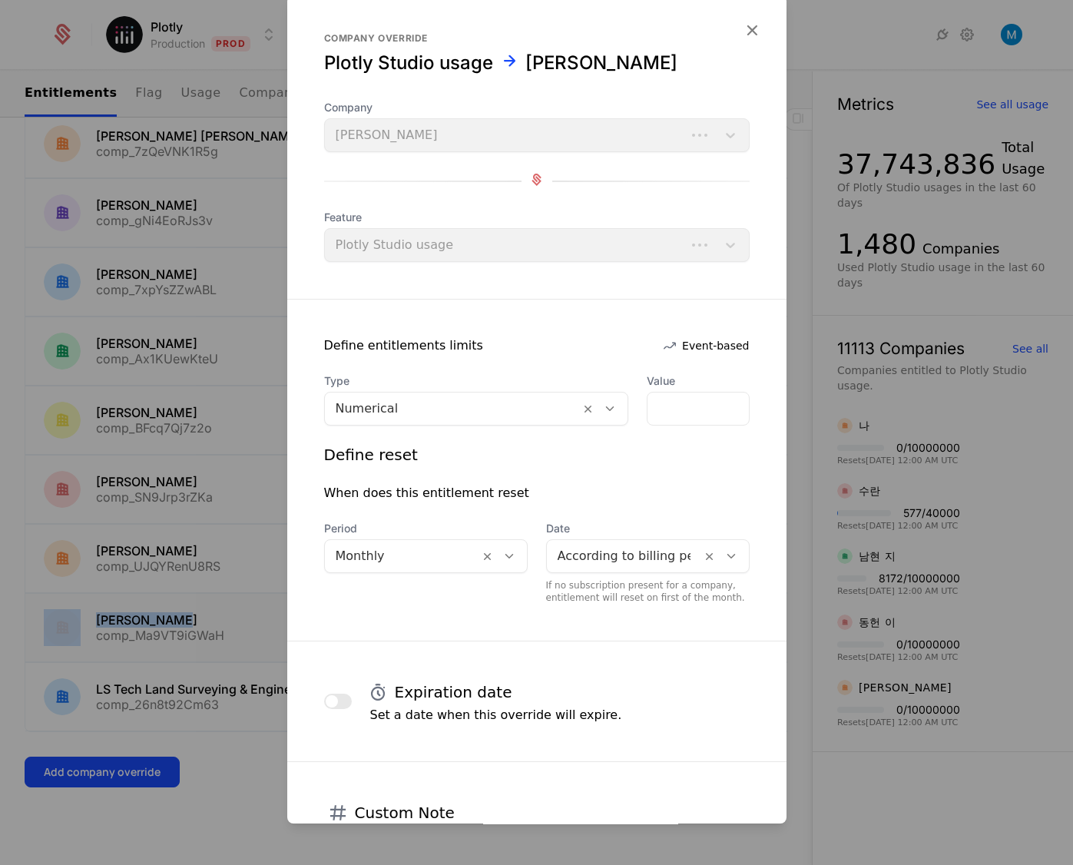
copy div "[PERSON_NAME]"
click at [181, 340] on div at bounding box center [536, 432] width 1073 height 865
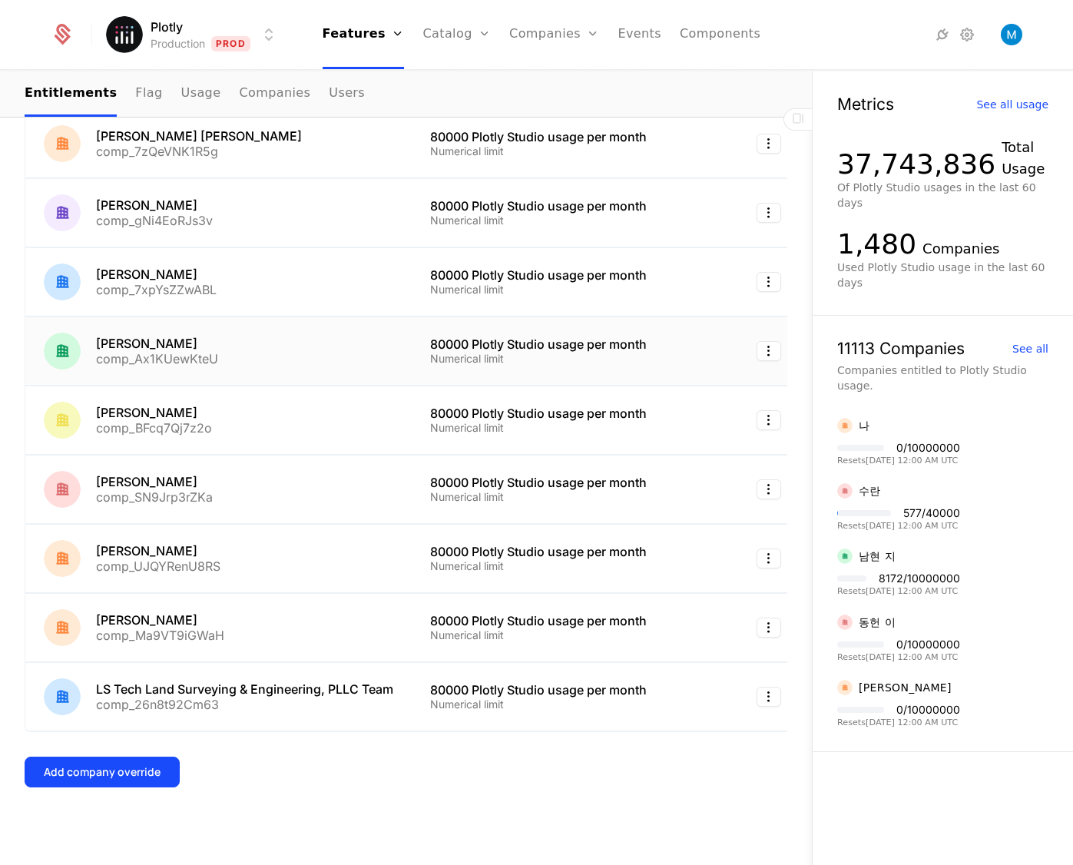
drag, startPoint x: 196, startPoint y: 340, endPoint x: 88, endPoint y: 342, distance: 108.3
click at [88, 342] on div "[PERSON_NAME] comp_Ax1KUewKteU" at bounding box center [218, 350] width 349 height 37
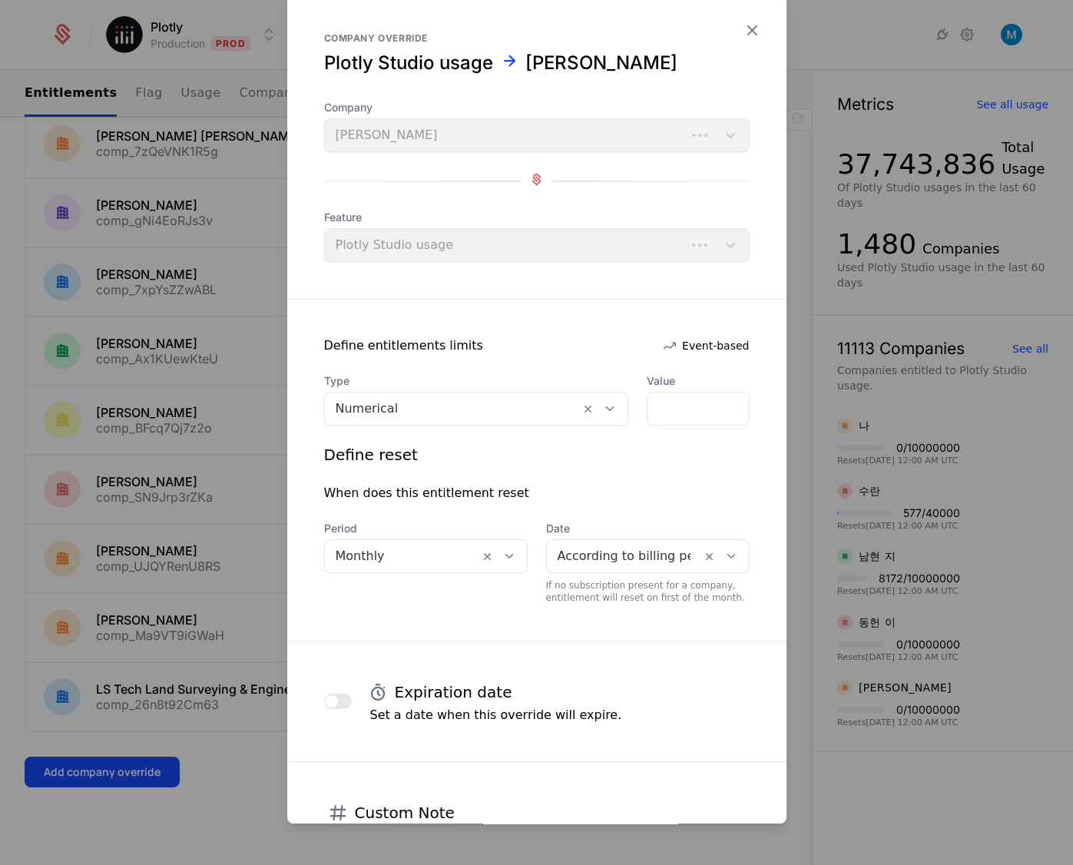
copy div "[PERSON_NAME]"
click at [160, 190] on div at bounding box center [536, 432] width 1073 height 865
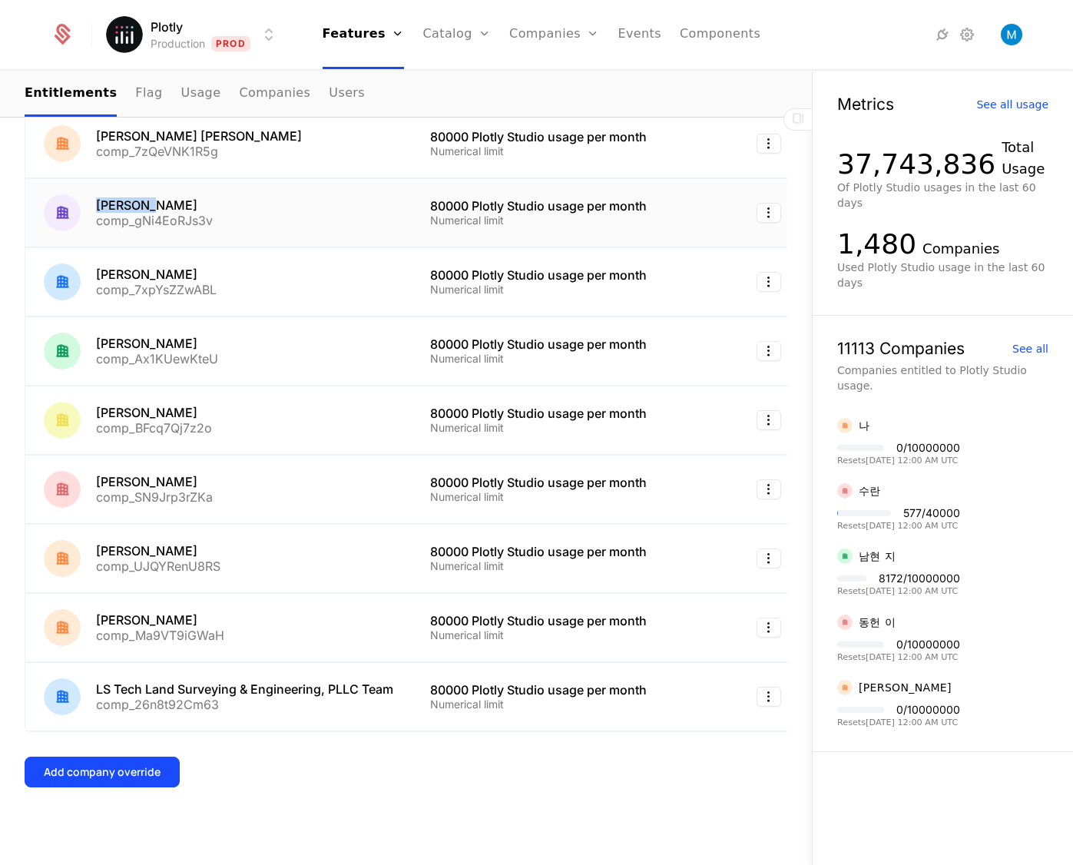
drag, startPoint x: 154, startPoint y: 199, endPoint x: 101, endPoint y: 197, distance: 53.0
click at [101, 197] on div "[PERSON_NAME] comp_gNi4EoRJs3v" at bounding box center [218, 212] width 349 height 37
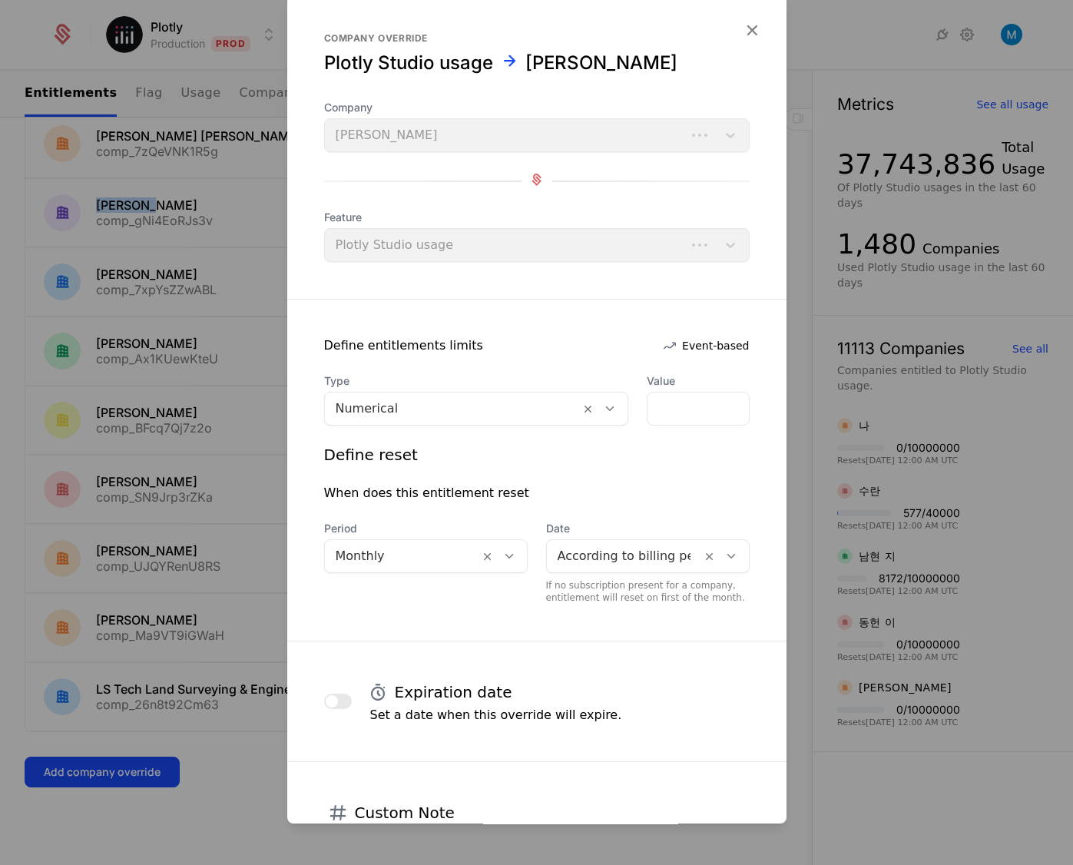
copy div "[PERSON_NAME]"
click at [168, 499] on div at bounding box center [536, 432] width 1073 height 865
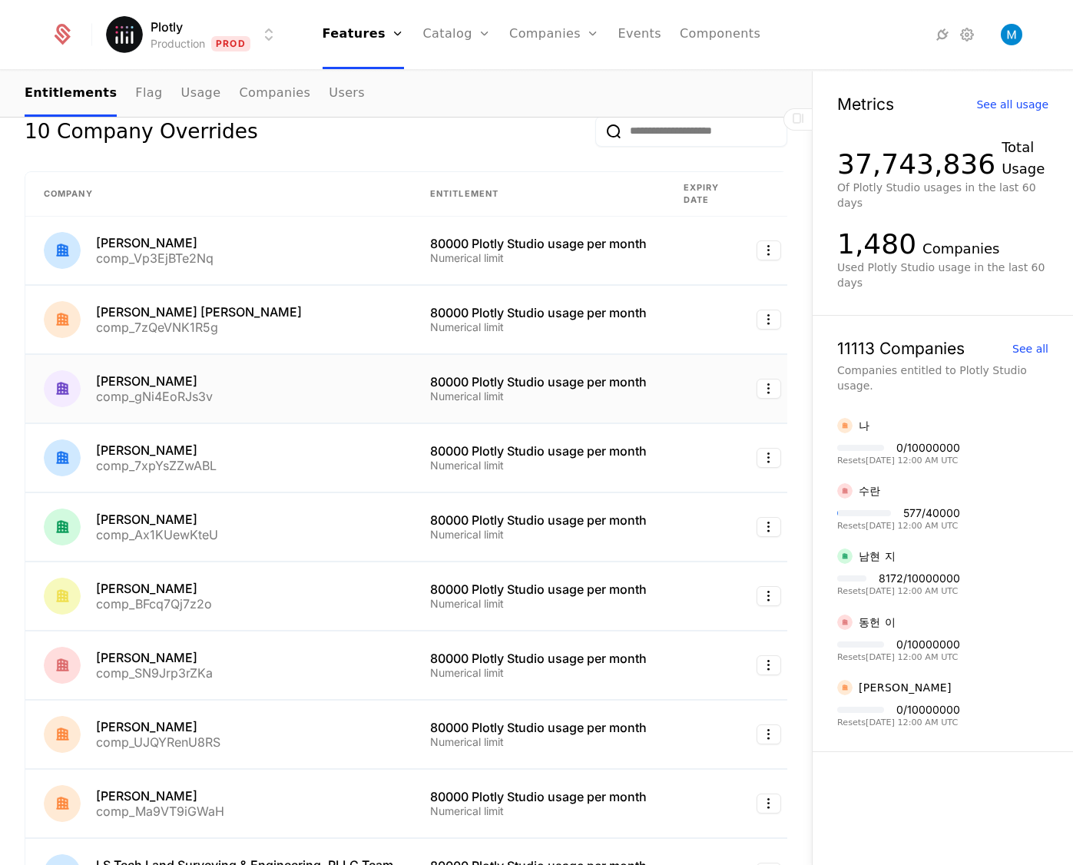
scroll to position [719, 0]
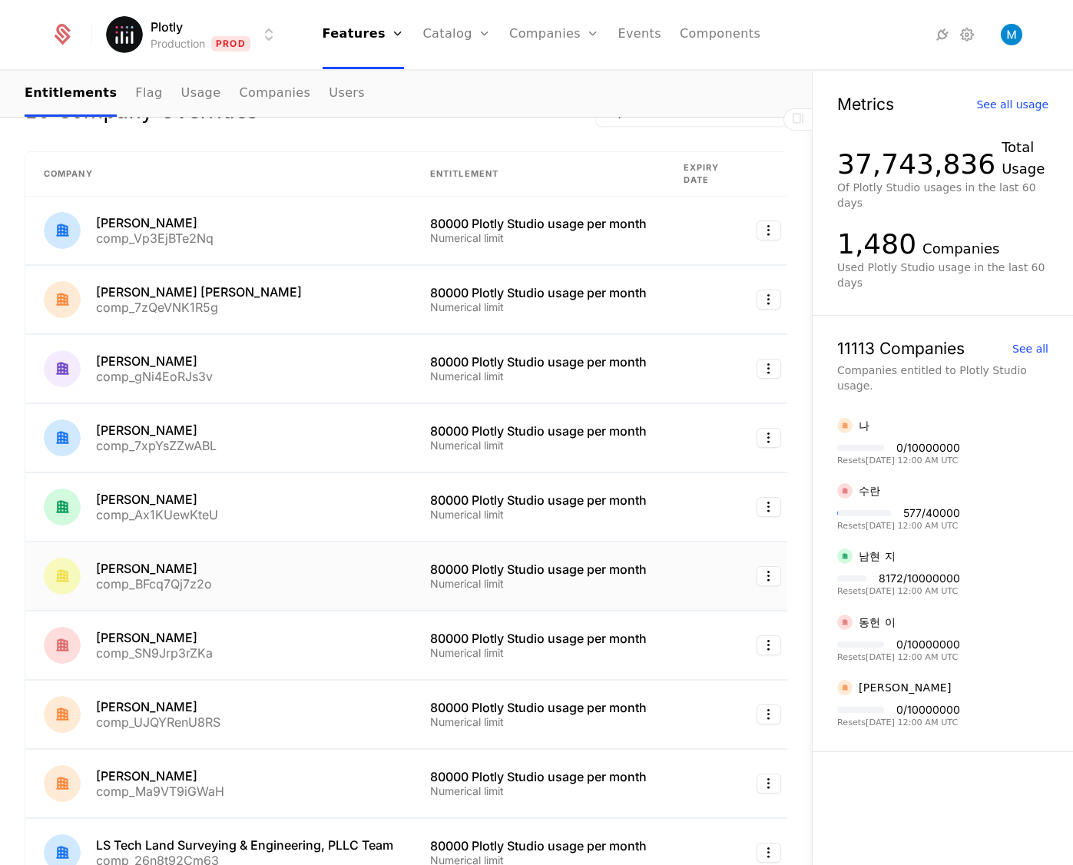
drag, startPoint x: 276, startPoint y: 564, endPoint x: 94, endPoint y: 566, distance: 182.0
click at [94, 566] on div "[PERSON_NAME] comp_BFcq7Qj7z2o" at bounding box center [218, 575] width 349 height 37
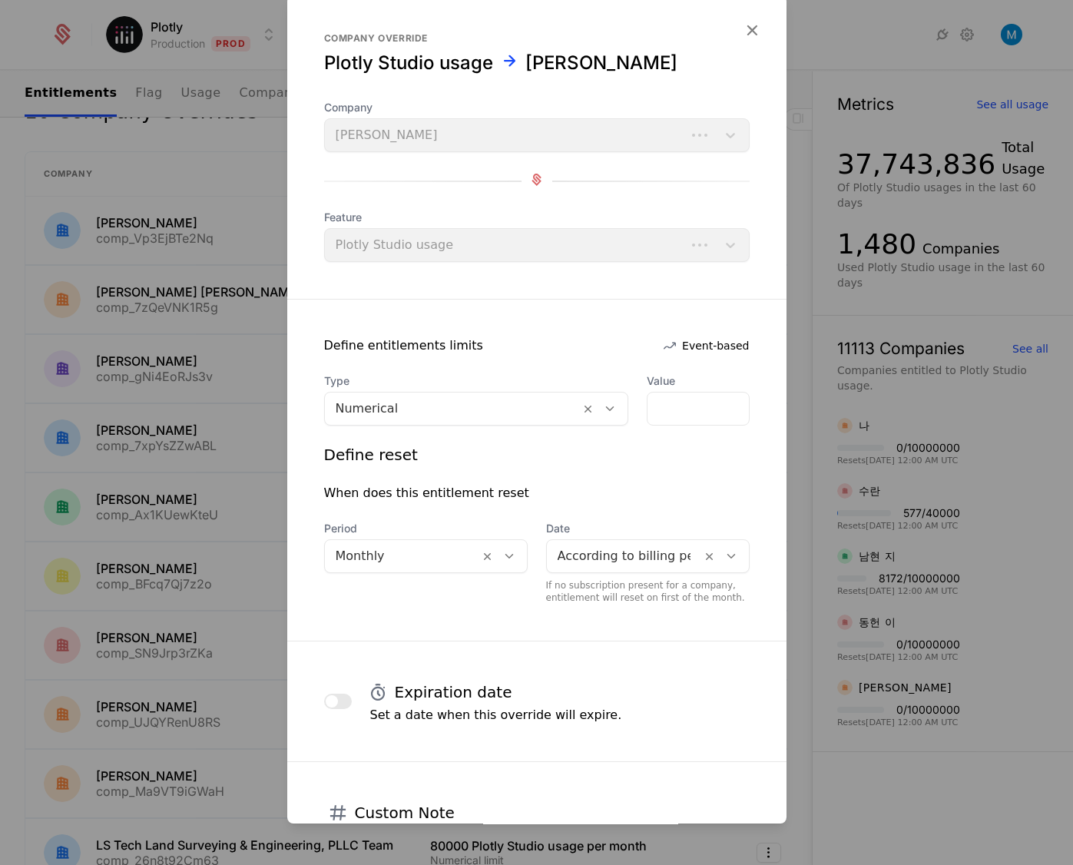
copy div "[PERSON_NAME]"
click at [220, 538] on div at bounding box center [536, 432] width 1073 height 865
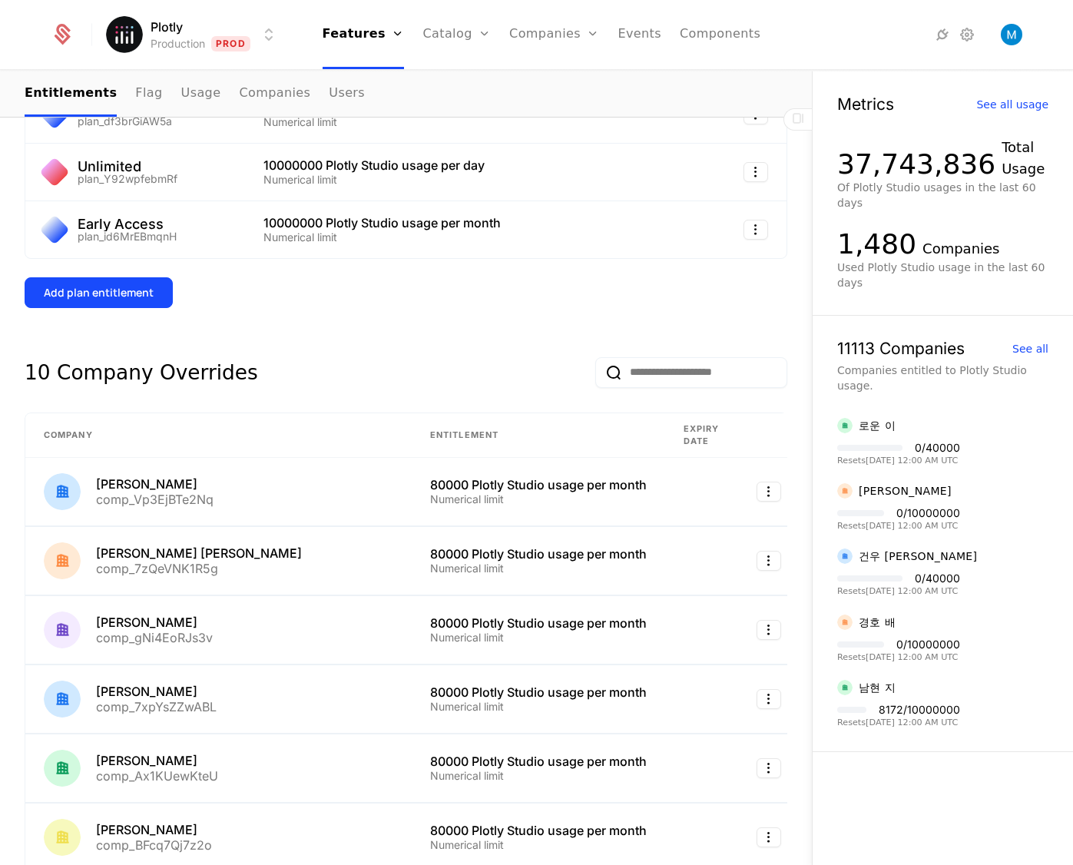
scroll to position [529, 0]
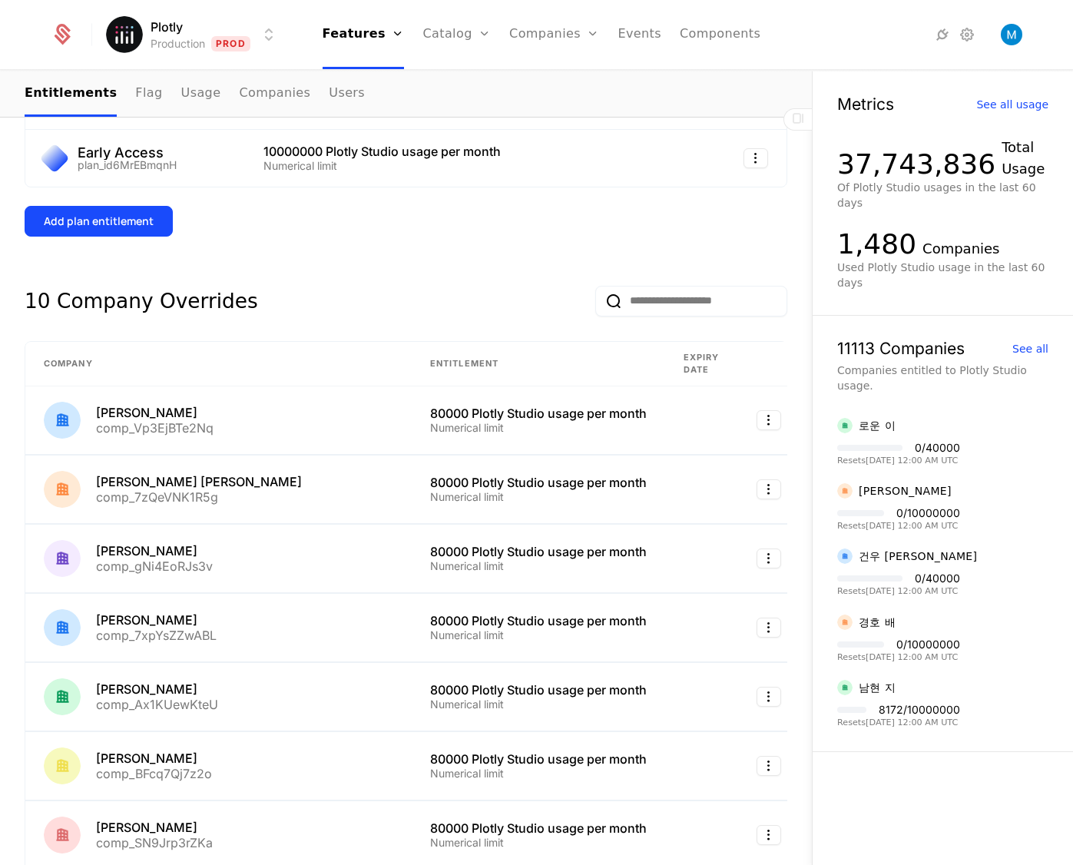
click at [402, 289] on div "10 Company Overrides" at bounding box center [406, 288] width 762 height 55
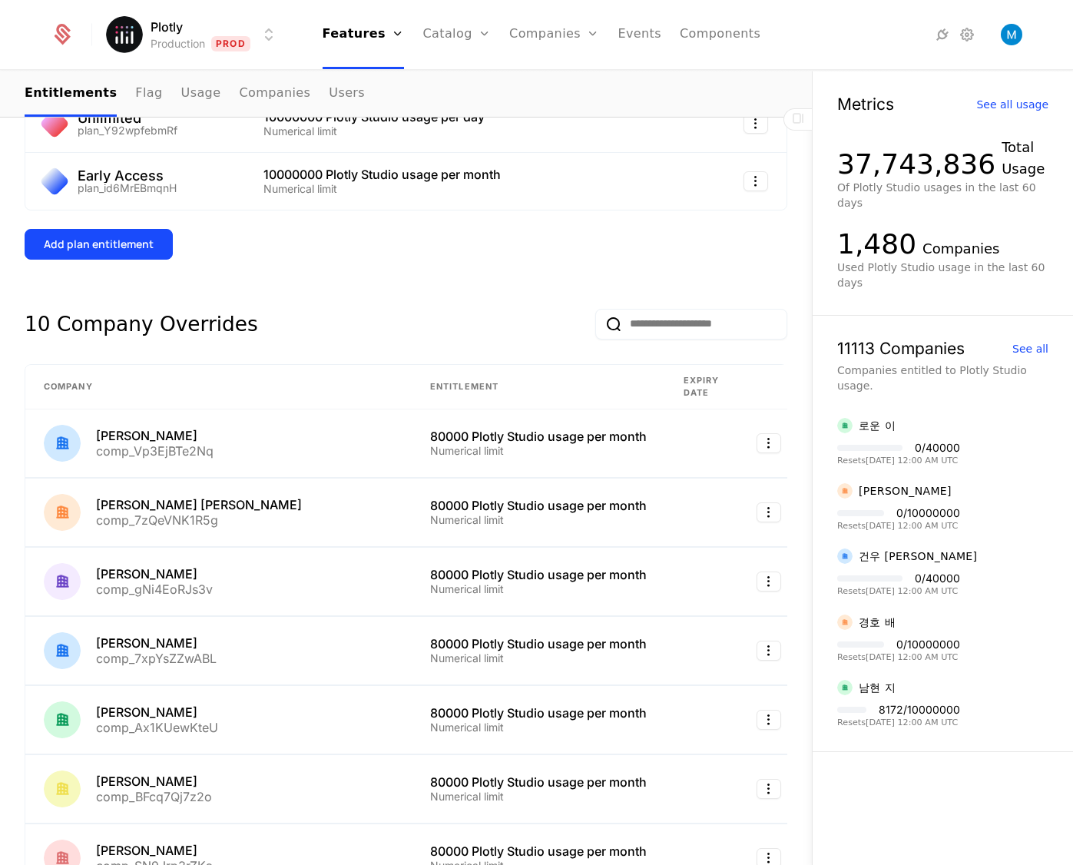
scroll to position [516, 0]
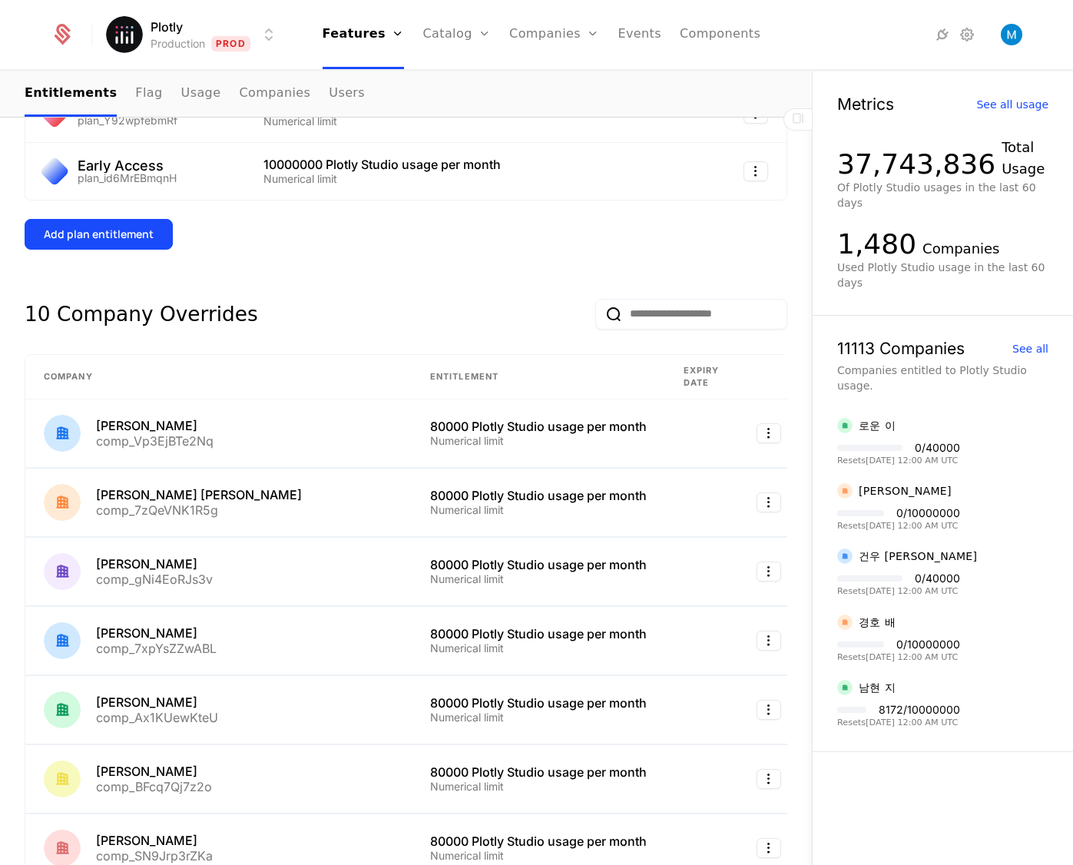
click at [584, 240] on div "Add plan entitlement" at bounding box center [406, 234] width 762 height 31
